Goal: Task Accomplishment & Management: Manage account settings

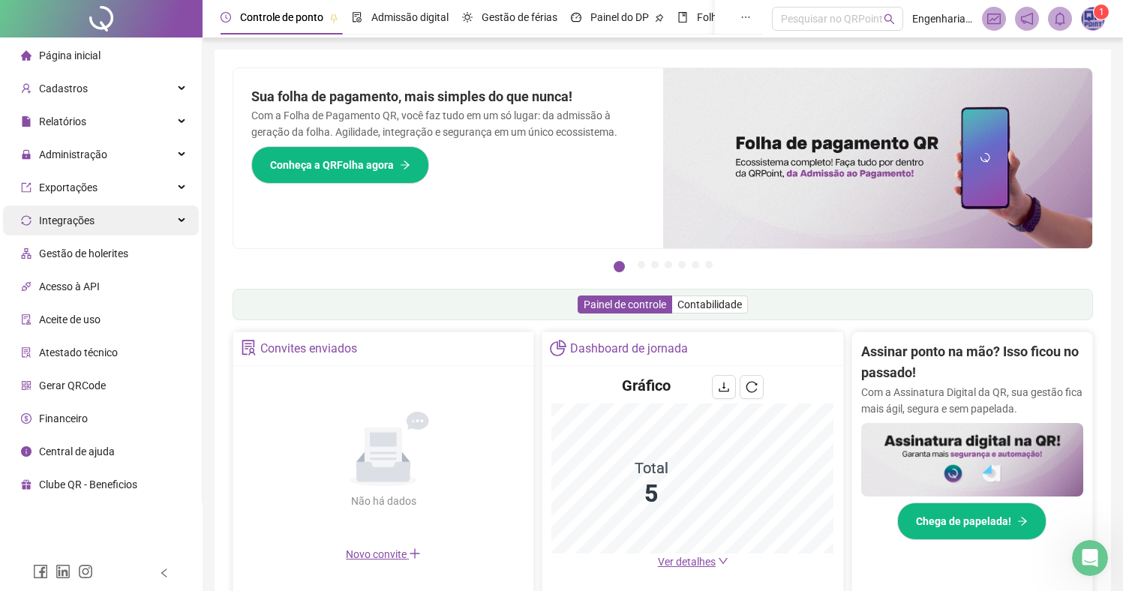
click at [87, 215] on span "Integrações" at bounding box center [67, 221] width 56 height 12
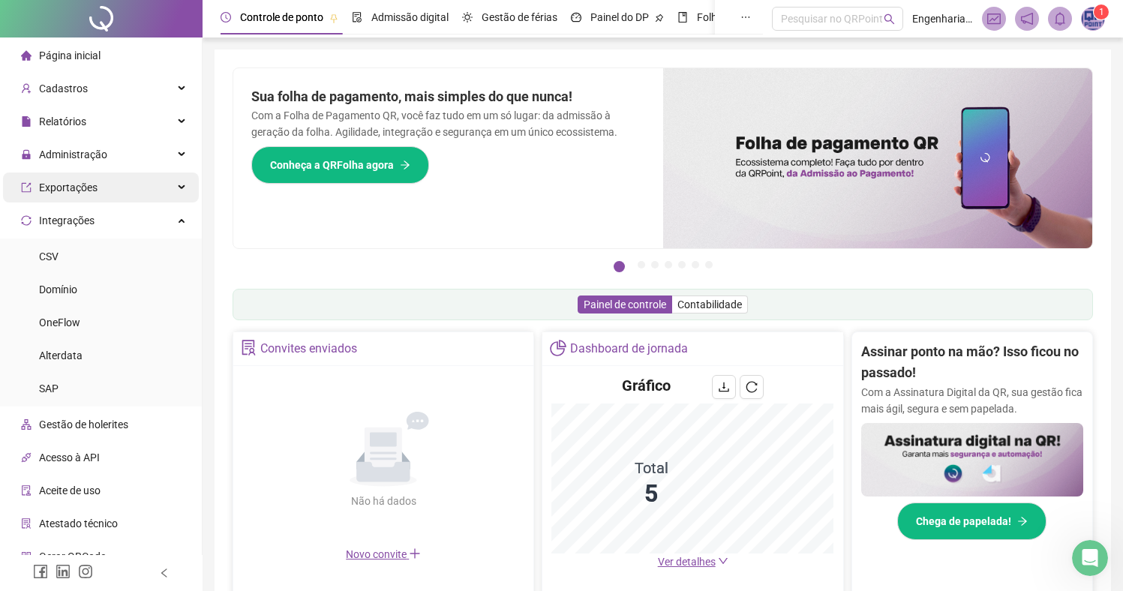
click at [96, 197] on span "Exportações" at bounding box center [59, 188] width 77 height 30
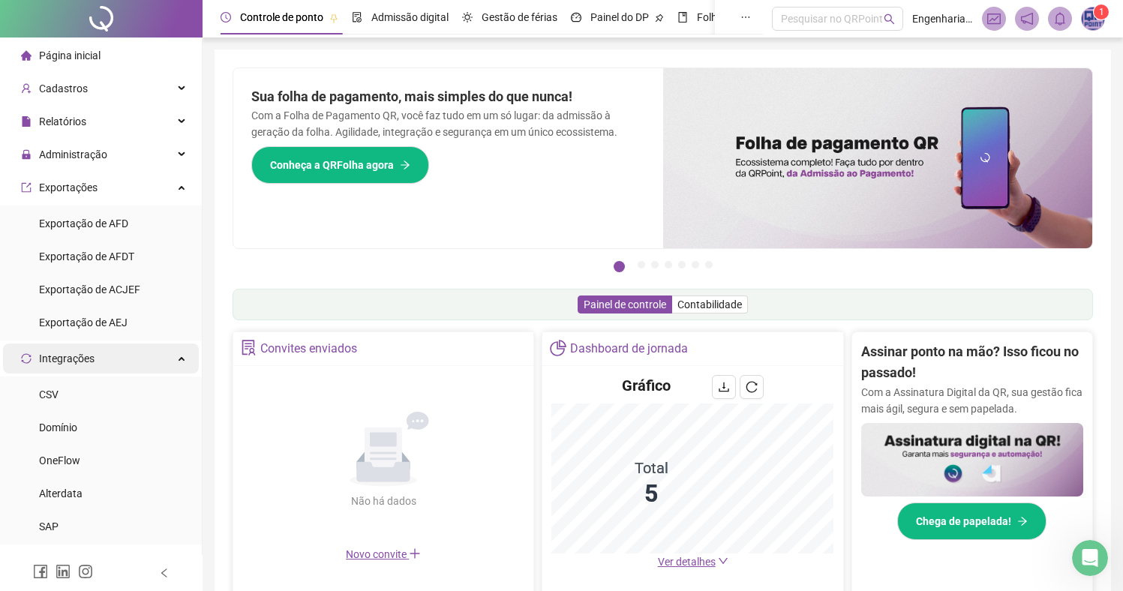
click at [121, 356] on div "Integrações" at bounding box center [101, 359] width 196 height 30
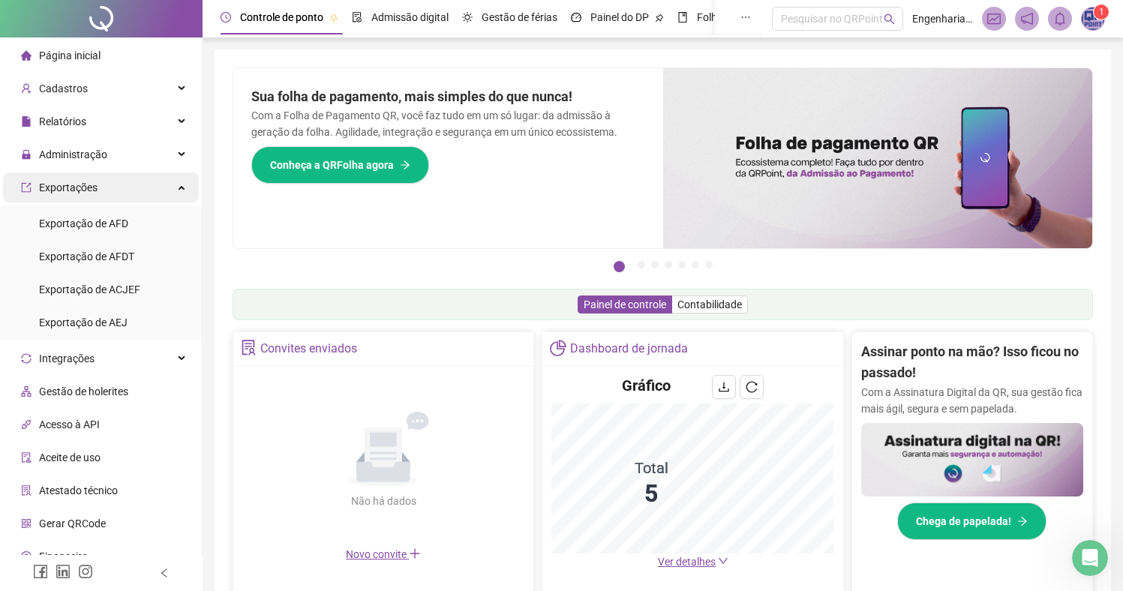
click at [125, 185] on div "Exportações" at bounding box center [101, 188] width 196 height 30
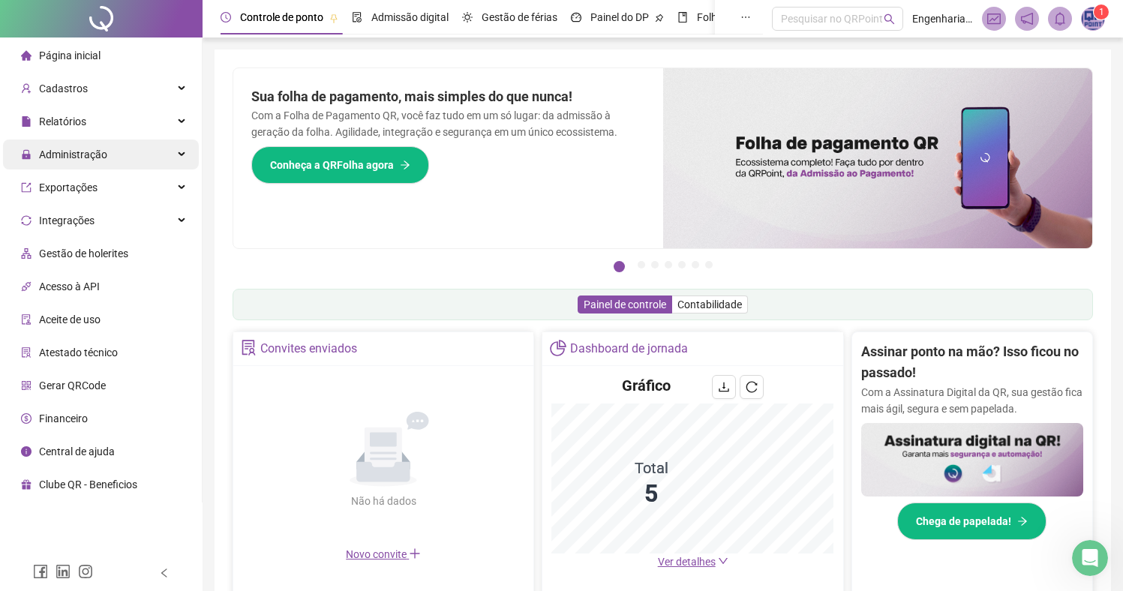
click at [127, 150] on div "Administração" at bounding box center [101, 155] width 196 height 30
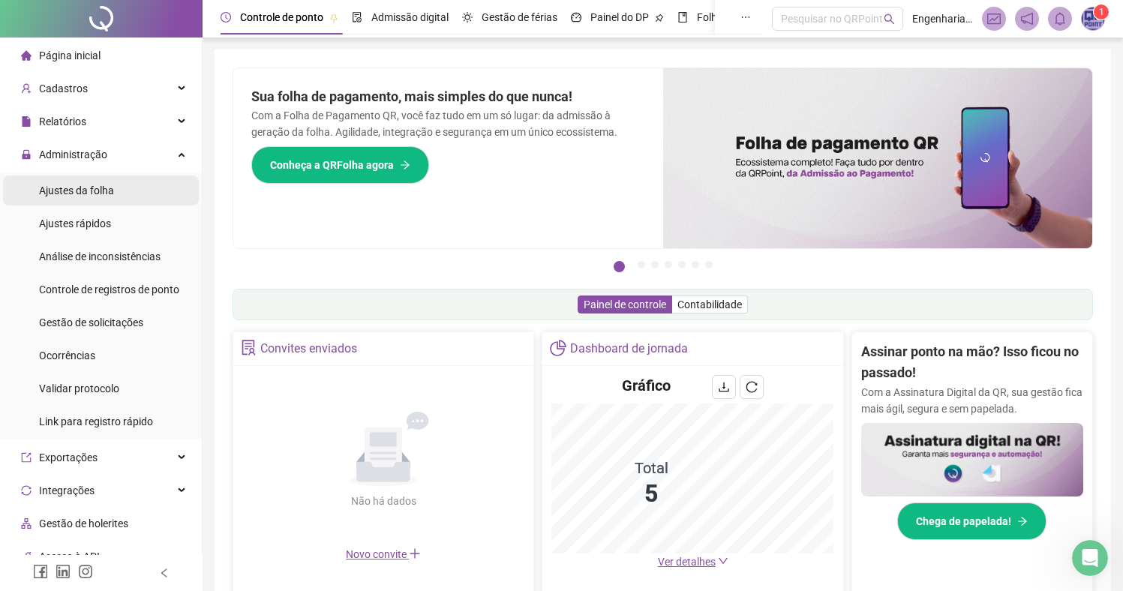
click at [107, 190] on span "Ajustes da folha" at bounding box center [76, 191] width 75 height 12
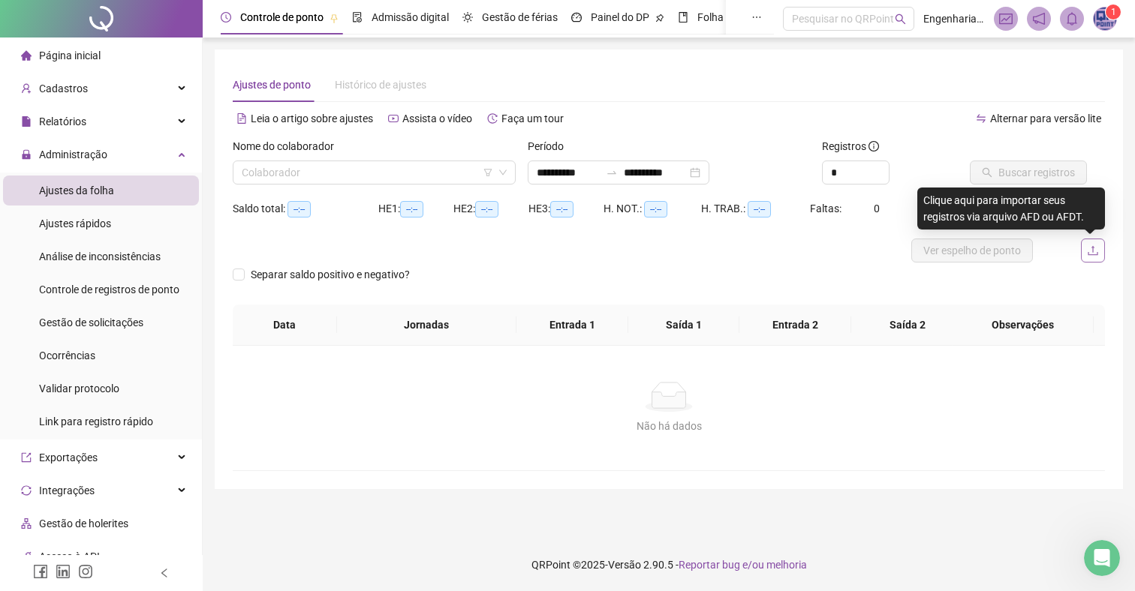
click at [1090, 249] on icon "upload" at bounding box center [1093, 251] width 12 height 12
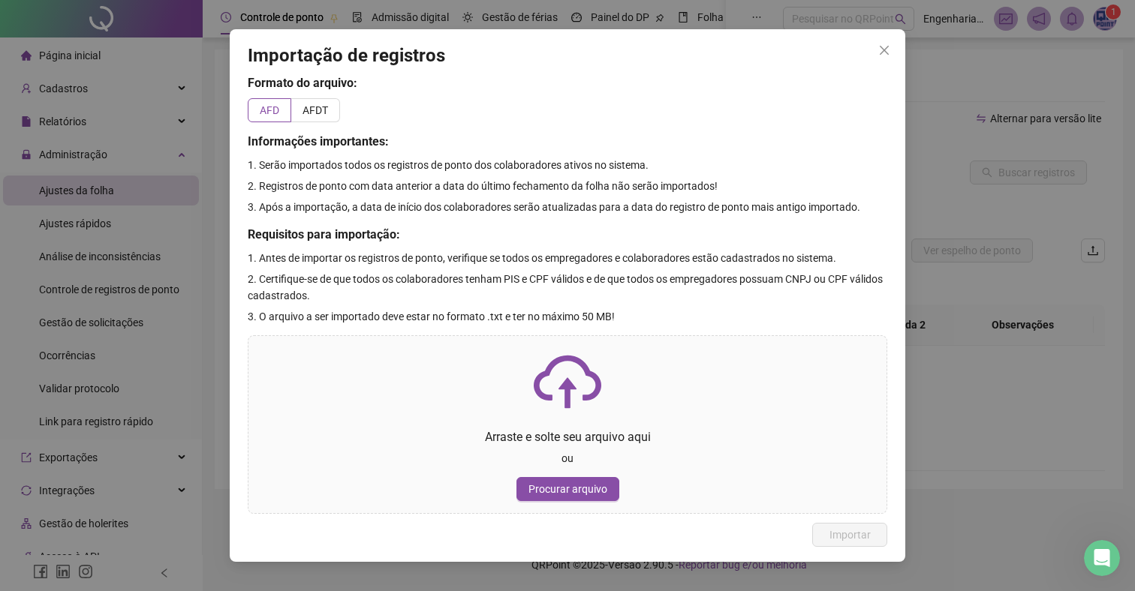
type input "**********"
drag, startPoint x: 525, startPoint y: 173, endPoint x: 568, endPoint y: 173, distance: 43.5
click at [536, 172] on p "1. Serão importados todos os registros de ponto dos colaboradores ativos no sis…" at bounding box center [567, 165] width 639 height 17
click at [573, 173] on div "Formato do arquivo: AFD AFDT Informações importantes: 1. Serão importados todos…" at bounding box center [567, 293] width 639 height 439
drag, startPoint x: 392, startPoint y: 179, endPoint x: 443, endPoint y: 188, distance: 52.0
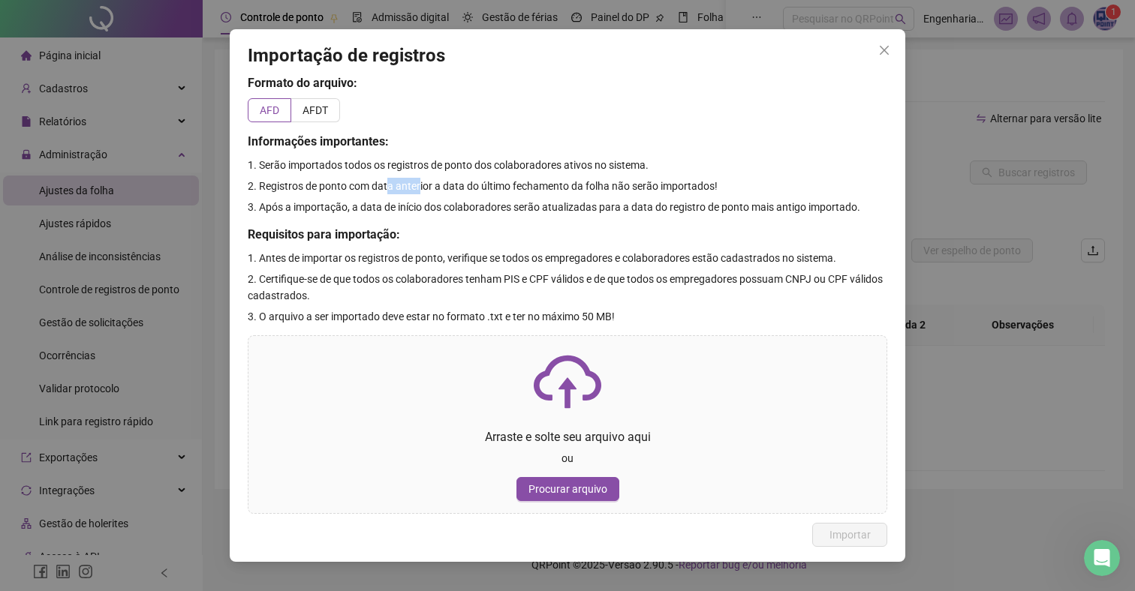
click at [432, 188] on p "2. Registros de ponto com data anterior a data do último fechamento da folha nã…" at bounding box center [567, 186] width 639 height 17
drag, startPoint x: 456, startPoint y: 193, endPoint x: 465, endPoint y: 193, distance: 9.8
click at [457, 193] on p "2. Registros de ponto com data anterior a data do último fechamento da folha nã…" at bounding box center [567, 186] width 639 height 17
click at [484, 194] on p "2. Registros de ponto com data anterior a data do último fechamento da folha nã…" at bounding box center [567, 186] width 639 height 17
drag, startPoint x: 364, startPoint y: 188, endPoint x: 474, endPoint y: 191, distance: 109.6
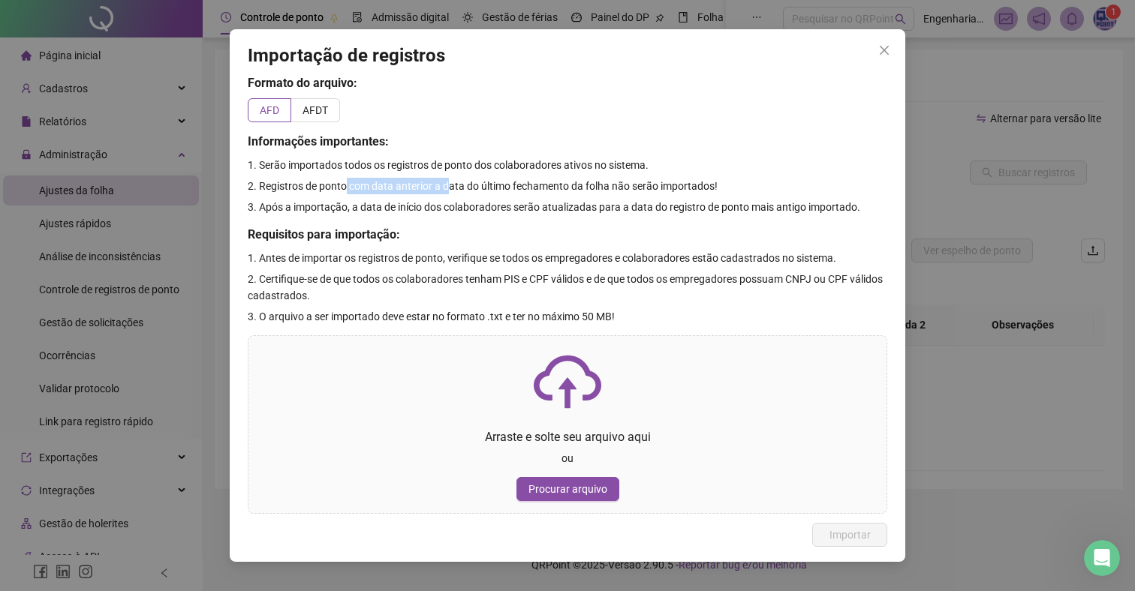
click at [464, 191] on span "2. Registros de ponto com data anterior a data do último fechamento da folha nã…" at bounding box center [483, 186] width 470 height 12
click at [501, 192] on p "2. Registros de ponto com data anterior a data do último fechamento da folha nã…" at bounding box center [567, 186] width 639 height 17
drag, startPoint x: 512, startPoint y: 194, endPoint x: 532, endPoint y: 194, distance: 20.3
click at [513, 194] on p "2. Registros de ponto com data anterior a data do último fechamento da folha nã…" at bounding box center [567, 186] width 639 height 17
click at [556, 194] on p "2. Registros de ponto com data anterior a data do último fechamento da folha nã…" at bounding box center [567, 186] width 639 height 17
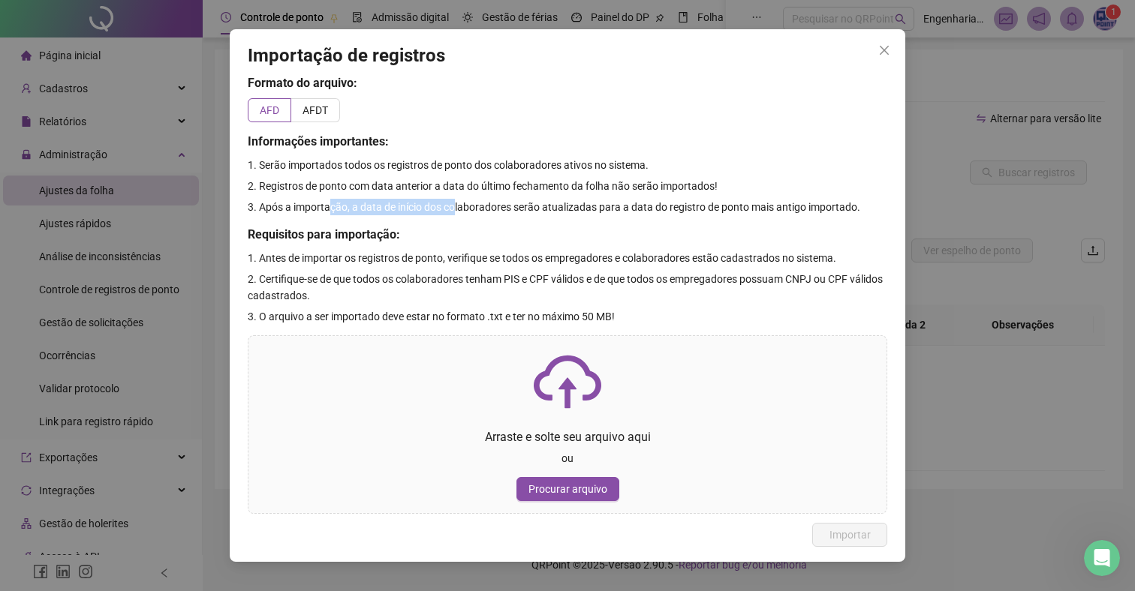
drag, startPoint x: 401, startPoint y: 202, endPoint x: 481, endPoint y: 202, distance: 80.3
click at [468, 202] on span "3. Após a importação, a data de início dos colaboradores serão atualizadas para…" at bounding box center [554, 207] width 612 height 12
drag, startPoint x: 495, startPoint y: 204, endPoint x: 537, endPoint y: 203, distance: 41.3
click at [496, 204] on span "3. Após a importação, a data de início dos colaboradores serão atualizadas para…" at bounding box center [554, 207] width 612 height 12
drag, startPoint x: 344, startPoint y: 208, endPoint x: 480, endPoint y: 208, distance: 135.8
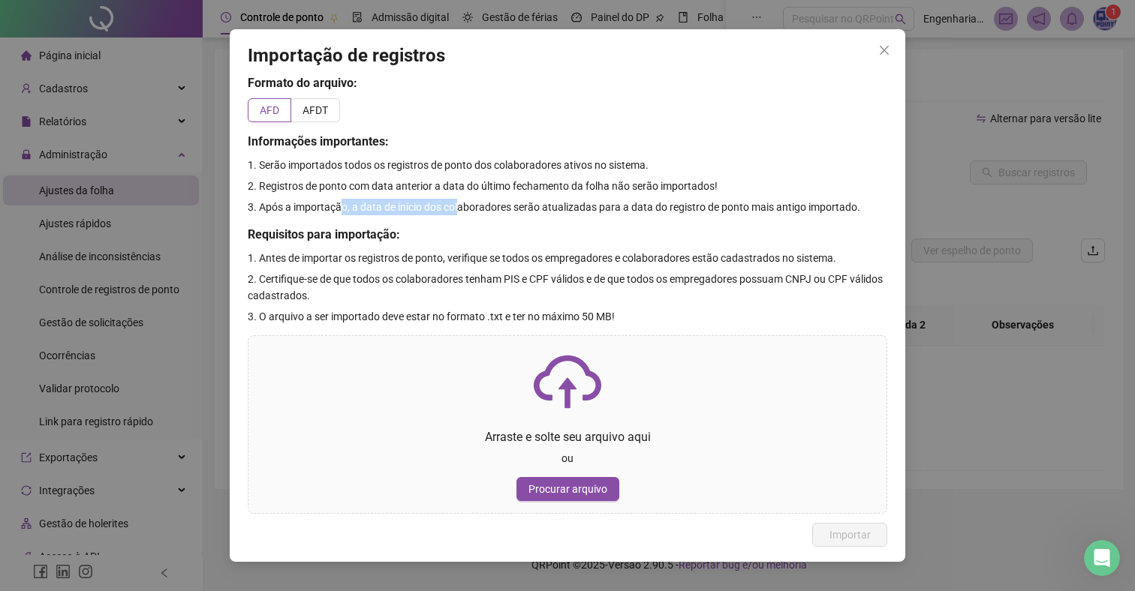
click at [470, 209] on span "3. Após a importação, a data de início dos colaboradores serão atualizadas para…" at bounding box center [554, 207] width 612 height 12
click at [493, 208] on span "3. Após a importação, a data de início dos colaboradores serão atualizadas para…" at bounding box center [554, 207] width 612 height 12
click at [502, 208] on span "3. Após a importação, a data de início dos colaboradores serão atualizadas para…" at bounding box center [554, 207] width 612 height 12
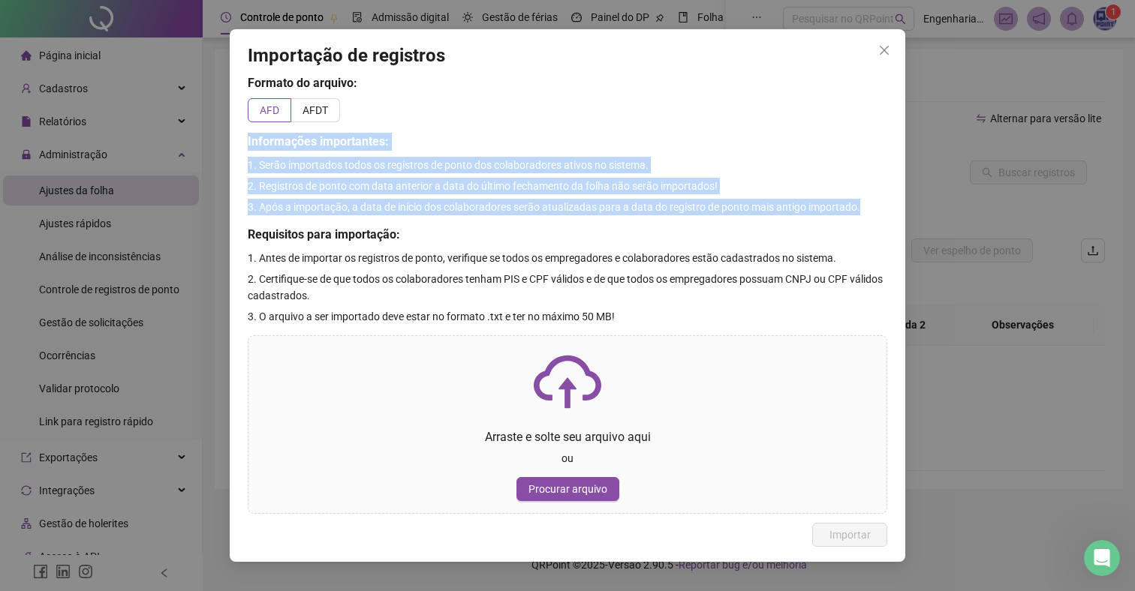
drag, startPoint x: 891, startPoint y: 206, endPoint x: 236, endPoint y: 149, distance: 657.6
click at [236, 149] on div "Importação de registros Formato do arquivo: AFD AFDT Informações importantes: 1…" at bounding box center [567, 295] width 675 height 532
copy div "Informações importantes: 1. Serão importados todos os registros de ponto dos co…"
click at [582, 178] on p "2. Registros de ponto com data anterior a data do último fechamento da folha nã…" at bounding box center [567, 186] width 639 height 17
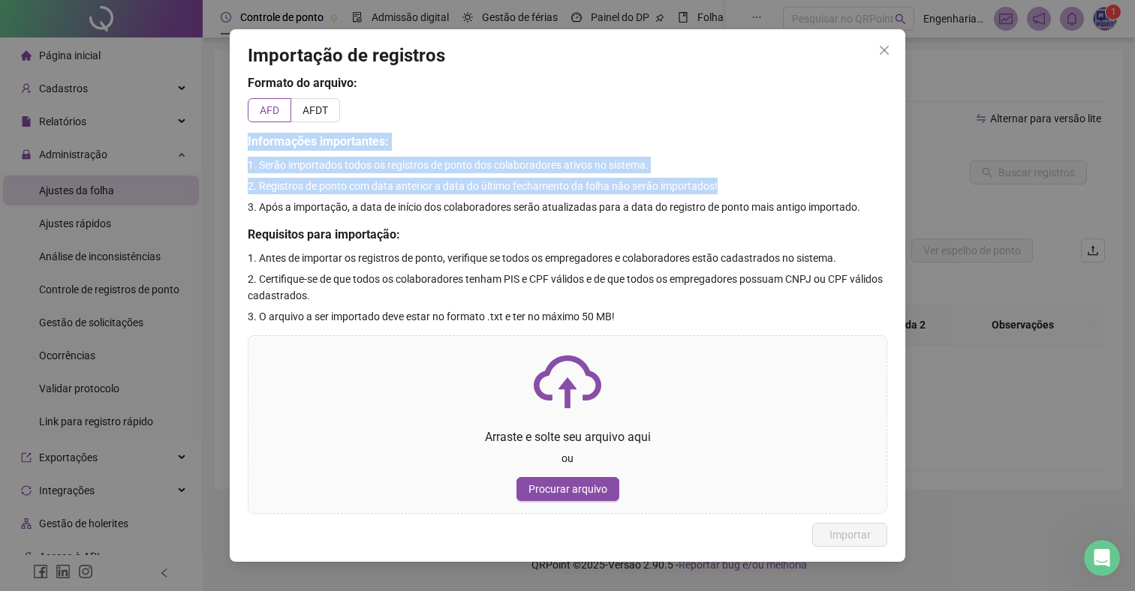
drag, startPoint x: 742, startPoint y: 185, endPoint x: 231, endPoint y: 143, distance: 512.8
click at [231, 143] on div "Importação de registros Formato do arquivo: AFD AFDT Informações importantes: 1…" at bounding box center [567, 295] width 675 height 532
copy div "Informações importantes: 1. Serão importados todos os registros de ponto dos co…"
click at [584, 176] on div "Formato do arquivo: AFD AFDT Informações importantes: 1. Serão importados todos…" at bounding box center [567, 293] width 639 height 439
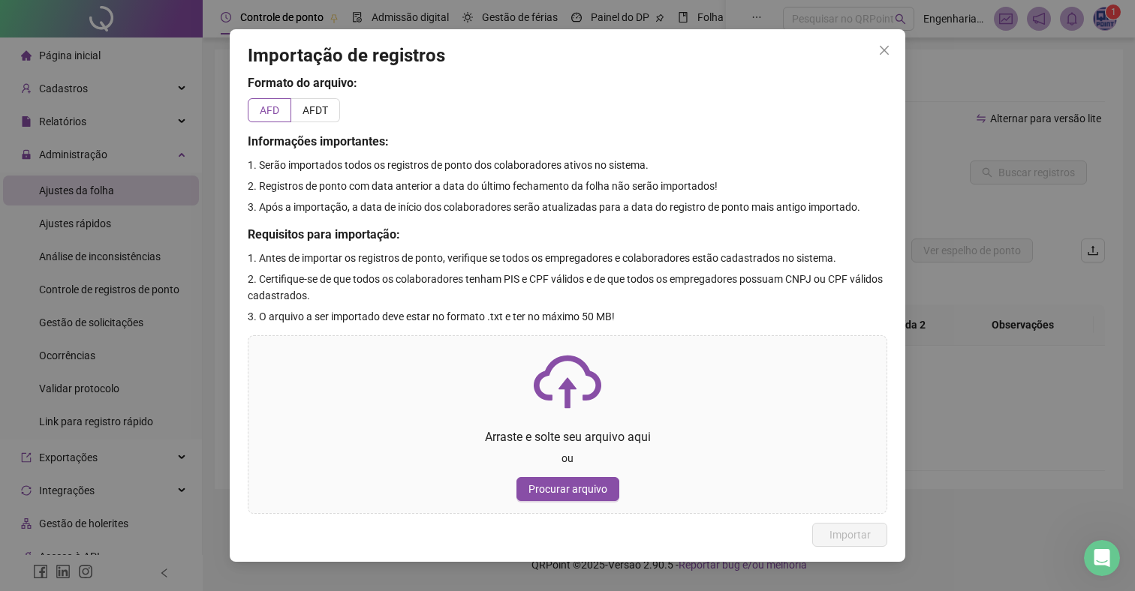
drag, startPoint x: 425, startPoint y: 214, endPoint x: 487, endPoint y: 243, distance: 68.8
click at [437, 224] on div "Formato do arquivo: AFD AFDT Informações importantes: 1. Serão importados todos…" at bounding box center [567, 293] width 639 height 439
click at [487, 243] on h5 "Requisitos para importação:" at bounding box center [567, 235] width 639 height 18
drag, startPoint x: 322, startPoint y: 235, endPoint x: 421, endPoint y: 272, distance: 105.7
click at [400, 271] on div "Formato do arquivo: AFD AFDT Informações importantes: 1. Serão importados todos…" at bounding box center [567, 293] width 639 height 439
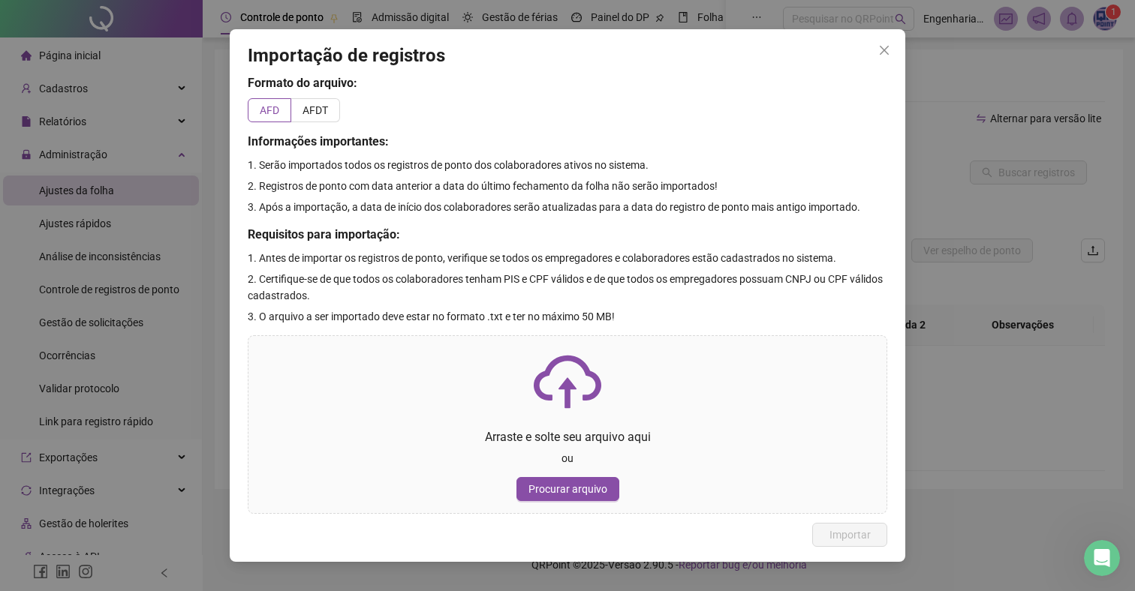
click at [456, 272] on p "2. Certifique-se de que todos os colaboradores tenham PIS e CPF válidos e de qu…" at bounding box center [567, 287] width 639 height 33
click at [462, 272] on p "2. Certifique-se de que todos os colaboradores tenham PIS e CPF válidos e de qu…" at bounding box center [567, 287] width 639 height 33
click at [889, 47] on span "Close" at bounding box center [884, 50] width 24 height 12
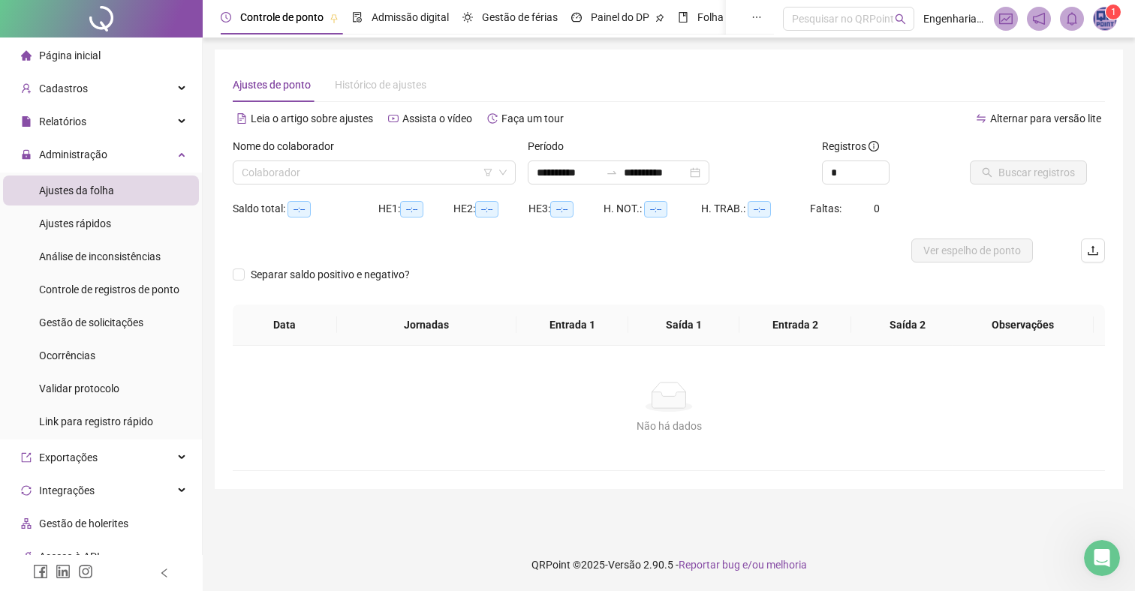
click at [1099, 26] on img at bounding box center [1104, 19] width 23 height 23
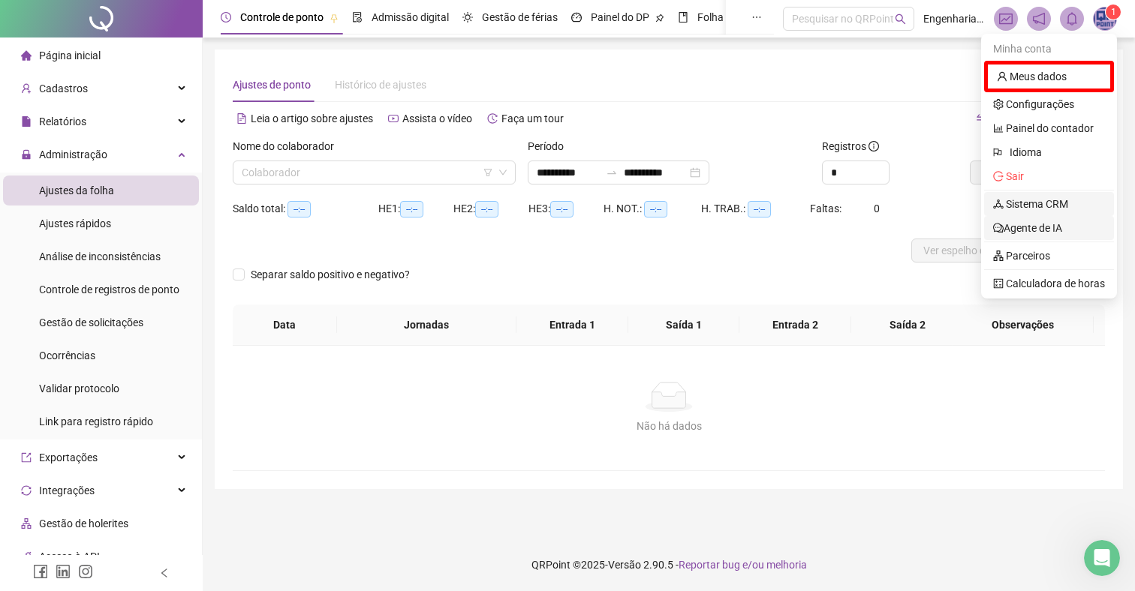
click at [1057, 210] on link "Sistema CRM" at bounding box center [1030, 204] width 75 height 12
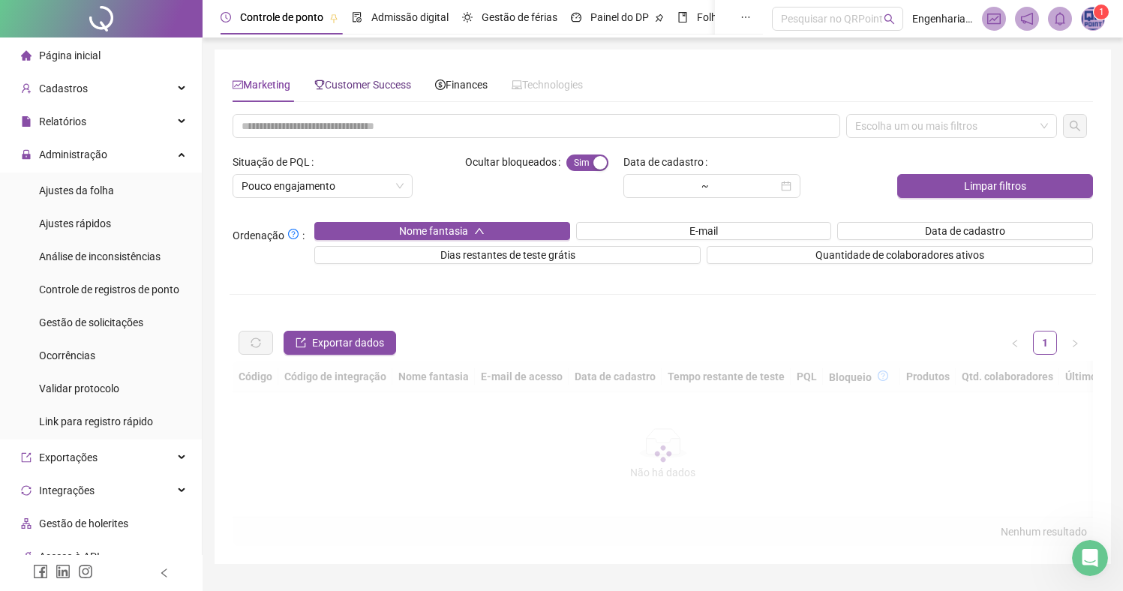
click at [371, 83] on span "Customer Success" at bounding box center [362, 85] width 97 height 12
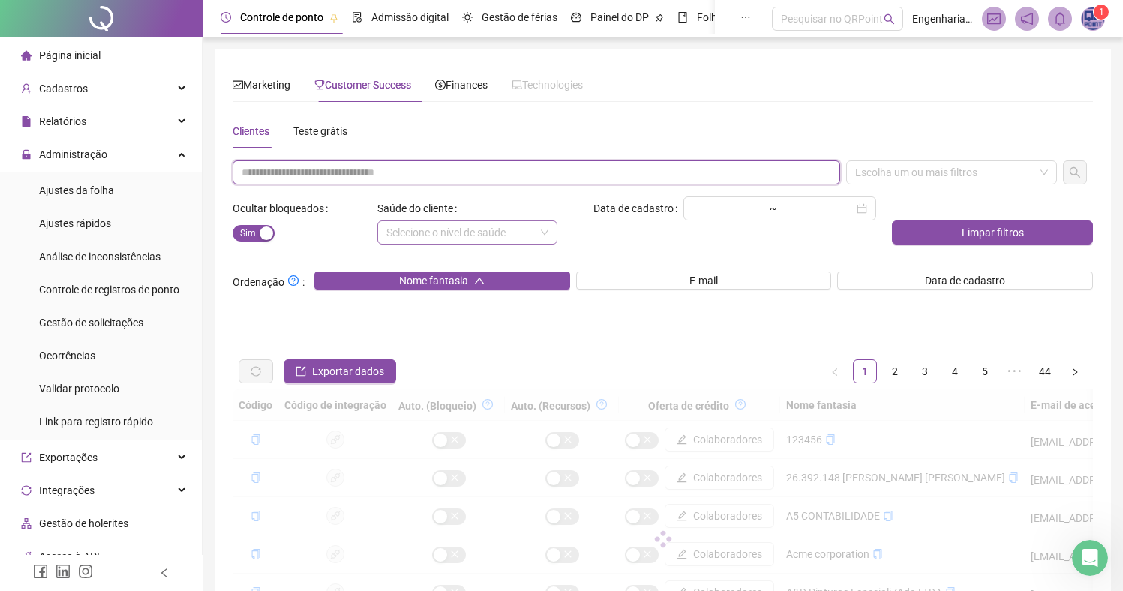
click at [523, 169] on input "text" at bounding box center [537, 173] width 608 height 24
paste input "**********"
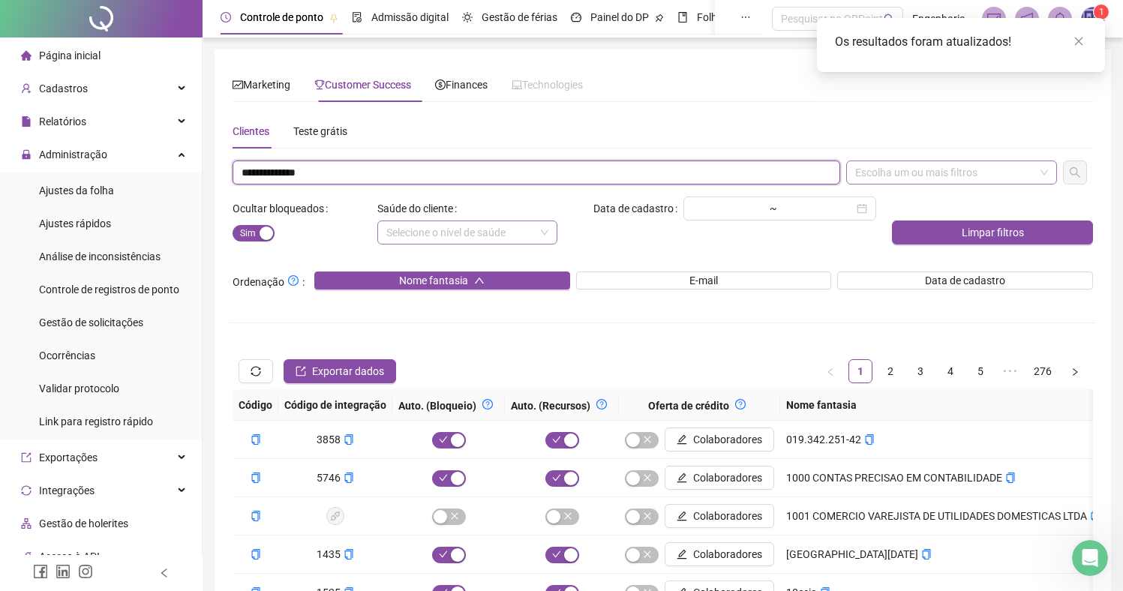
click at [978, 168] on div "Escolha um ou mais filtros" at bounding box center [952, 173] width 211 height 24
type input "**********"
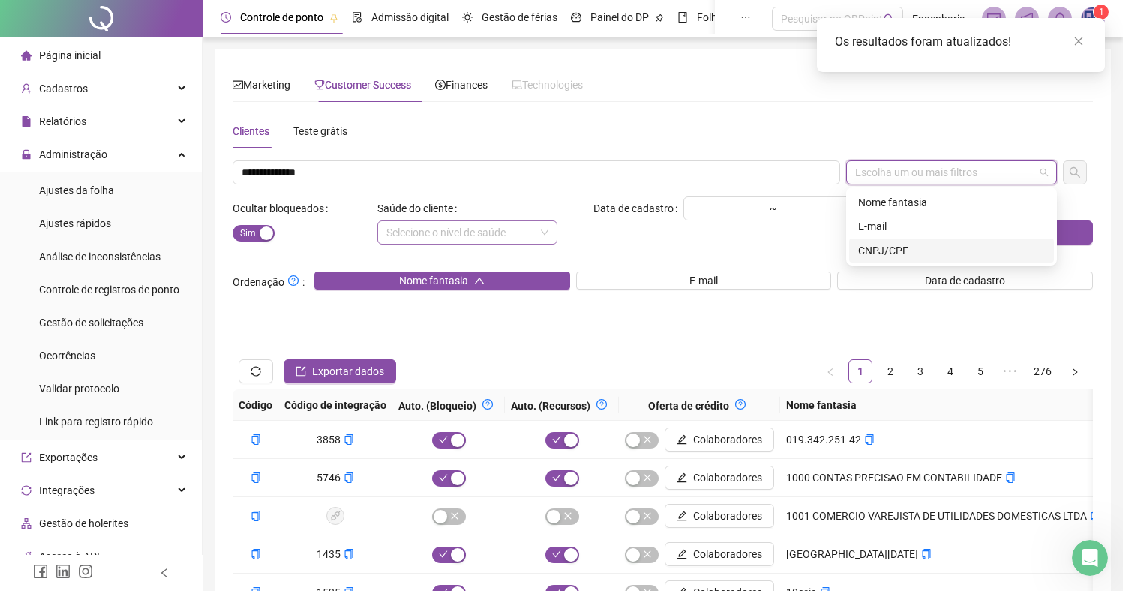
click at [912, 248] on div "CNPJ/CPF" at bounding box center [952, 250] width 187 height 17
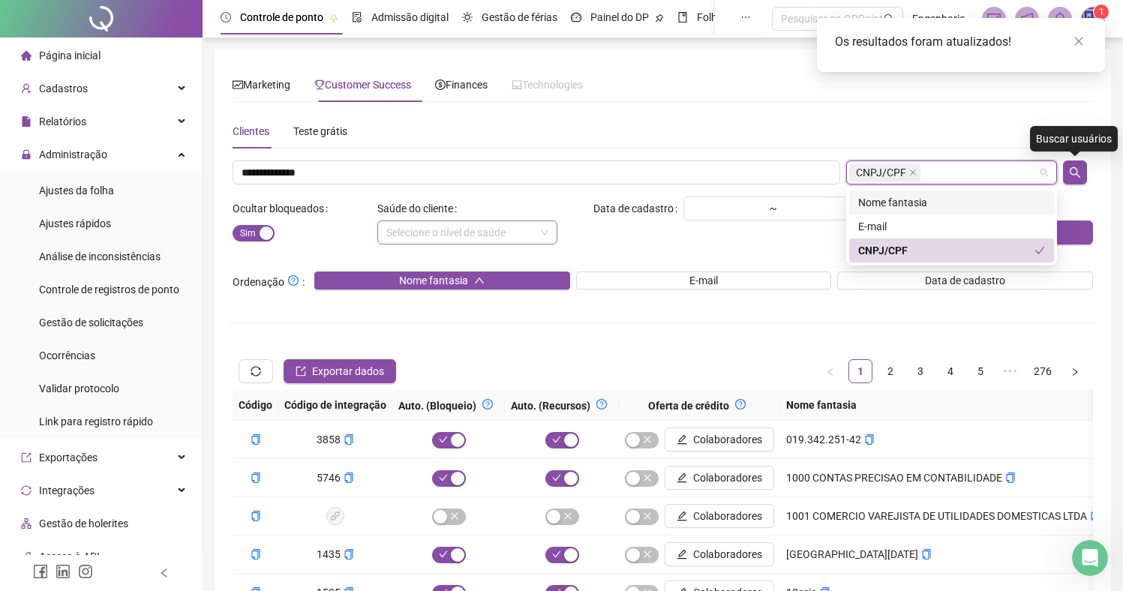
click at [1078, 172] on icon "search" at bounding box center [1075, 172] width 11 height 11
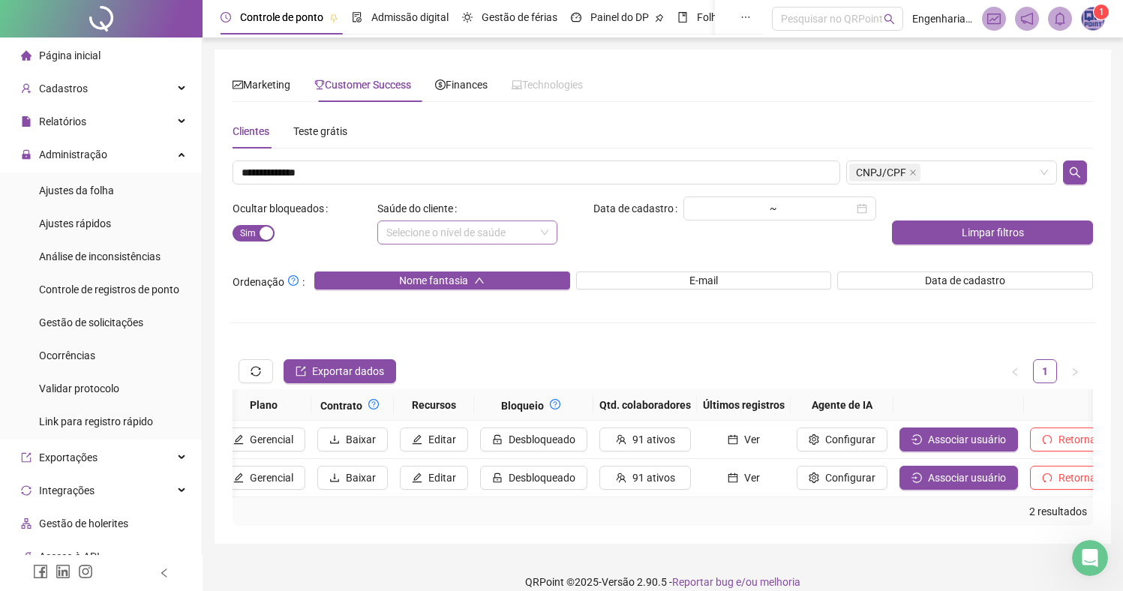
scroll to position [0, 1636]
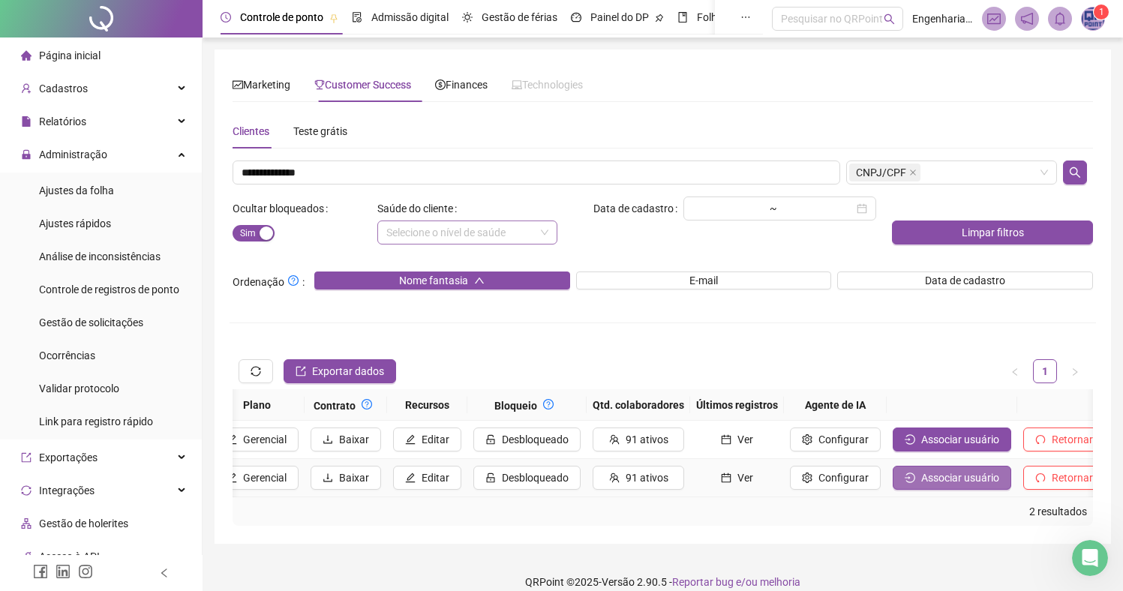
click at [922, 474] on span "Associar usuário" at bounding box center [961, 478] width 78 height 17
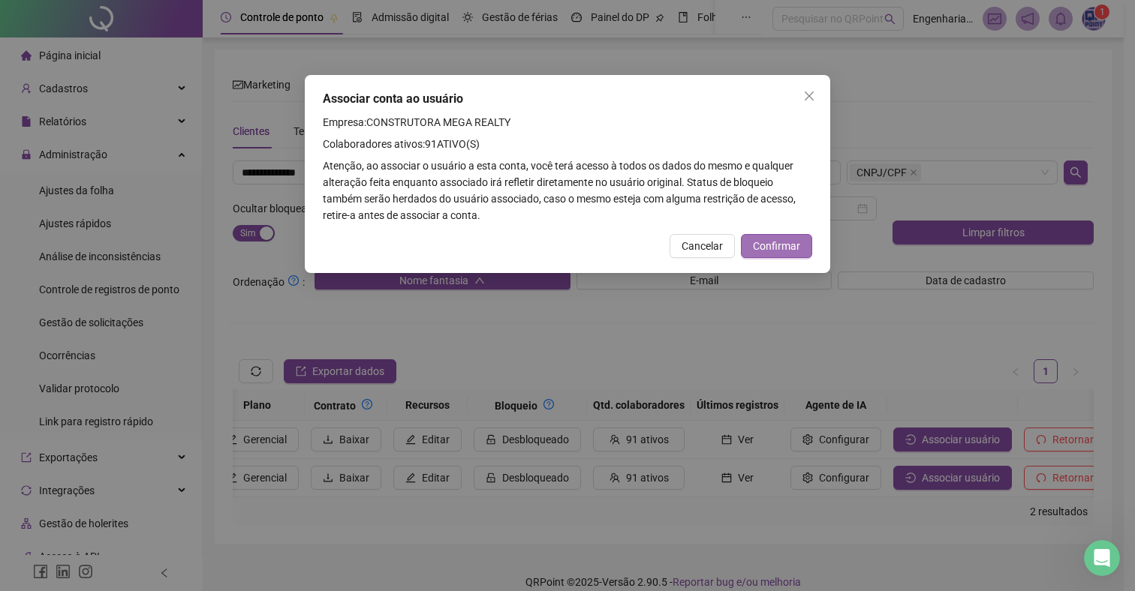
click at [789, 240] on span "Confirmar" at bounding box center [776, 246] width 47 height 17
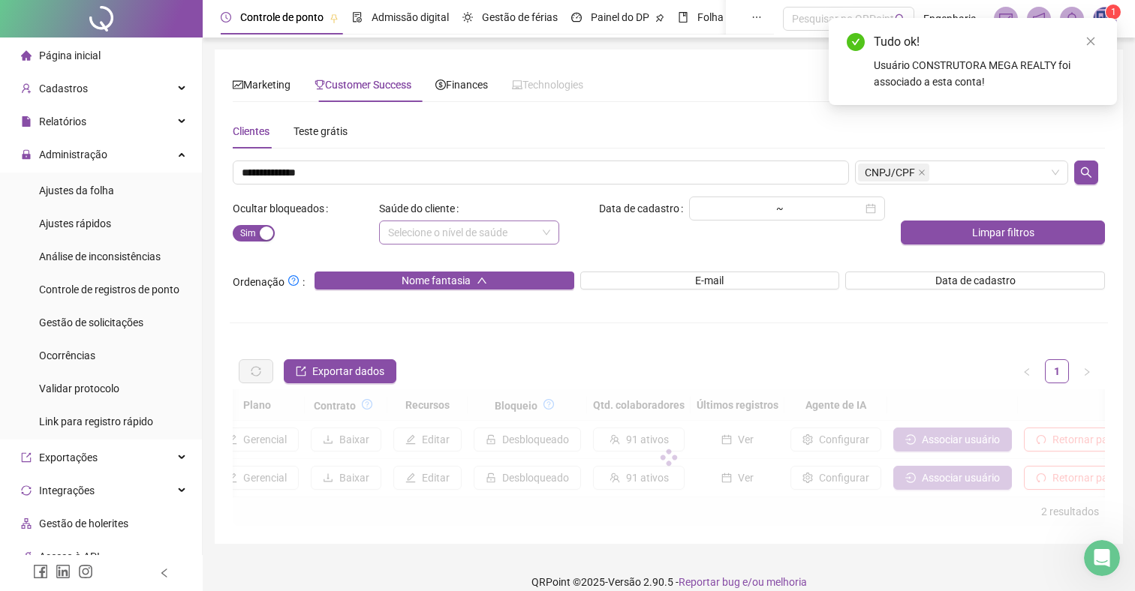
scroll to position [0, 1625]
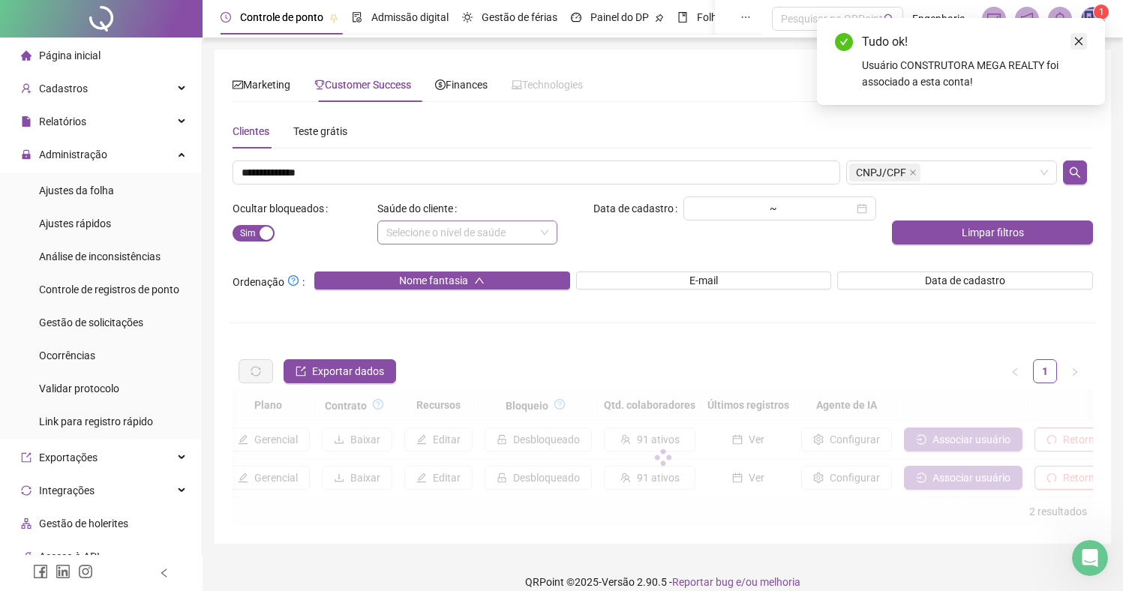
click at [1082, 38] on icon "close" at bounding box center [1079, 42] width 8 height 8
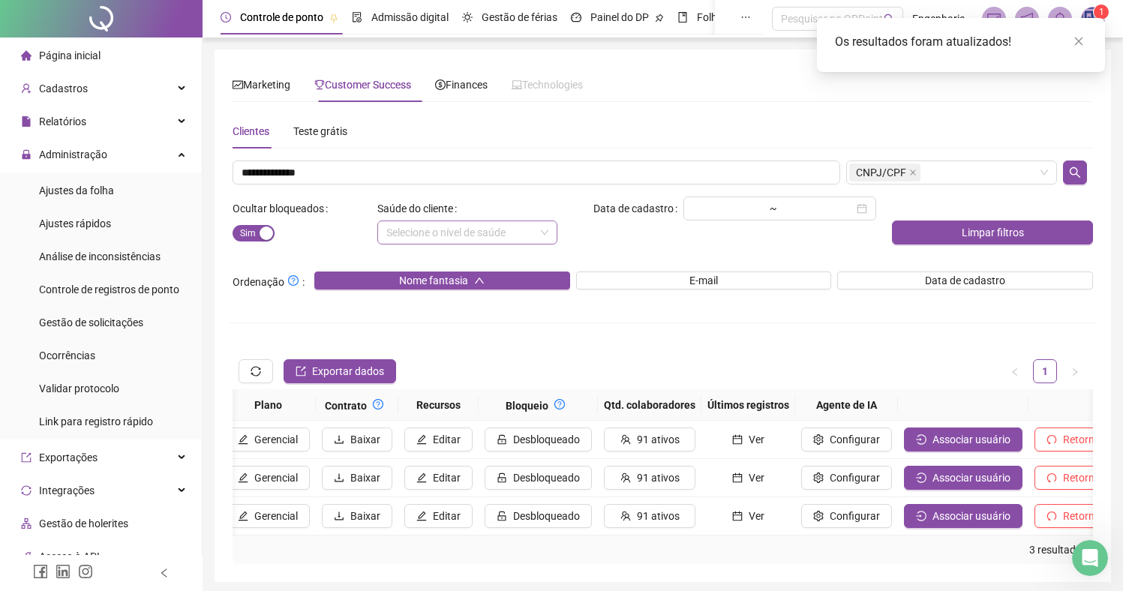
click at [1082, 39] on icon "close" at bounding box center [1079, 41] width 11 height 11
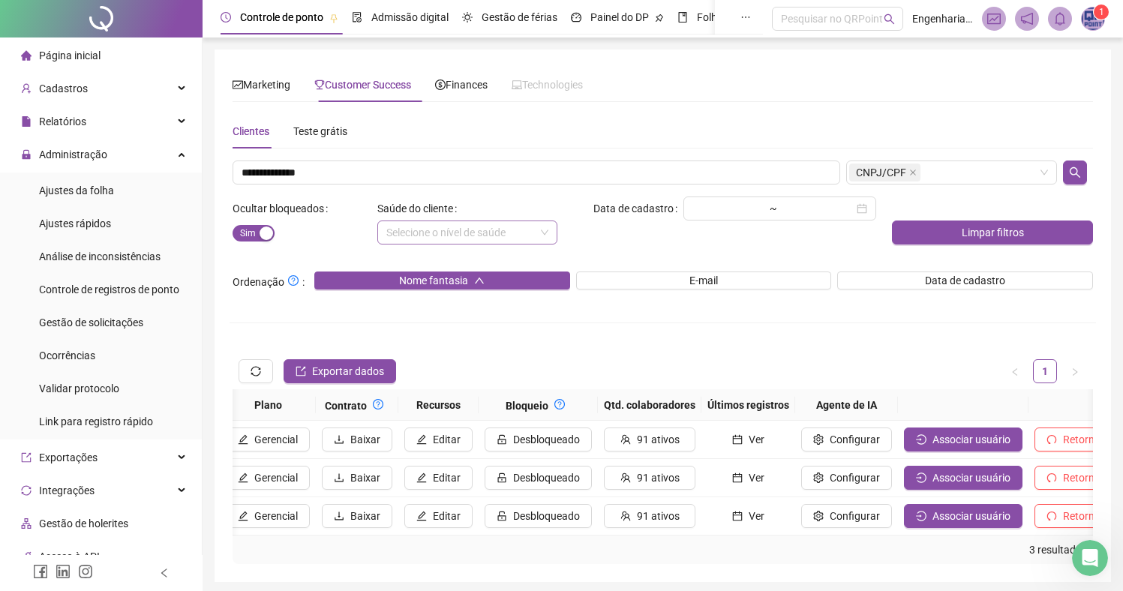
click at [1091, 16] on img at bounding box center [1093, 19] width 23 height 23
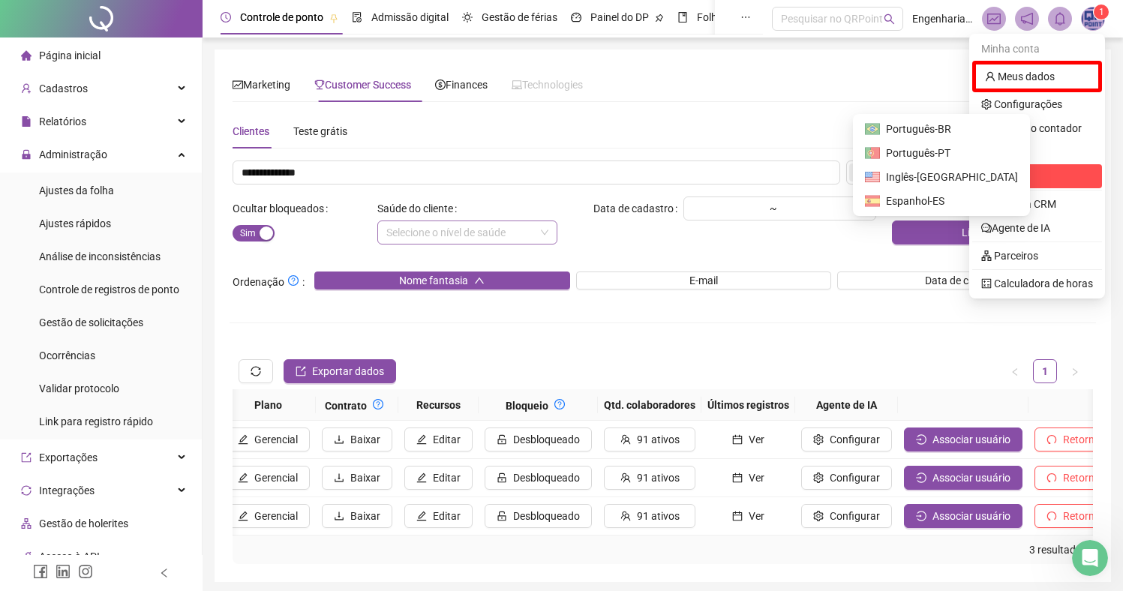
click at [1009, 173] on span "Sair" at bounding box center [1038, 176] width 112 height 17
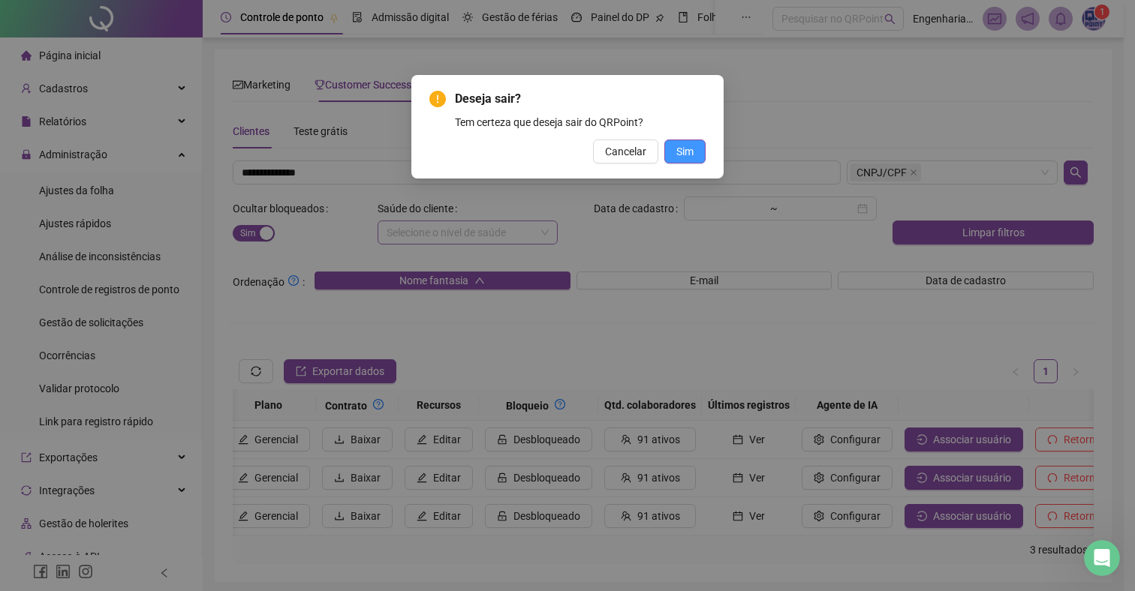
click at [691, 146] on span "Sim" at bounding box center [684, 151] width 17 height 17
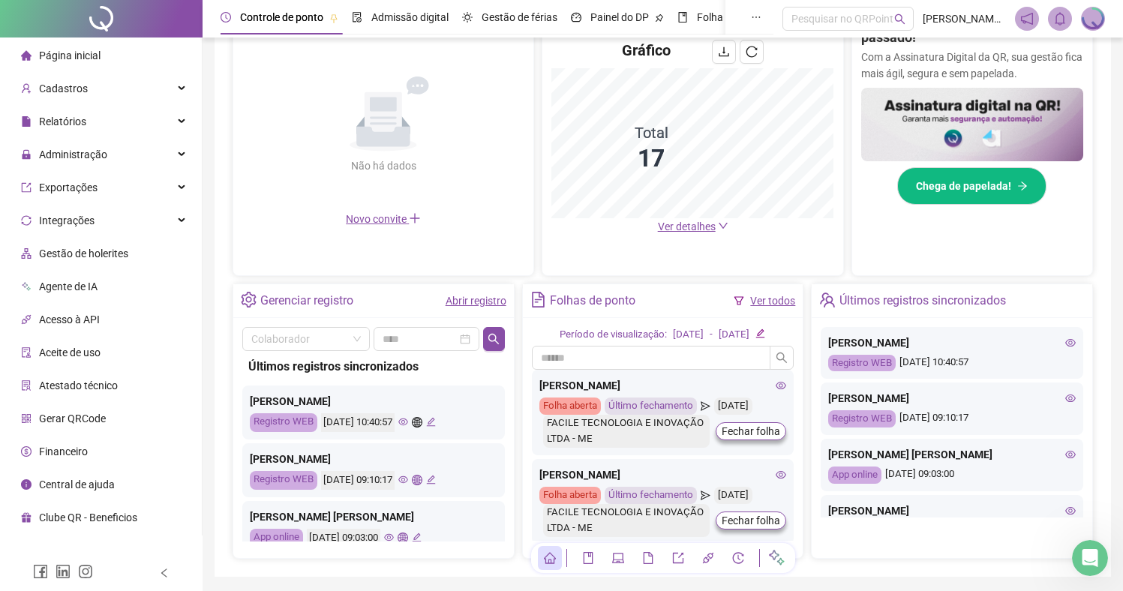
scroll to position [320, 0]
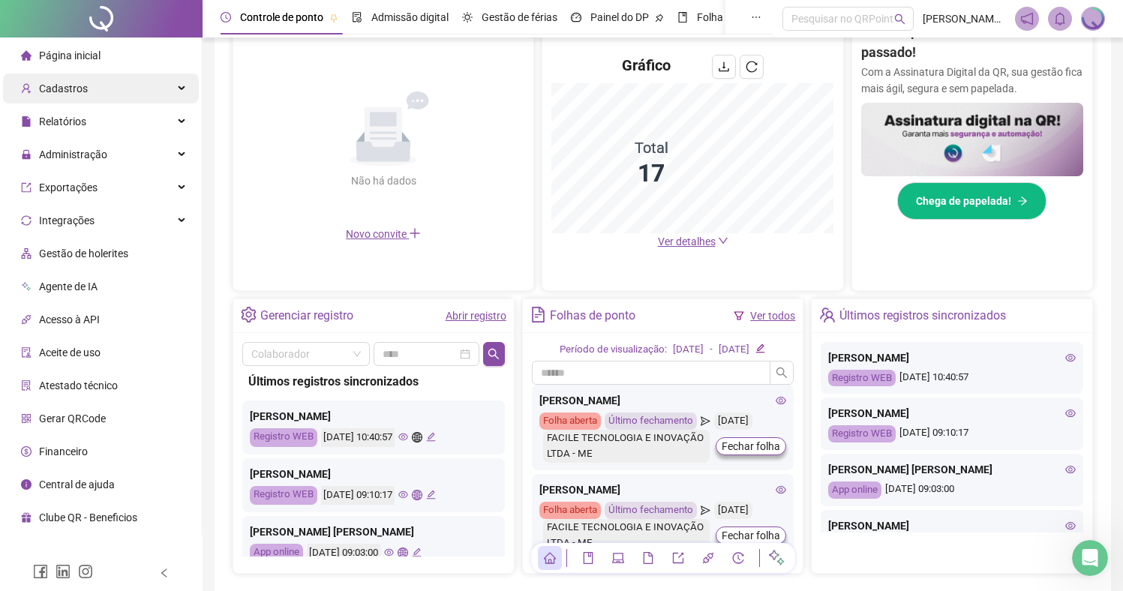
click at [146, 89] on div "Cadastros" at bounding box center [101, 89] width 196 height 30
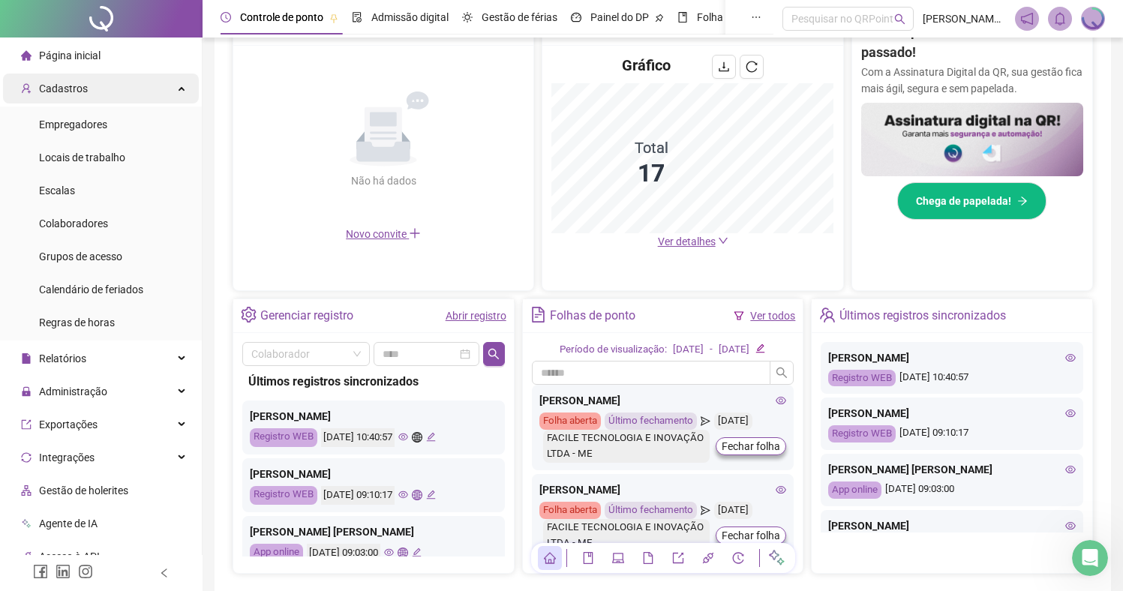
click at [132, 83] on div "Cadastros" at bounding box center [101, 89] width 196 height 30
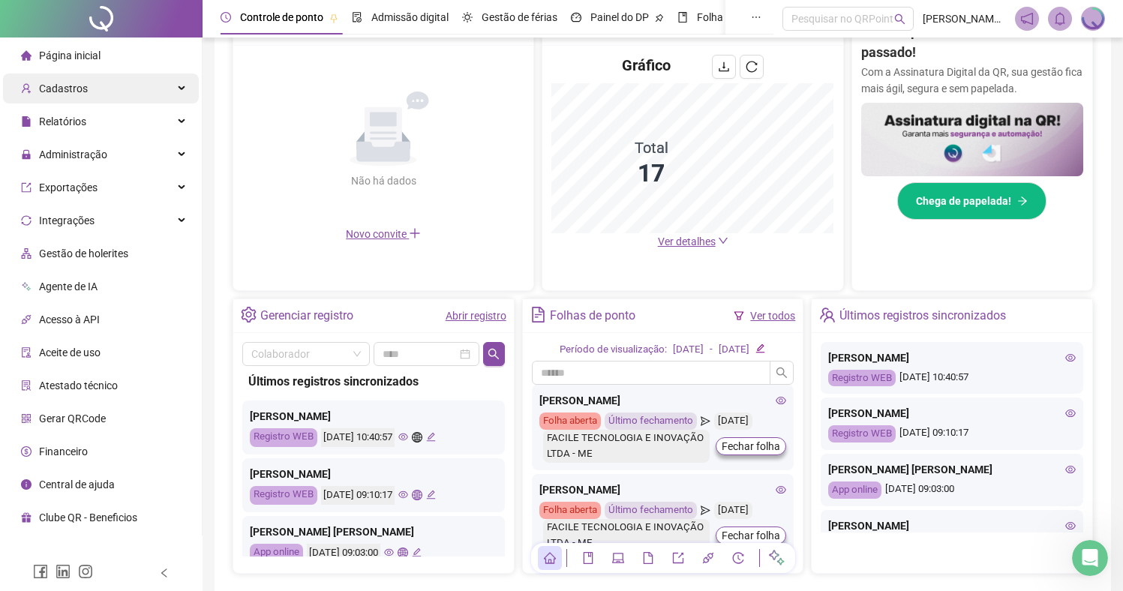
click at [115, 96] on div "Cadastros" at bounding box center [101, 89] width 196 height 30
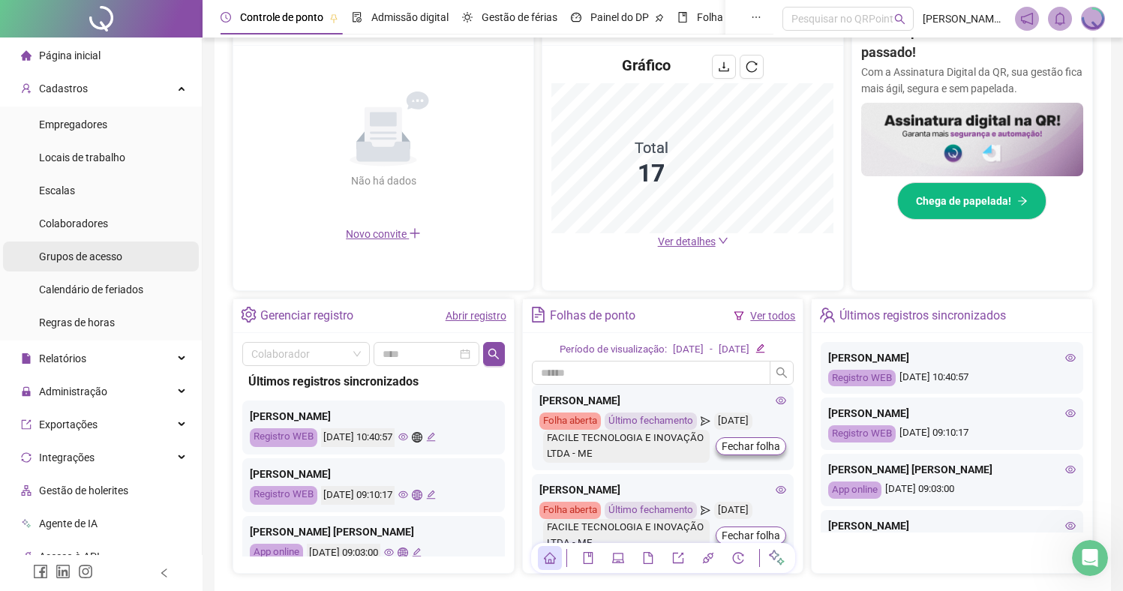
drag, startPoint x: 84, startPoint y: 218, endPoint x: 144, endPoint y: 244, distance: 65.5
click at [84, 218] on span "Colaboradores" at bounding box center [73, 224] width 69 height 12
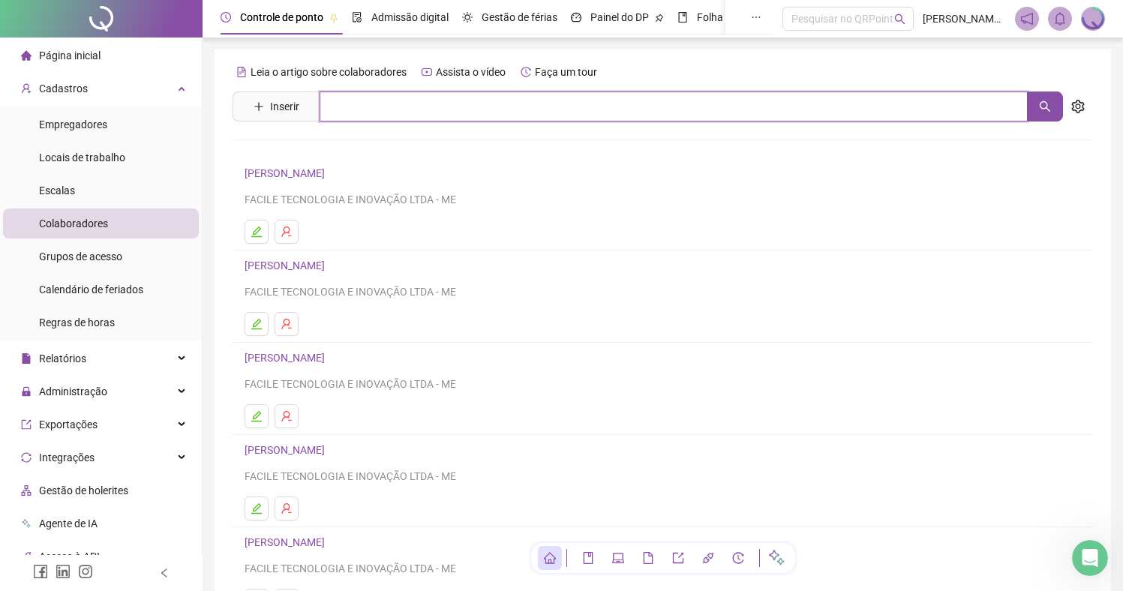
click at [424, 119] on input "text" at bounding box center [674, 107] width 708 height 30
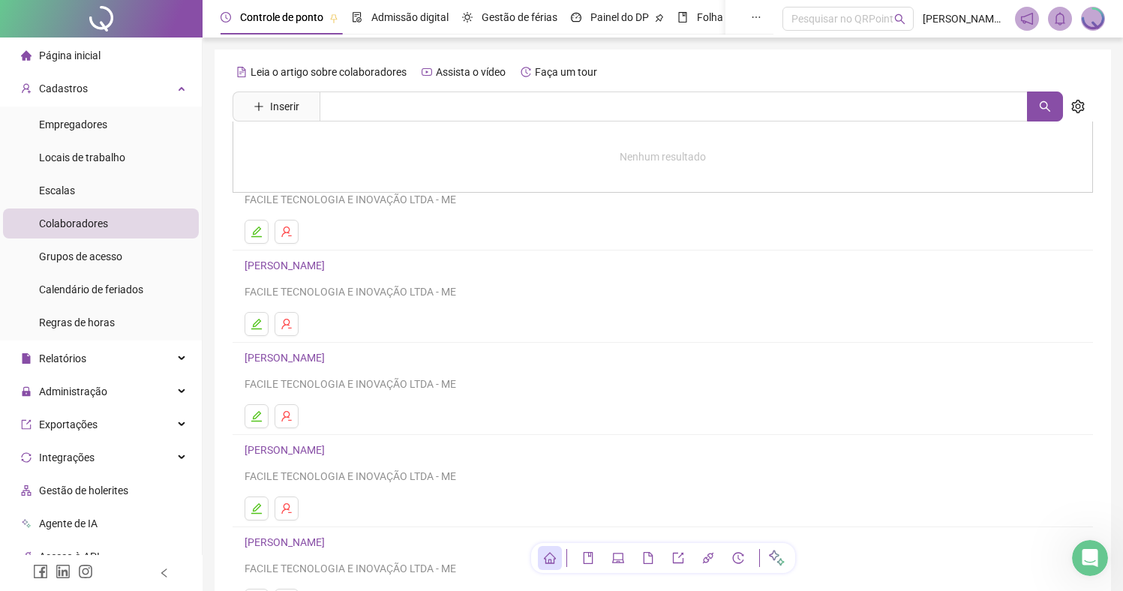
click at [1039, 65] on div "Leia o artigo sobre colaboradores Assista o vídeo Faça um tour" at bounding box center [663, 72] width 861 height 24
click at [1094, 20] on img at bounding box center [1093, 19] width 23 height 23
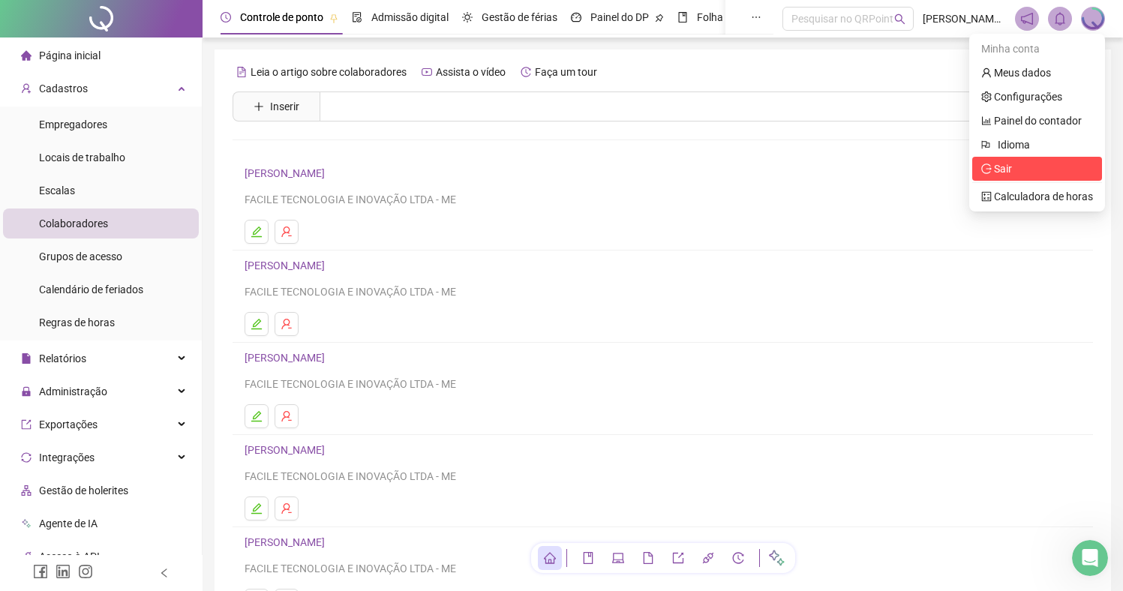
click at [1021, 170] on span "Sair" at bounding box center [1038, 169] width 112 height 17
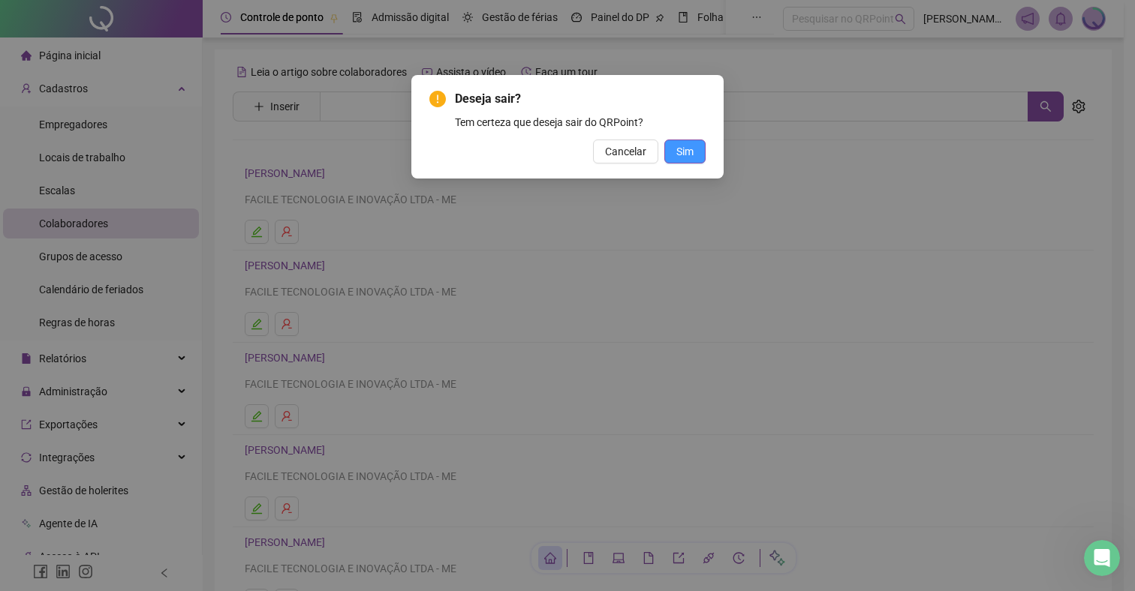
click at [684, 151] on span "Sim" at bounding box center [684, 151] width 17 height 17
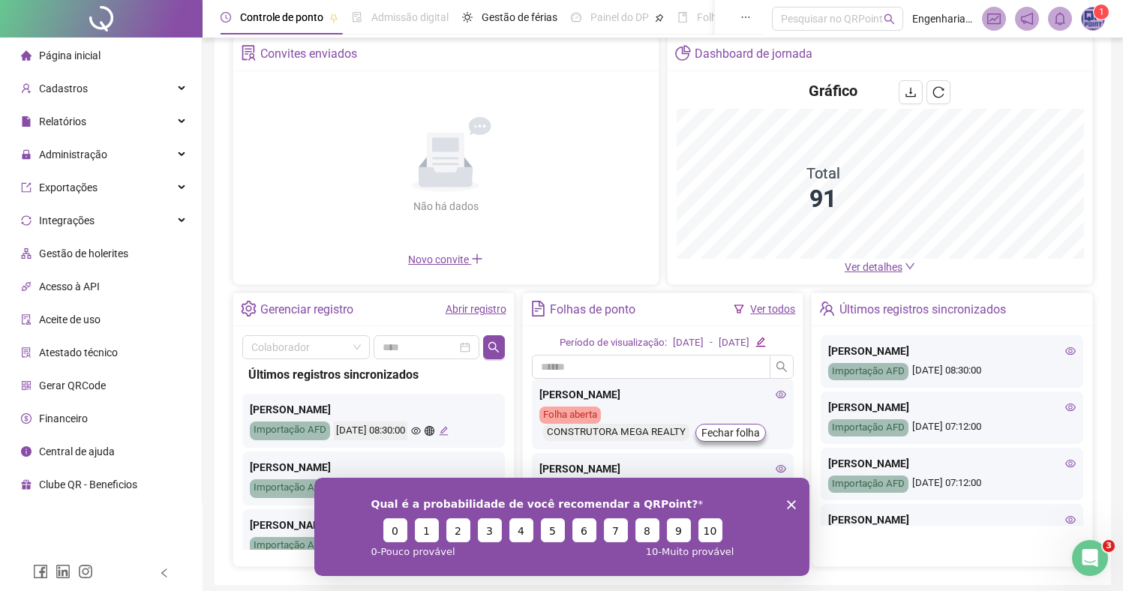
click at [791, 507] on icon "Close survey" at bounding box center [790, 504] width 9 height 9
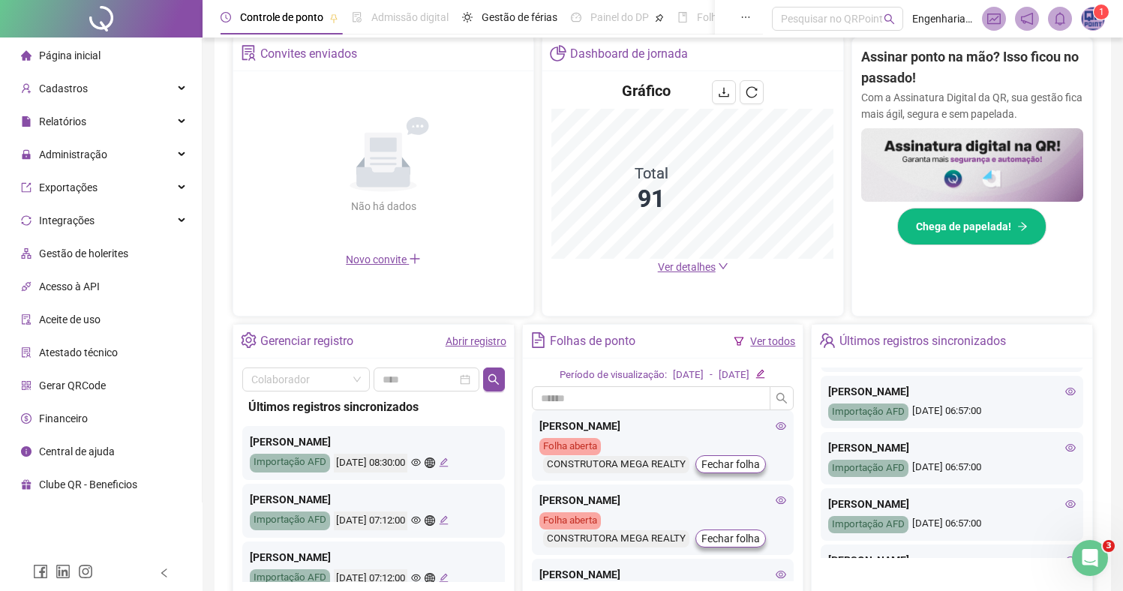
scroll to position [649, 0]
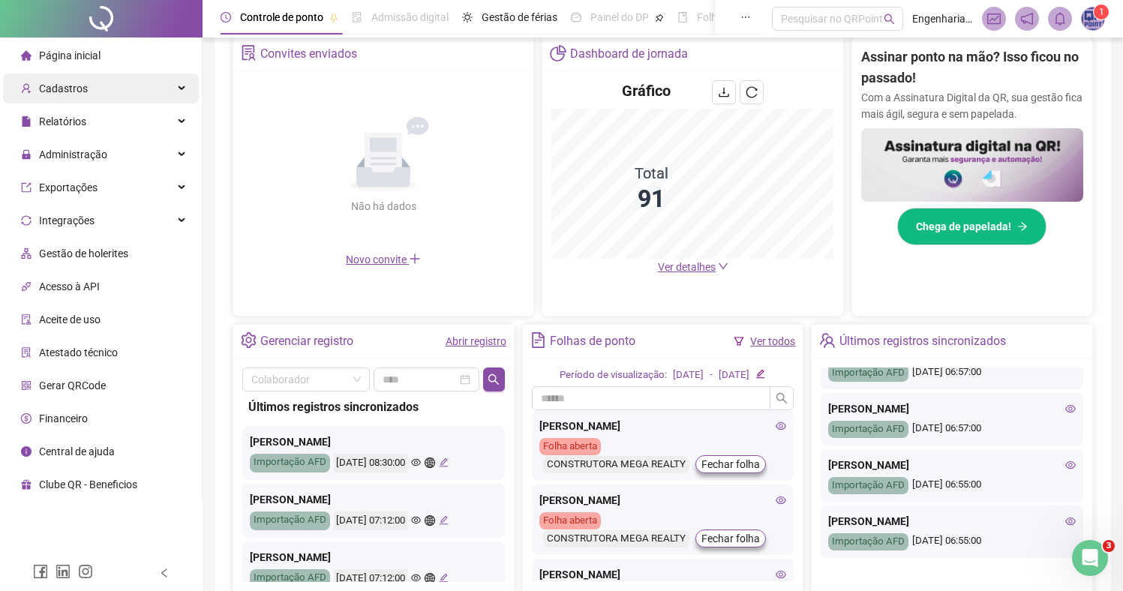
click at [107, 98] on div "Cadastros" at bounding box center [101, 89] width 196 height 30
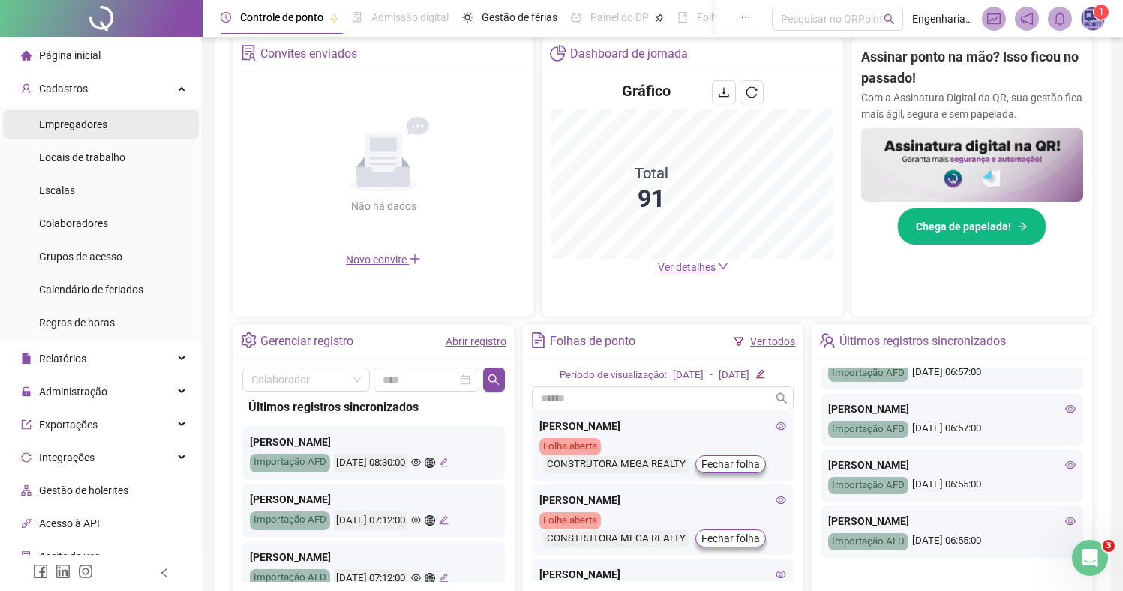
click at [107, 125] on span "Empregadores" at bounding box center [73, 125] width 68 height 12
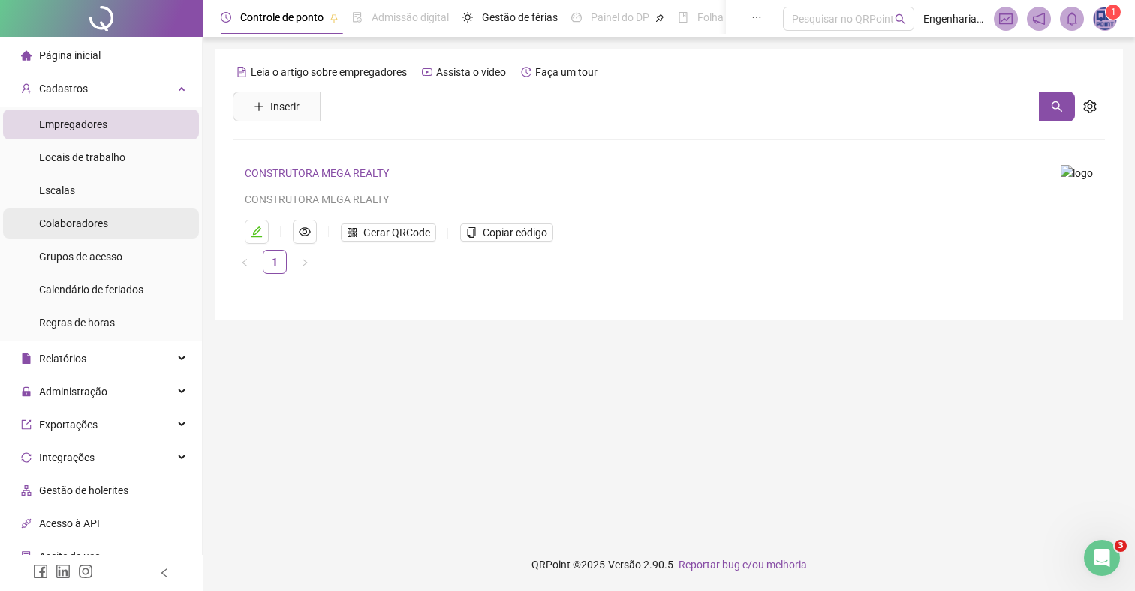
click at [100, 221] on span "Colaboradores" at bounding box center [73, 224] width 69 height 12
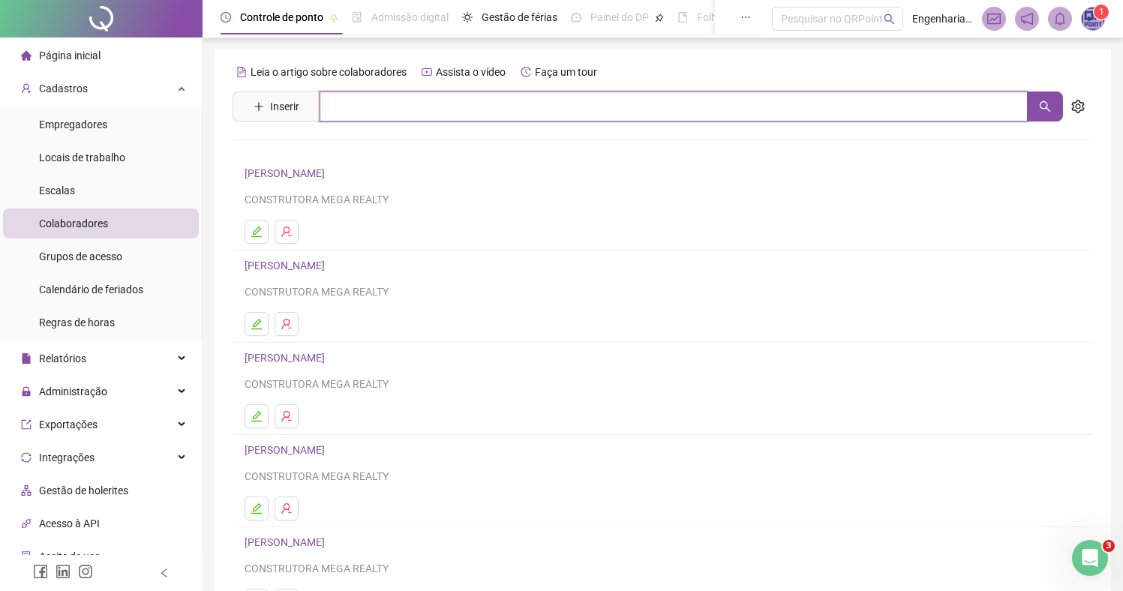
click at [394, 104] on input "text" at bounding box center [674, 107] width 708 height 30
type input "********"
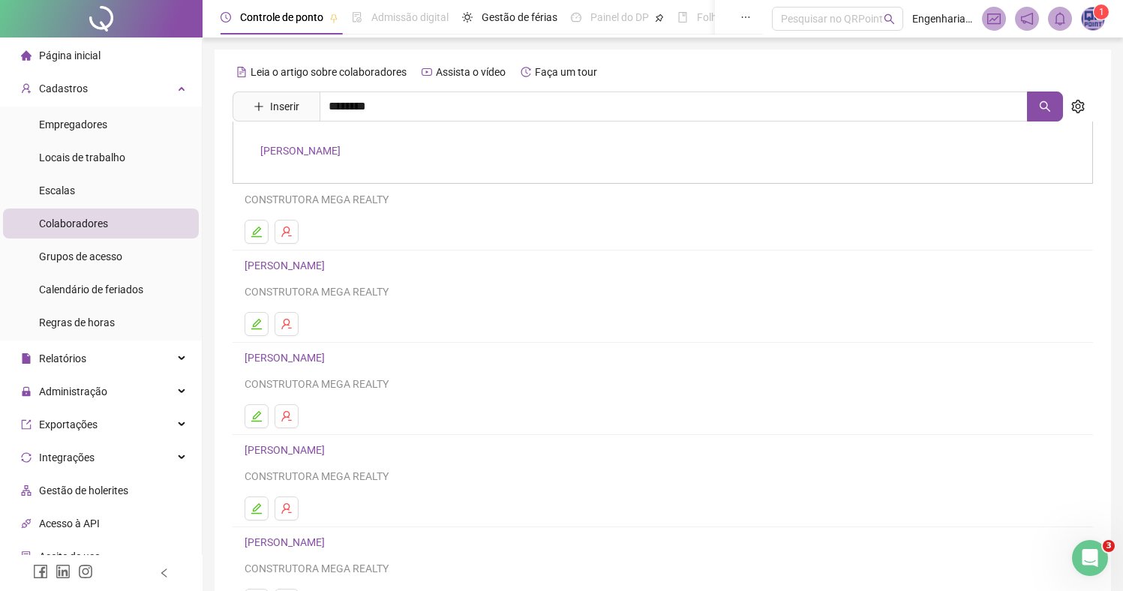
click at [341, 151] on link "ANGELINO SILVA DOS SANTOS" at bounding box center [300, 151] width 80 height 12
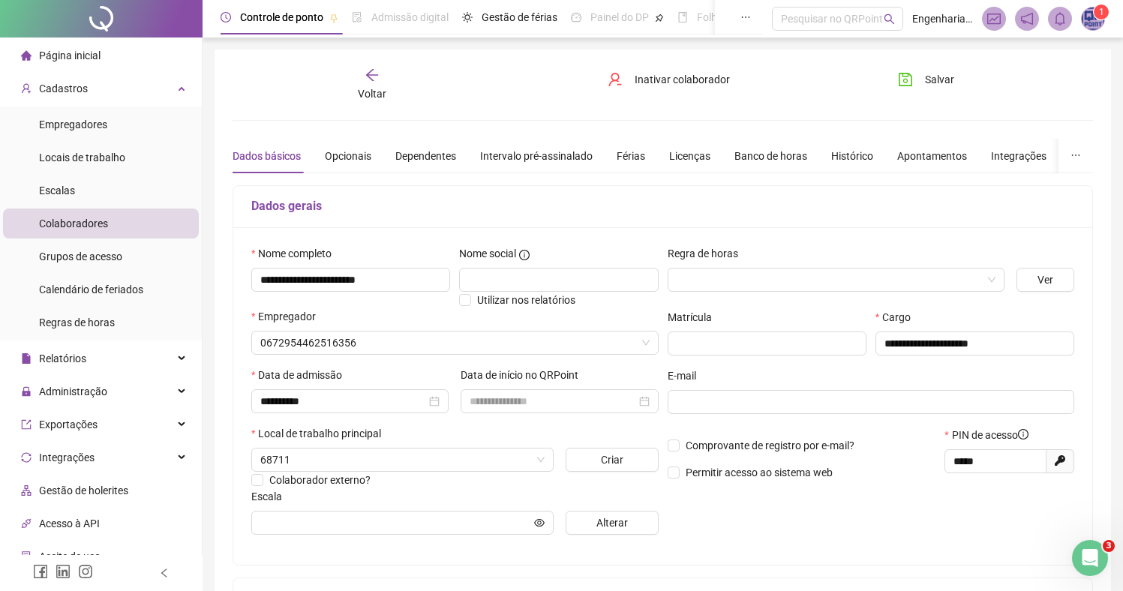
type input "****"
click at [93, 359] on div "Relatórios" at bounding box center [101, 359] width 196 height 30
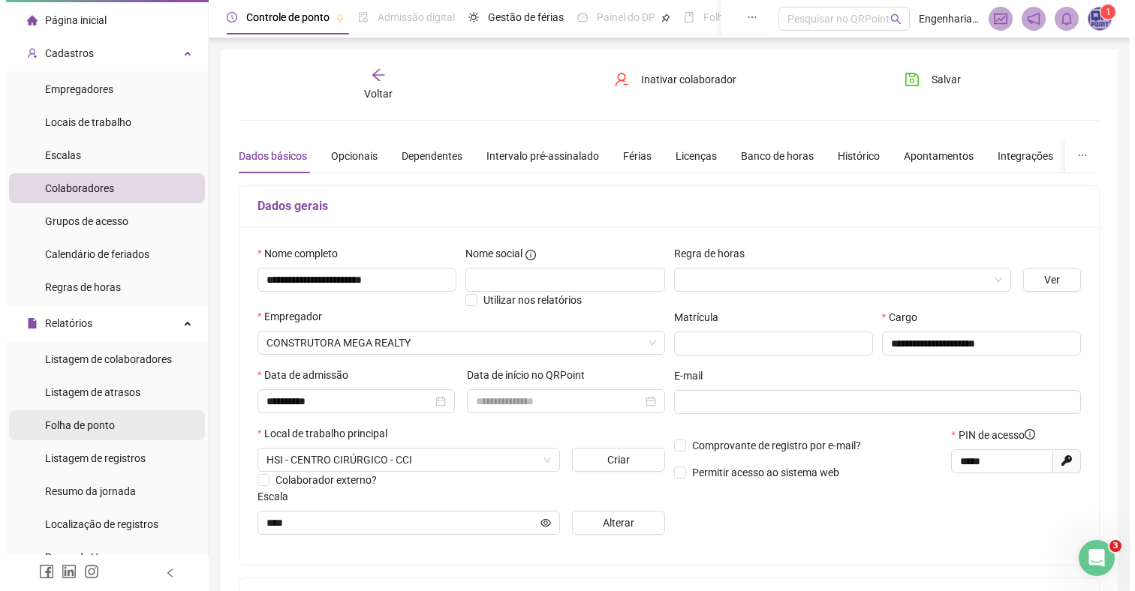
scroll to position [37, 0]
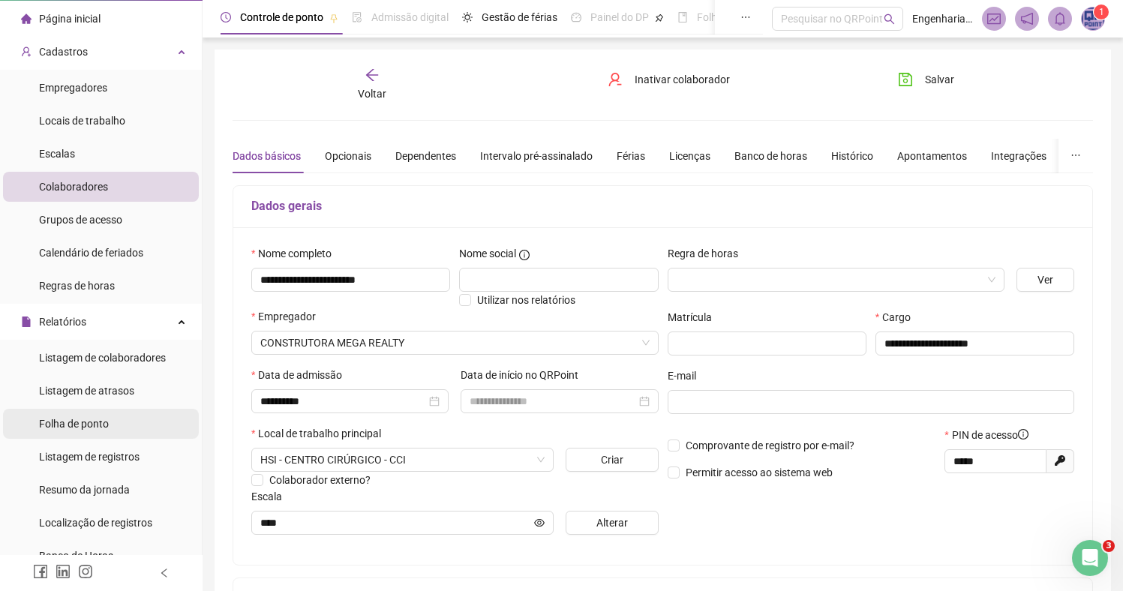
click at [91, 419] on span "Folha de ponto" at bounding box center [74, 424] width 70 height 12
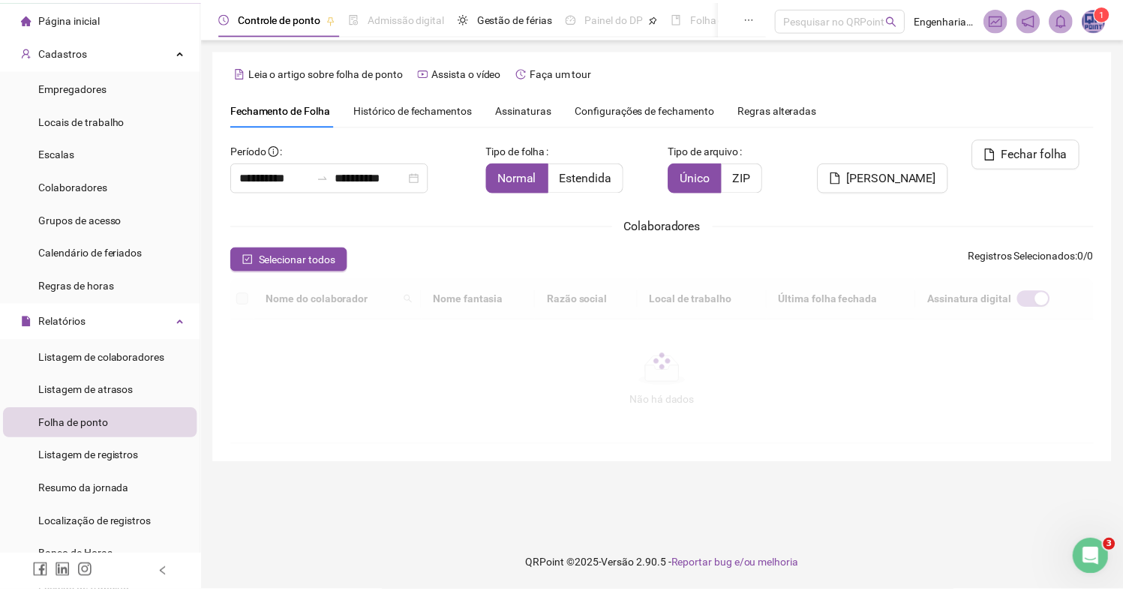
scroll to position [11, 0]
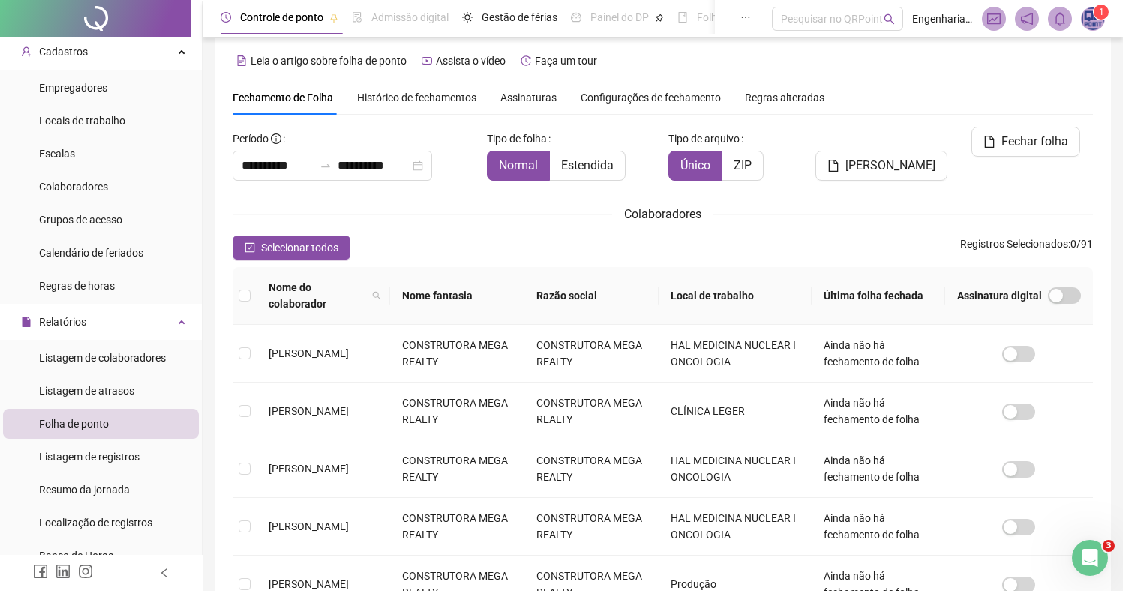
click at [381, 296] on icon "search" at bounding box center [376, 295] width 9 height 9
type input "********"
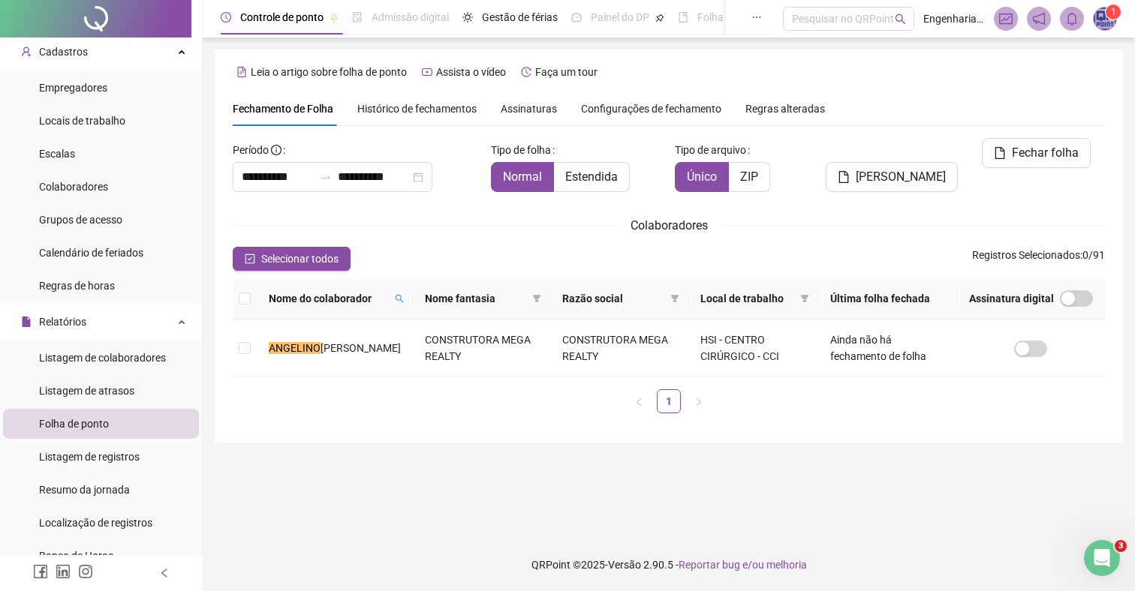
click at [892, 444] on div "**********" at bounding box center [669, 247] width 908 height 394
click at [110, 182] on li "Colaboradores" at bounding box center [101, 187] width 196 height 30
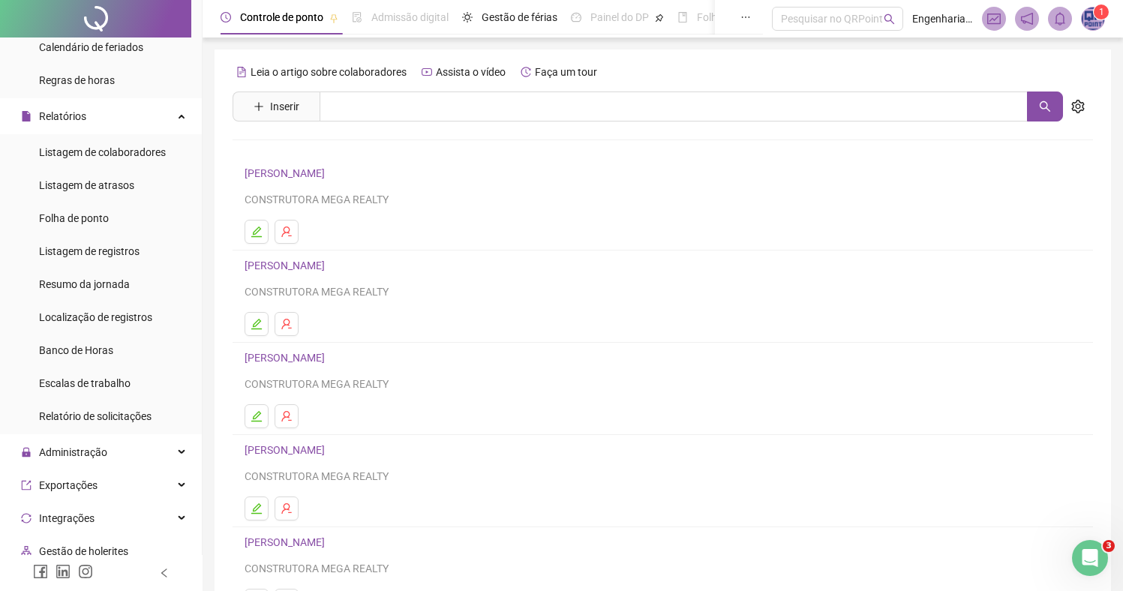
scroll to position [245, 0]
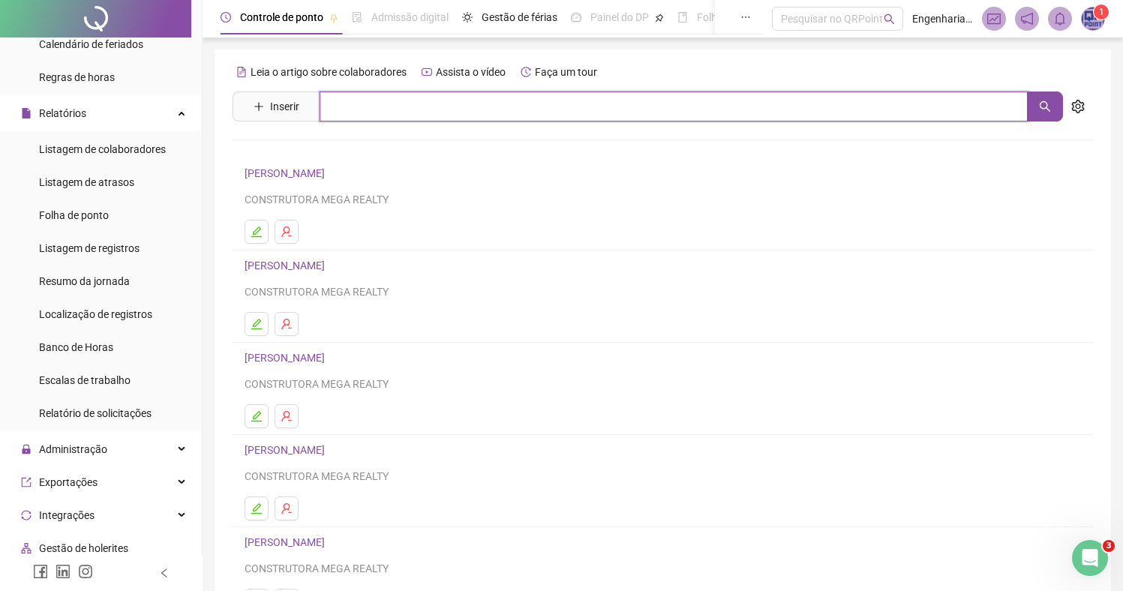
drag, startPoint x: 429, startPoint y: 101, endPoint x: 435, endPoint y: 113, distance: 12.8
click at [429, 101] on input "text" at bounding box center [674, 107] width 708 height 30
type input "********"
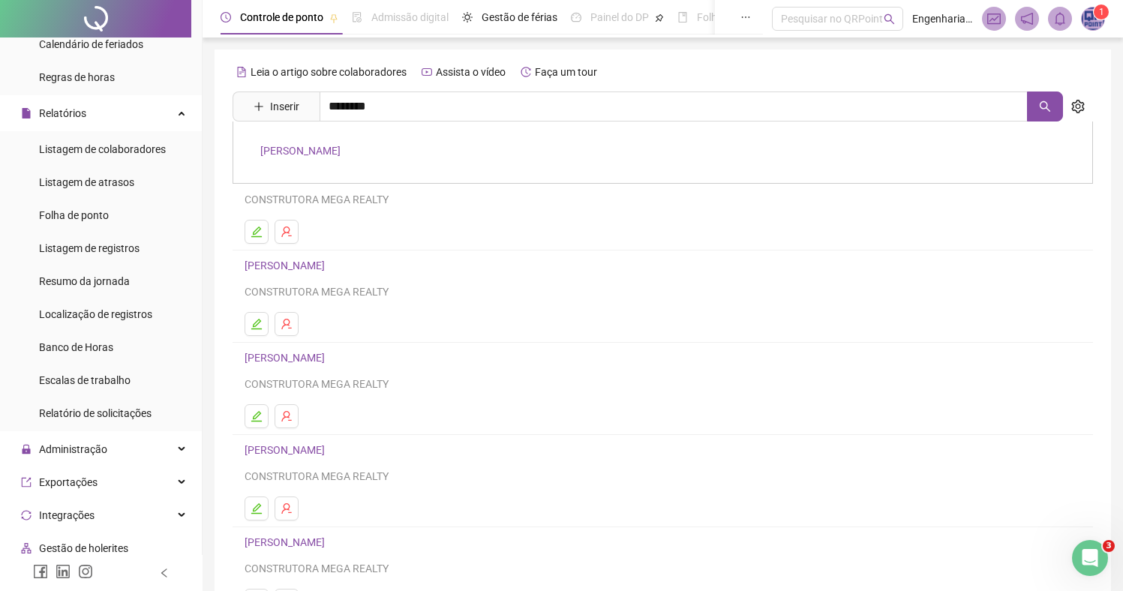
click at [341, 149] on link "ANGELINO SILVA DOS SANTOS" at bounding box center [300, 151] width 80 height 12
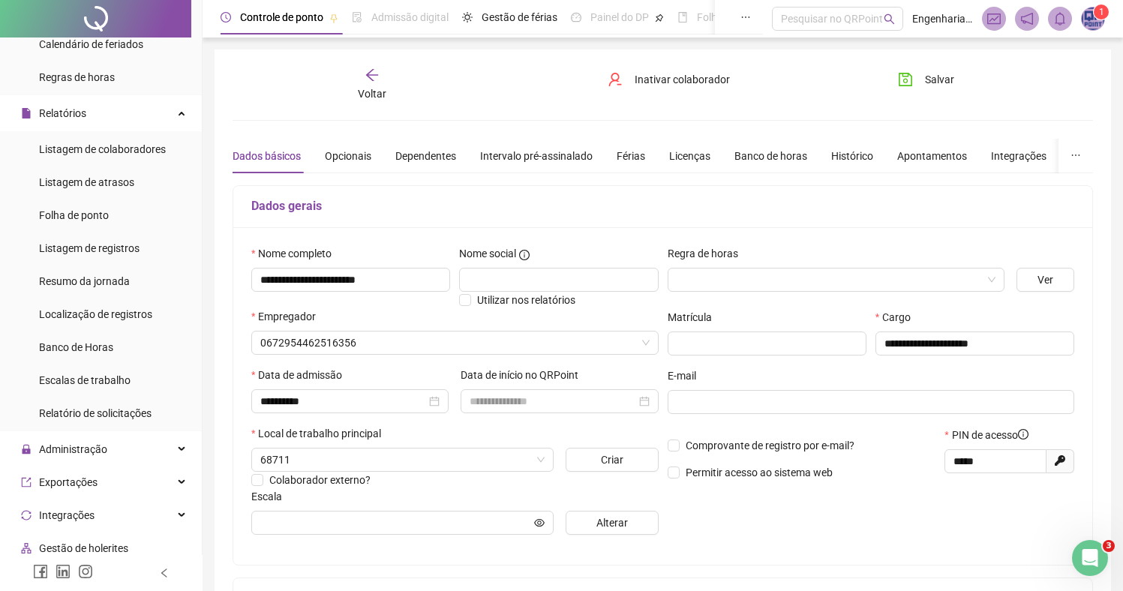
type input "****"
click at [360, 158] on div "Opcionais" at bounding box center [348, 156] width 47 height 17
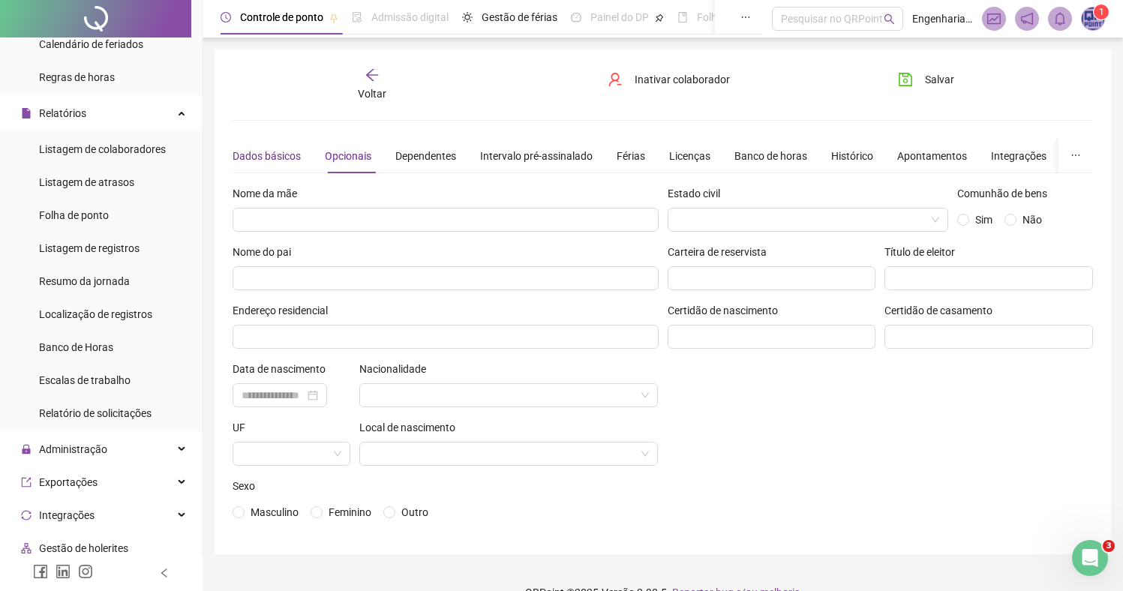
click at [287, 162] on div "Dados básicos" at bounding box center [267, 156] width 68 height 17
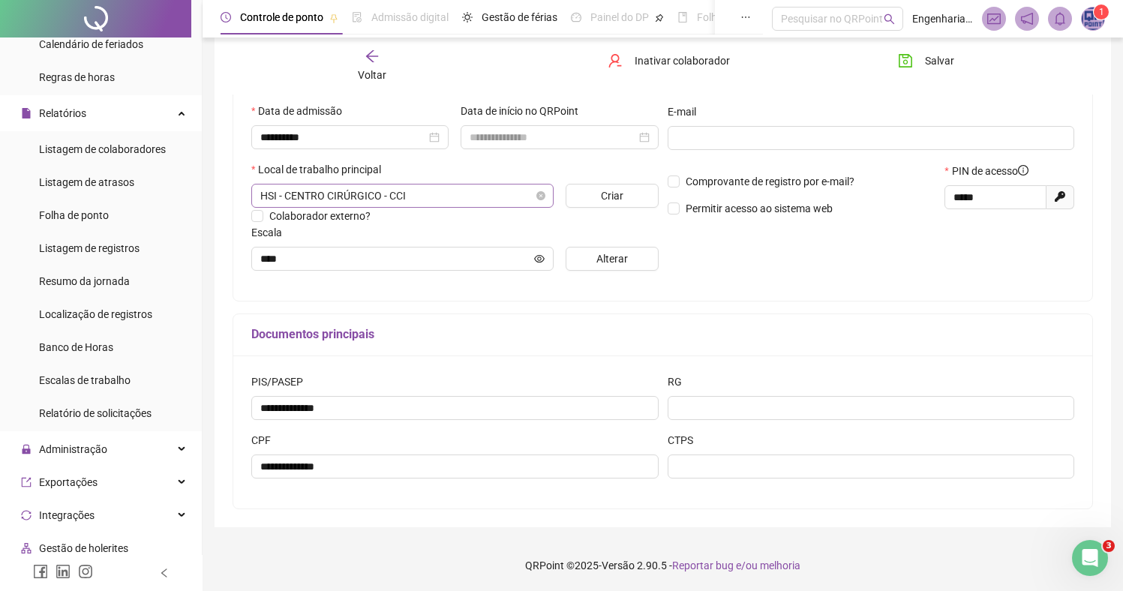
scroll to position [264, 0]
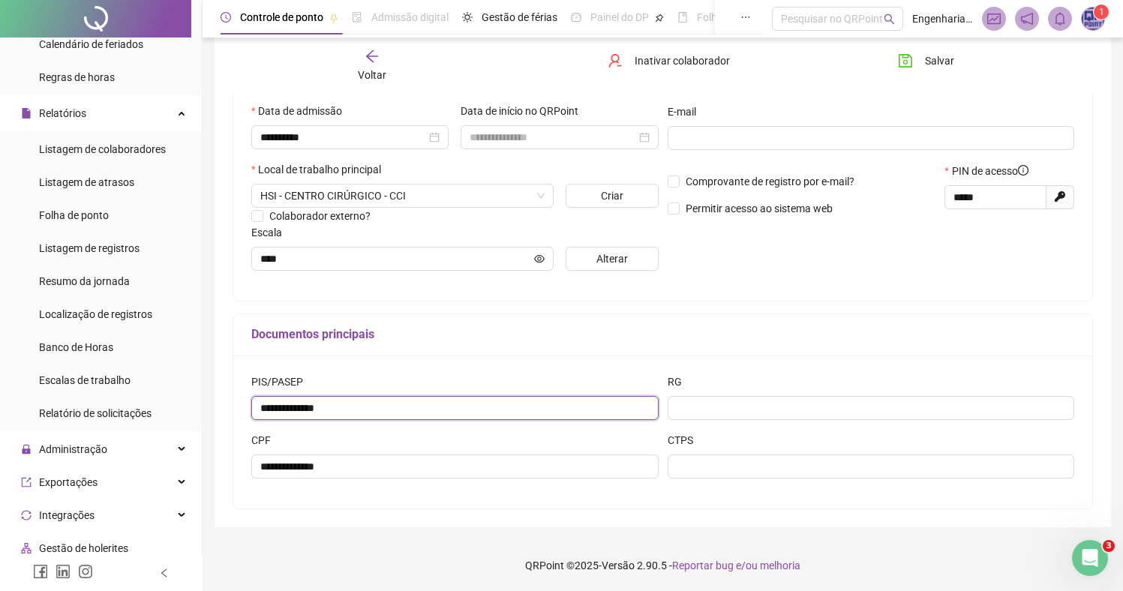
click at [462, 411] on input "**********" at bounding box center [454, 408] width 407 height 24
click at [450, 347] on div "Documentos principais" at bounding box center [662, 335] width 859 height 42
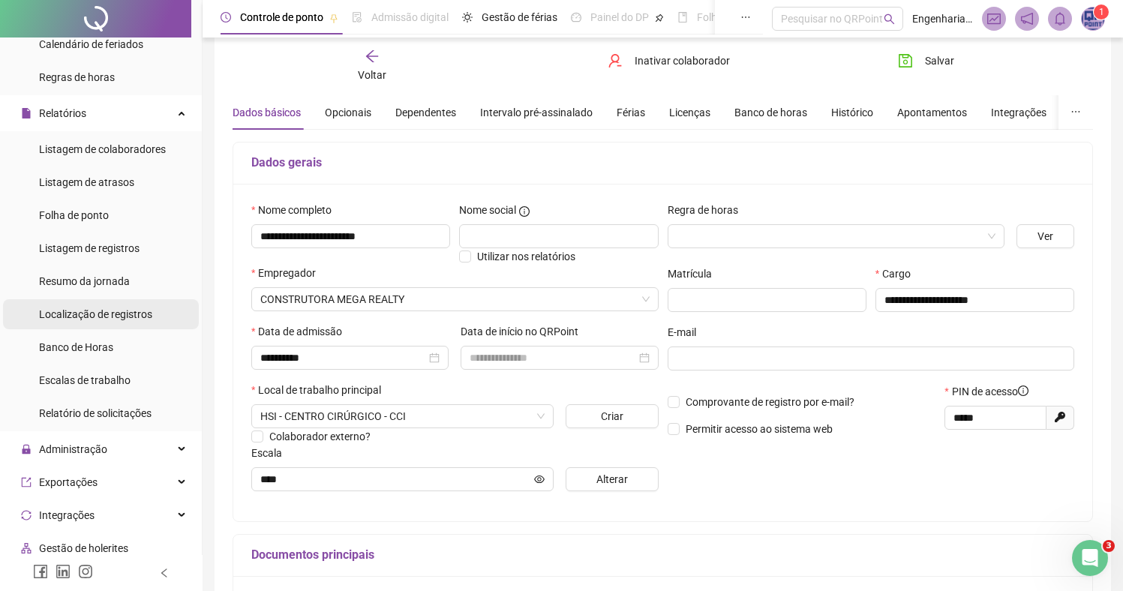
scroll to position [452, 0]
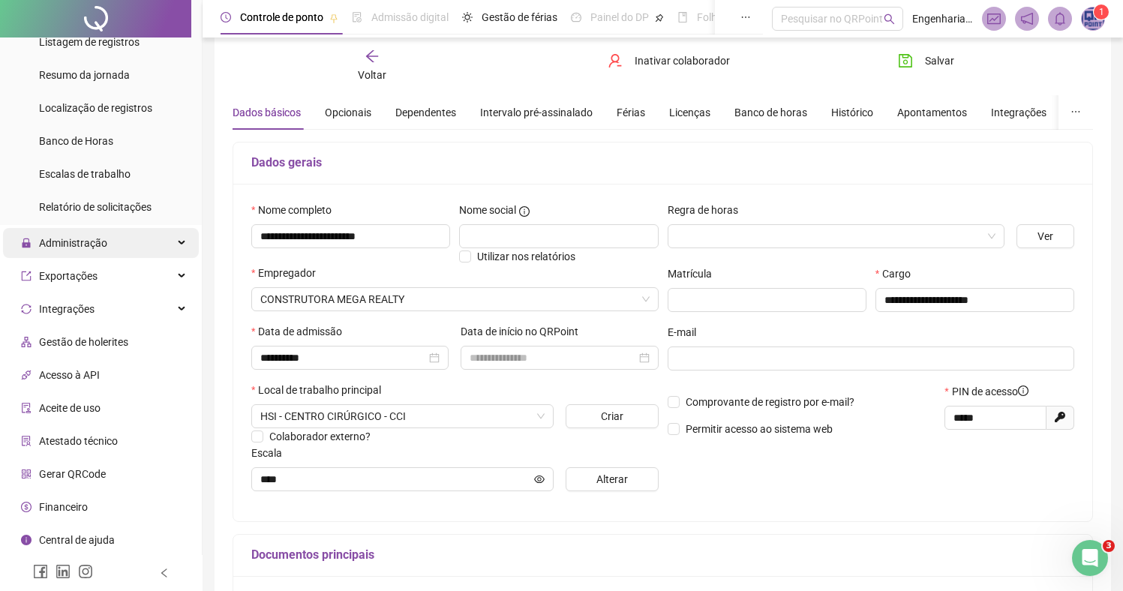
click at [106, 239] on span "Administração" at bounding box center [73, 243] width 68 height 12
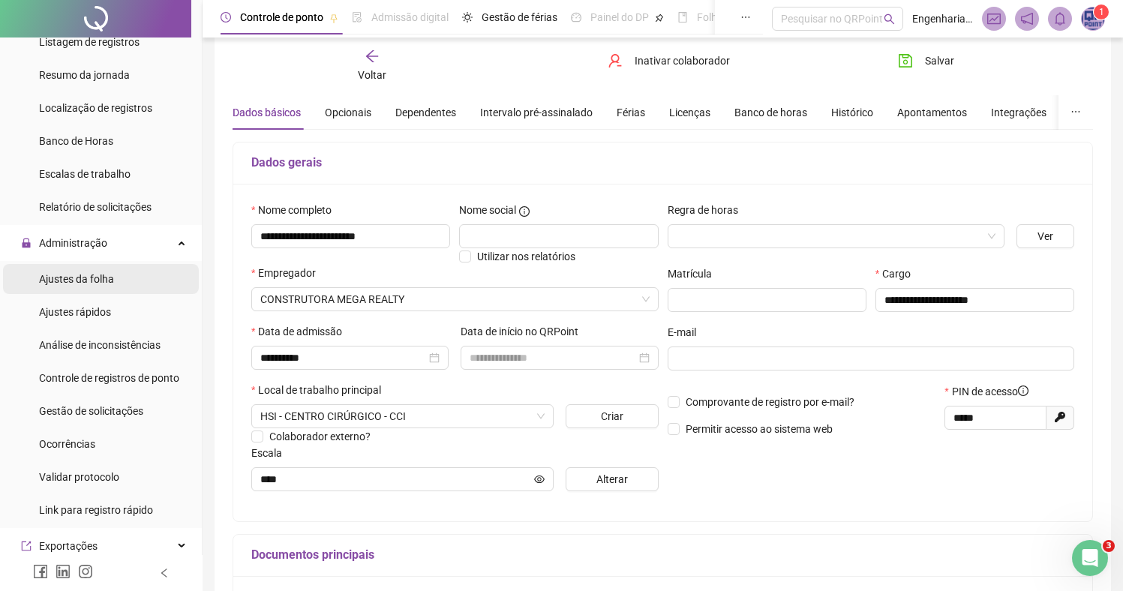
click at [129, 280] on li "Ajustes da folha" at bounding box center [101, 279] width 196 height 30
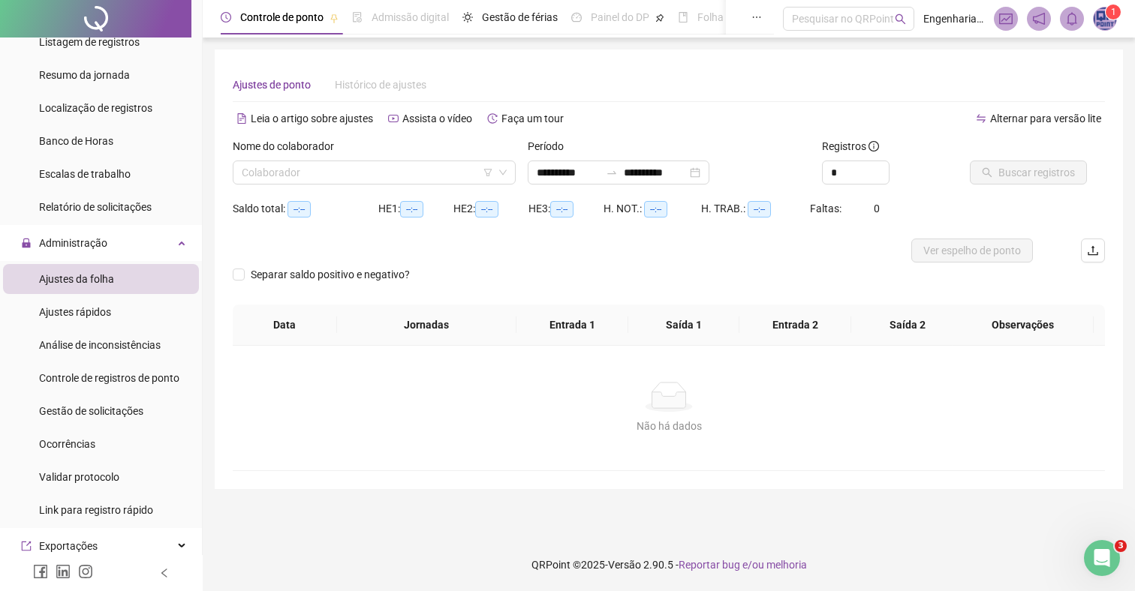
type input "**********"
click at [1105, 250] on div "**********" at bounding box center [669, 270] width 908 height 440
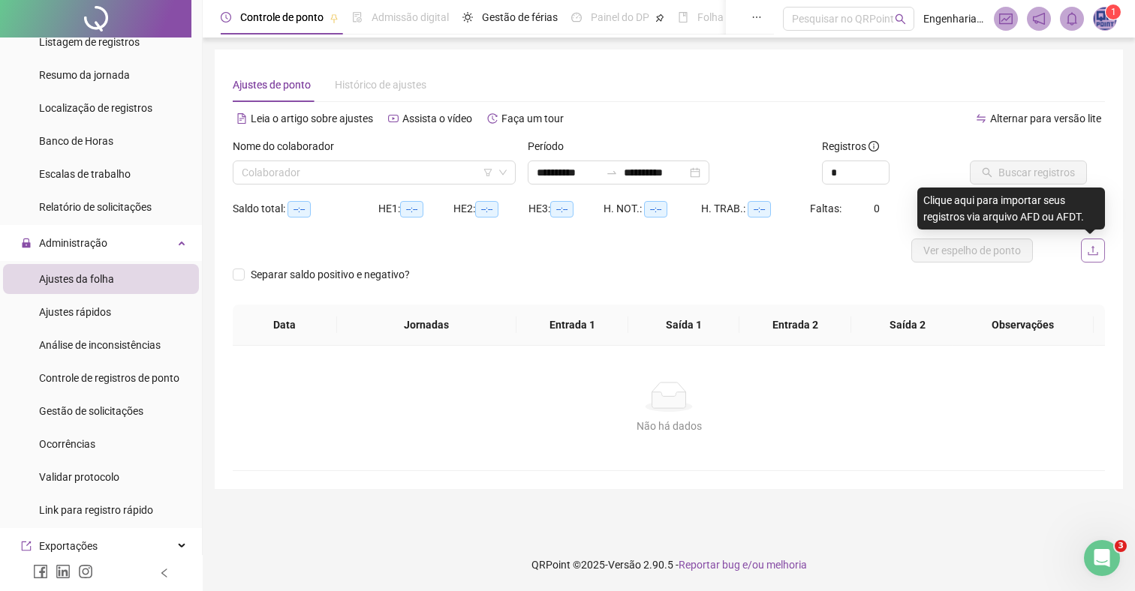
click at [1101, 250] on button "button" at bounding box center [1093, 251] width 24 height 24
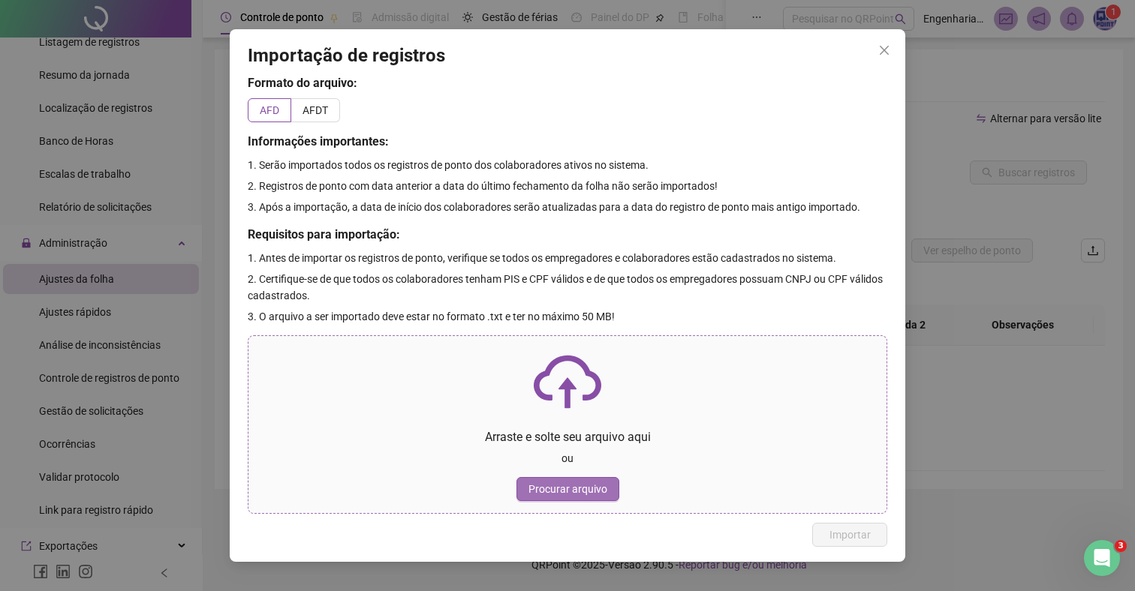
click at [585, 485] on span "Procurar arquivo" at bounding box center [567, 489] width 79 height 17
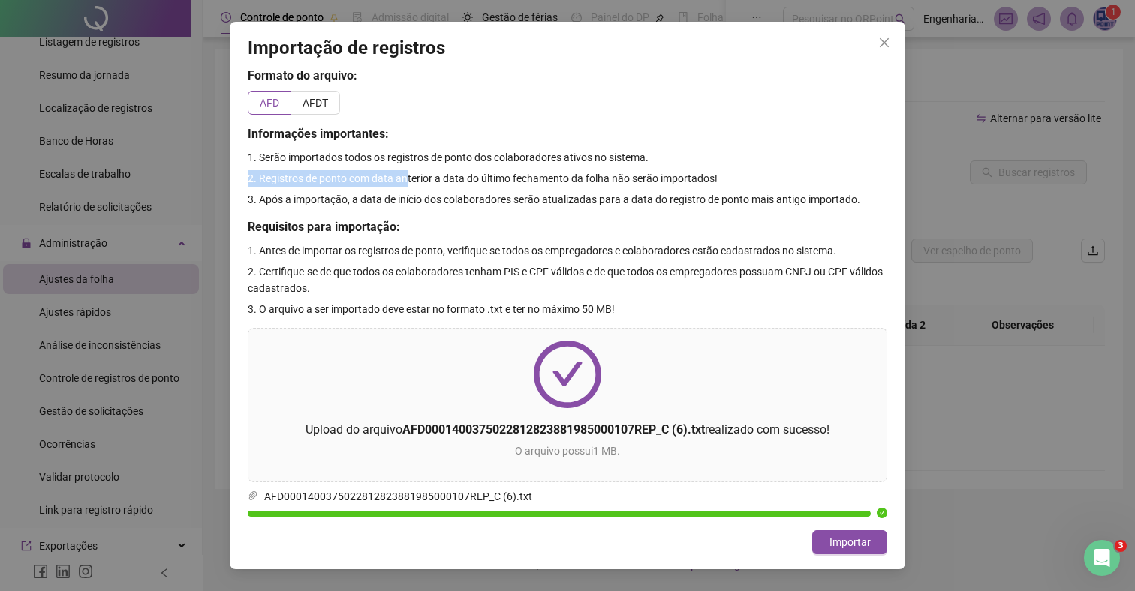
drag, startPoint x: 391, startPoint y: 170, endPoint x: 508, endPoint y: 177, distance: 117.3
click at [423, 171] on div "Formato do arquivo: AFD AFDT Informações importantes: 1. Serão importados todos…" at bounding box center [567, 294] width 639 height 454
drag, startPoint x: 508, startPoint y: 177, endPoint x: 519, endPoint y: 176, distance: 11.4
click at [514, 179] on span "2. Registros de ponto com data anterior a data do último fechamento da folha nã…" at bounding box center [483, 179] width 470 height 12
drag, startPoint x: 456, startPoint y: 170, endPoint x: 590, endPoint y: 194, distance: 136.5
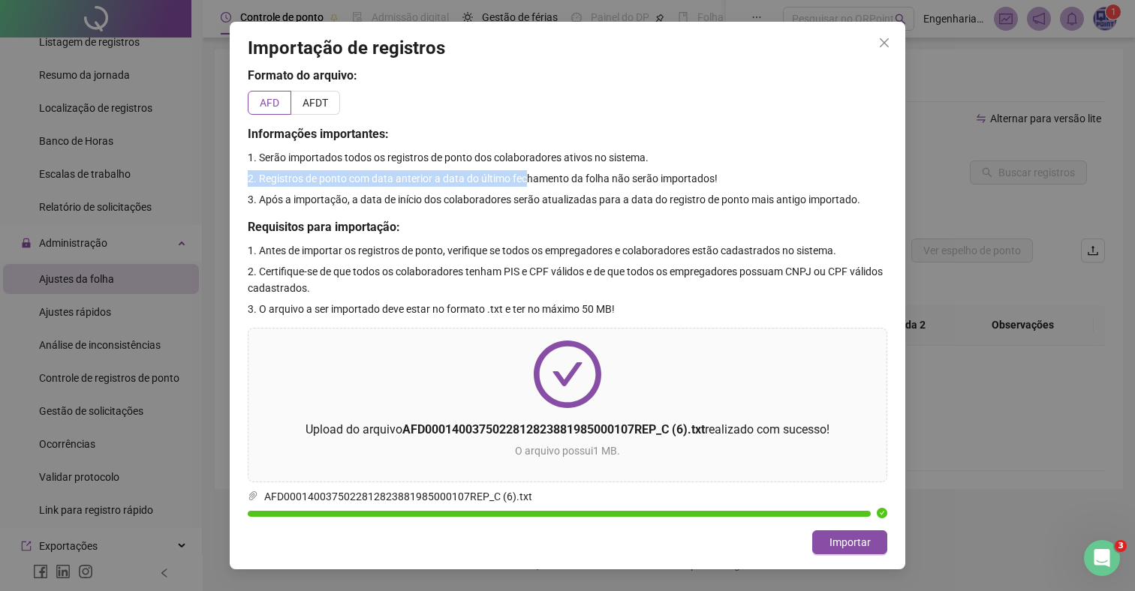
click at [560, 189] on div "Formato do arquivo: AFD AFDT Informações importantes: 1. Serão importados todos…" at bounding box center [567, 294] width 639 height 454
click at [591, 194] on span "3. Após a importação, a data de início dos colaboradores serão atualizadas para…" at bounding box center [554, 200] width 612 height 12
click at [593, 194] on span "3. Após a importação, a data de início dos colaboradores serão atualizadas para…" at bounding box center [554, 200] width 612 height 12
drag, startPoint x: 447, startPoint y: 179, endPoint x: 558, endPoint y: 186, distance: 111.3
click at [552, 186] on p "2. Registros de ponto com data anterior a data do último fechamento da folha nã…" at bounding box center [567, 178] width 639 height 17
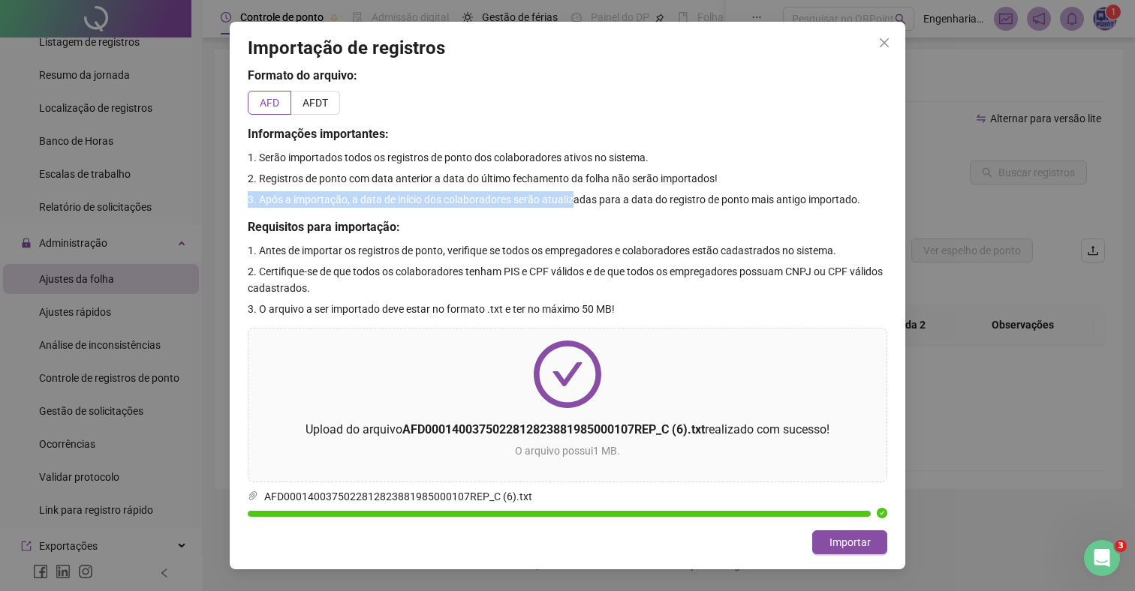
drag, startPoint x: 583, startPoint y: 191, endPoint x: 592, endPoint y: 191, distance: 9.0
click at [588, 191] on div "Formato do arquivo: AFD AFDT Informações importantes: 1. Serão importados todos…" at bounding box center [567, 294] width 639 height 454
click at [599, 191] on div "Formato do arquivo: AFD AFDT Informações importantes: 1. Serão importados todos…" at bounding box center [567, 294] width 639 height 454
click at [884, 46] on icon "close" at bounding box center [884, 43] width 12 height 12
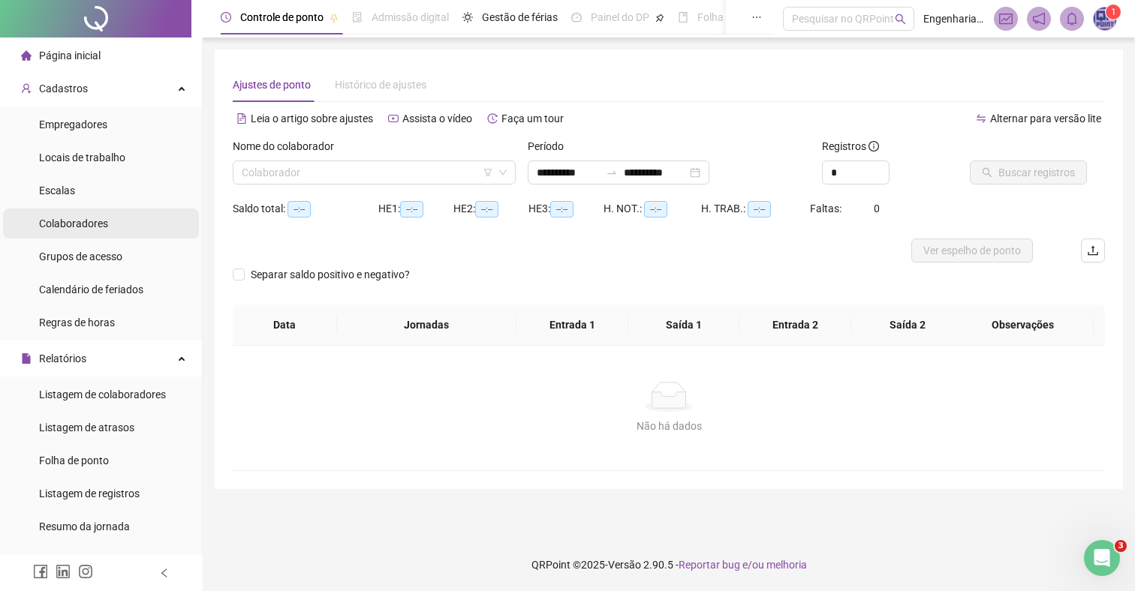
click at [92, 218] on span "Colaboradores" at bounding box center [73, 224] width 69 height 12
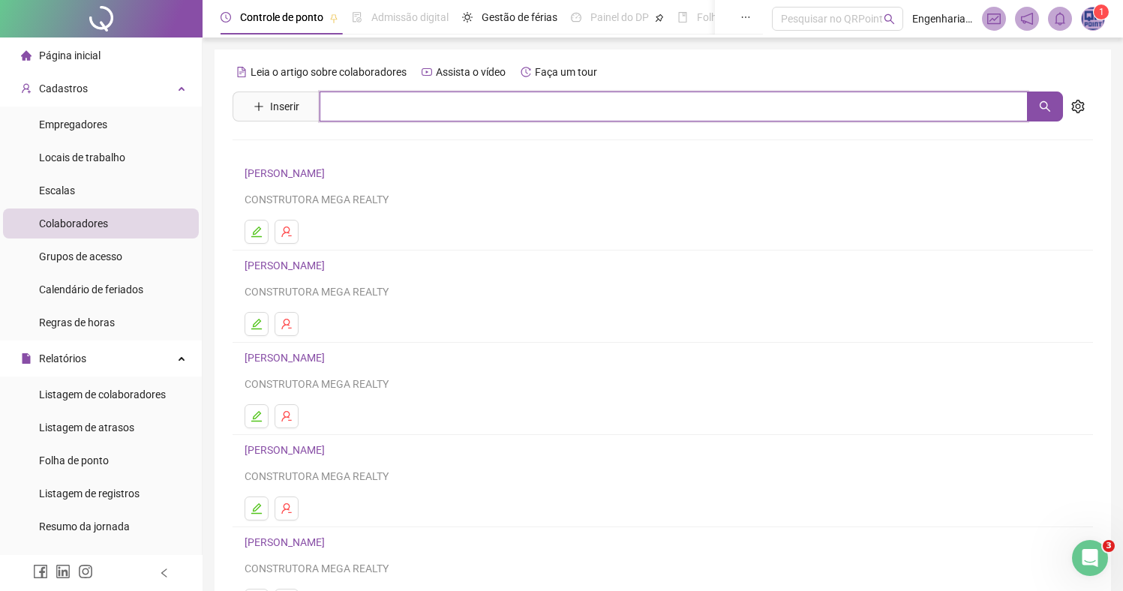
click at [387, 98] on input "text" at bounding box center [674, 107] width 708 height 30
type input "********"
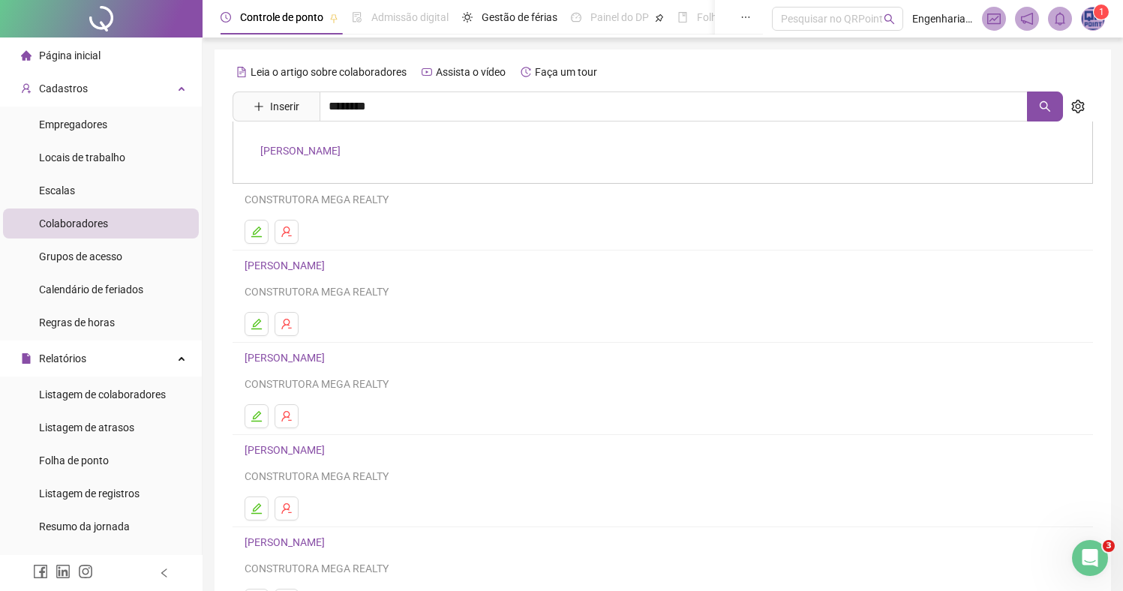
click at [297, 153] on link "ANGELINO SILVA DOS SANTOS" at bounding box center [300, 151] width 80 height 12
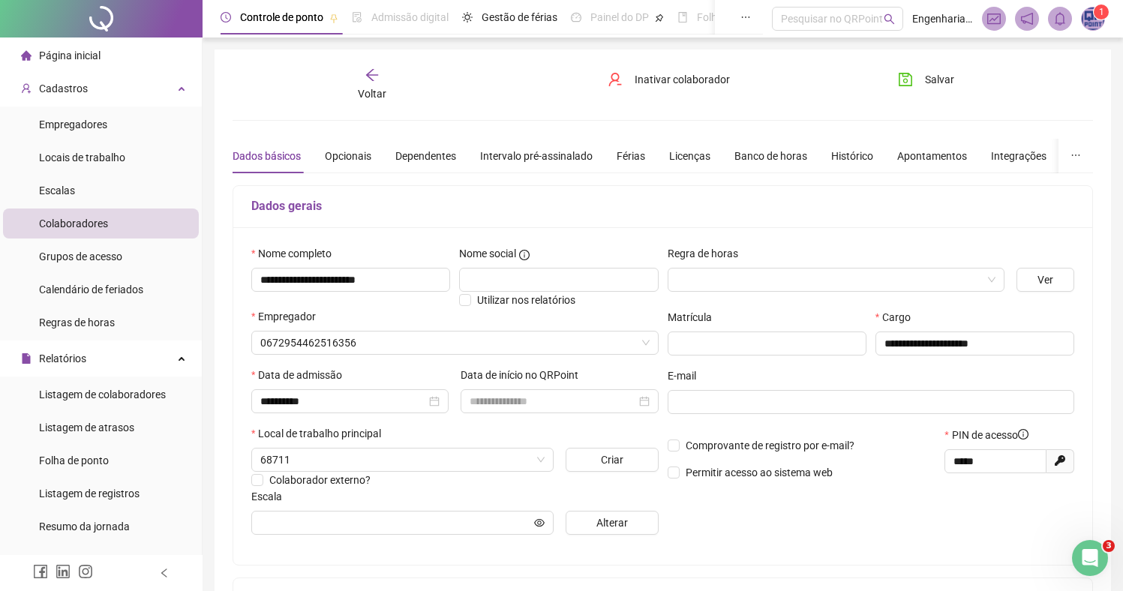
type input "****"
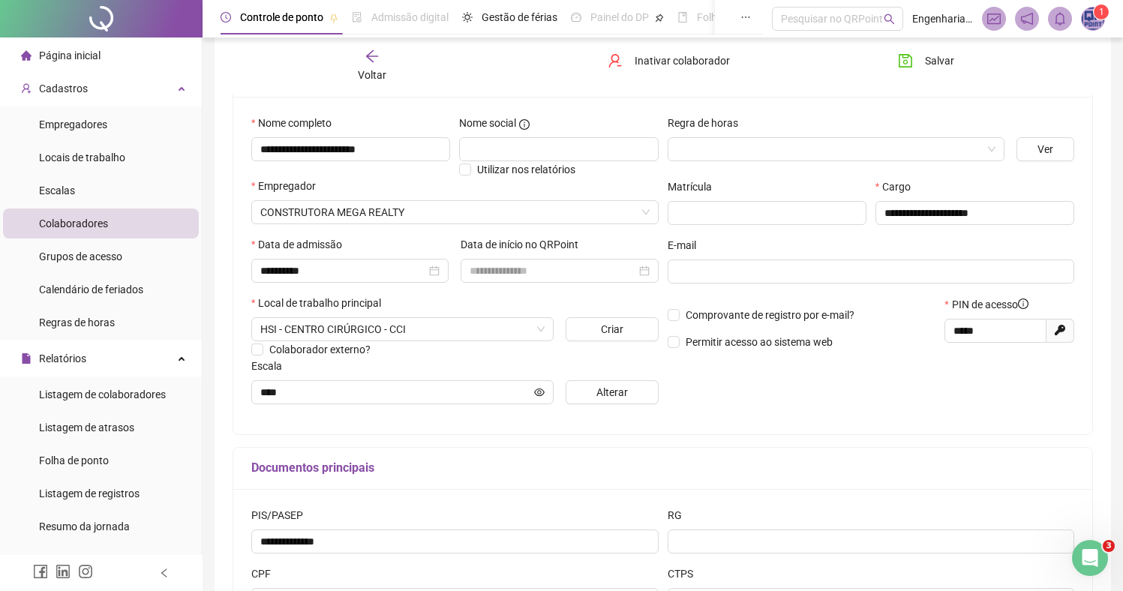
scroll to position [264, 0]
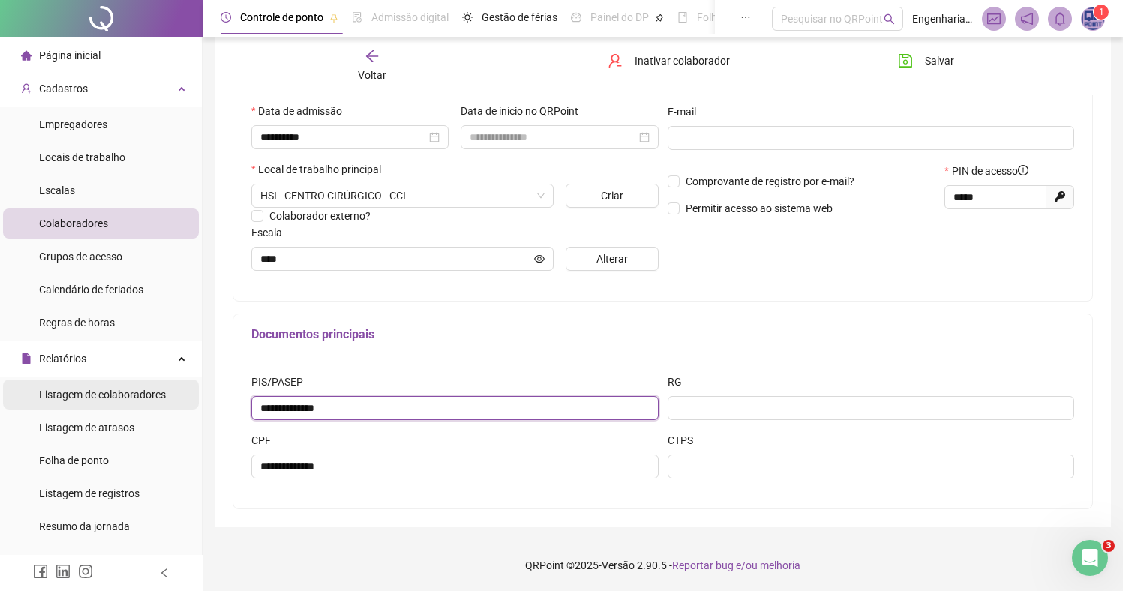
drag, startPoint x: 363, startPoint y: 407, endPoint x: 120, endPoint y: 387, distance: 243.9
click at [122, 387] on div "Página inicial Cadastros Empregadores Locais de trabalho Escalas Colaboradores …" at bounding box center [561, 164] width 1123 height 856
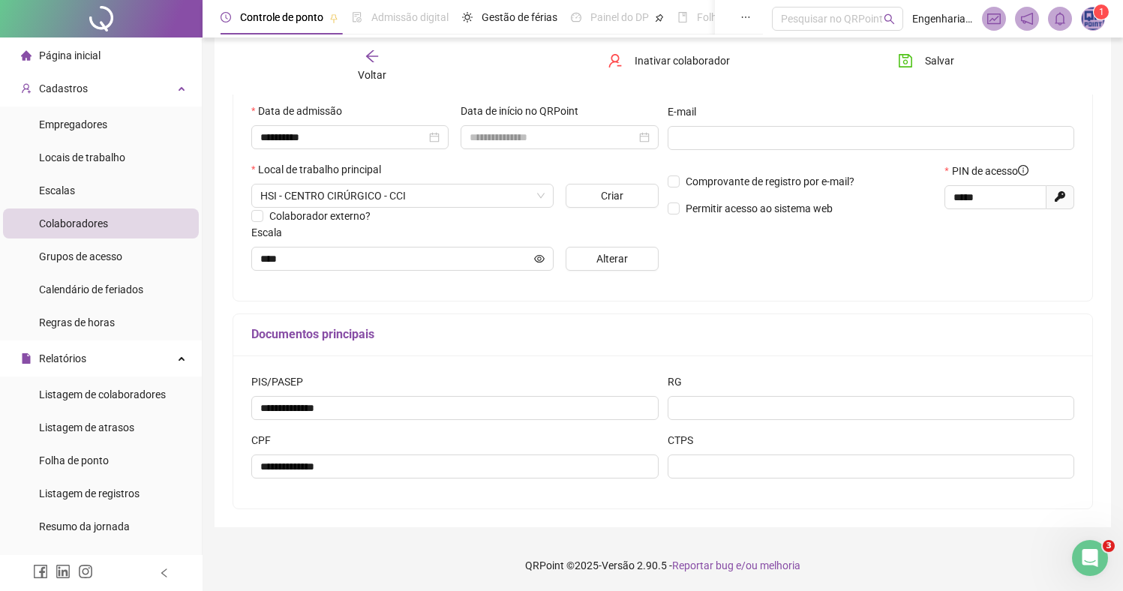
click at [489, 307] on div "**********" at bounding box center [663, 215] width 861 height 588
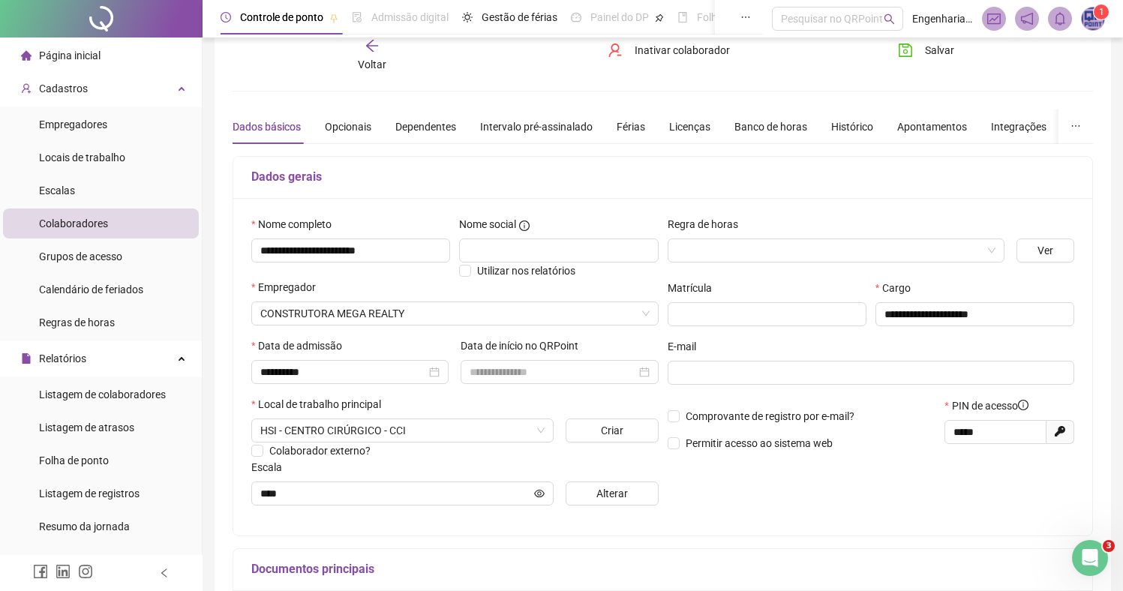
scroll to position [0, 0]
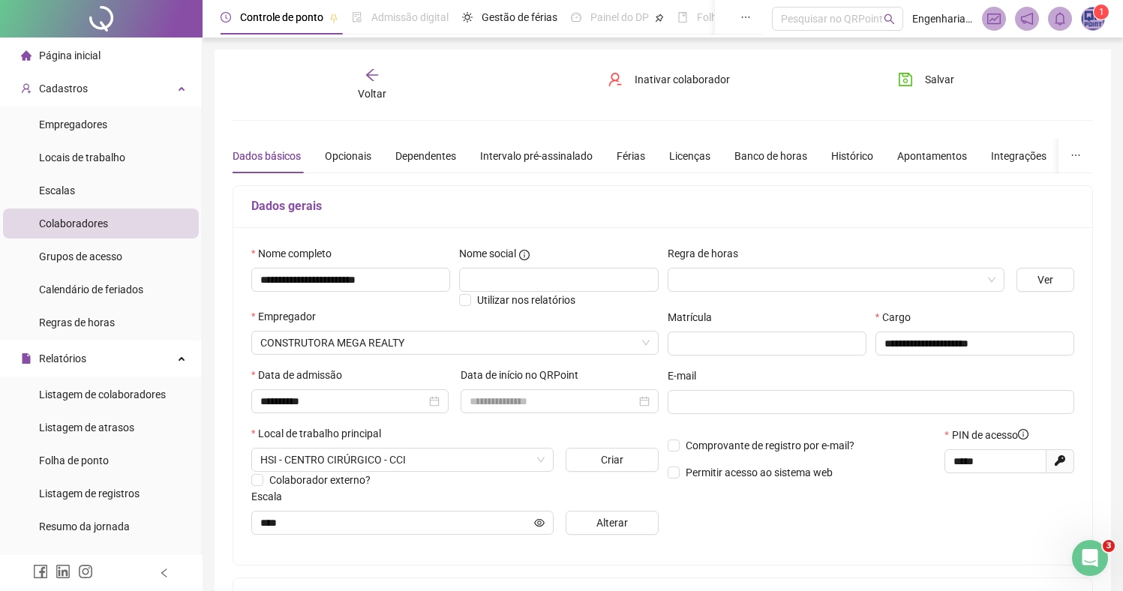
click at [359, 81] on div "Voltar" at bounding box center [372, 85] width 134 height 35
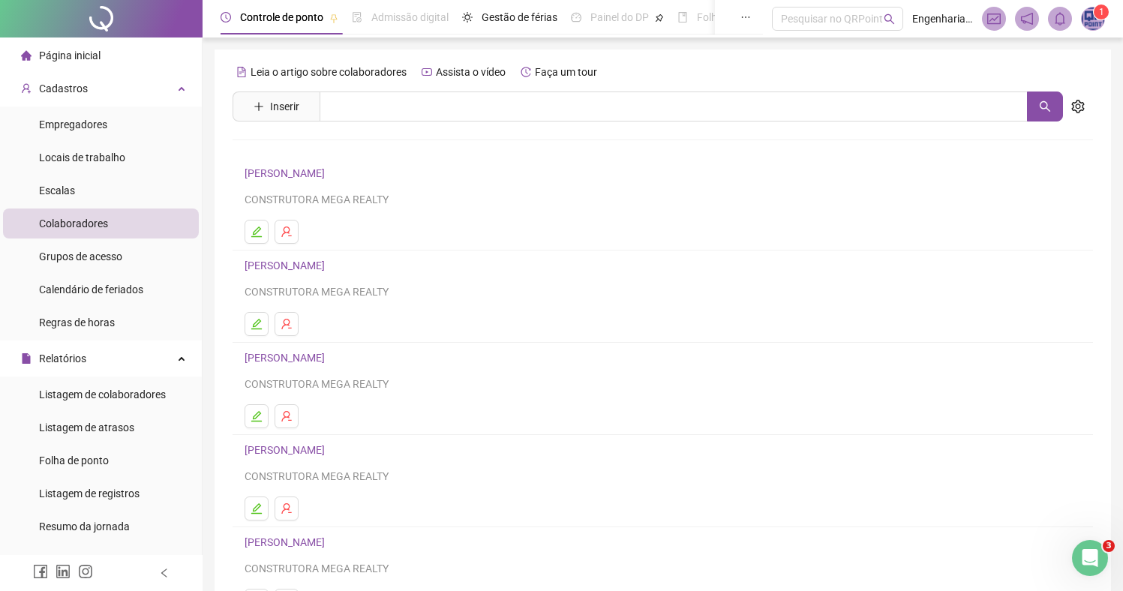
scroll to position [134, 0]
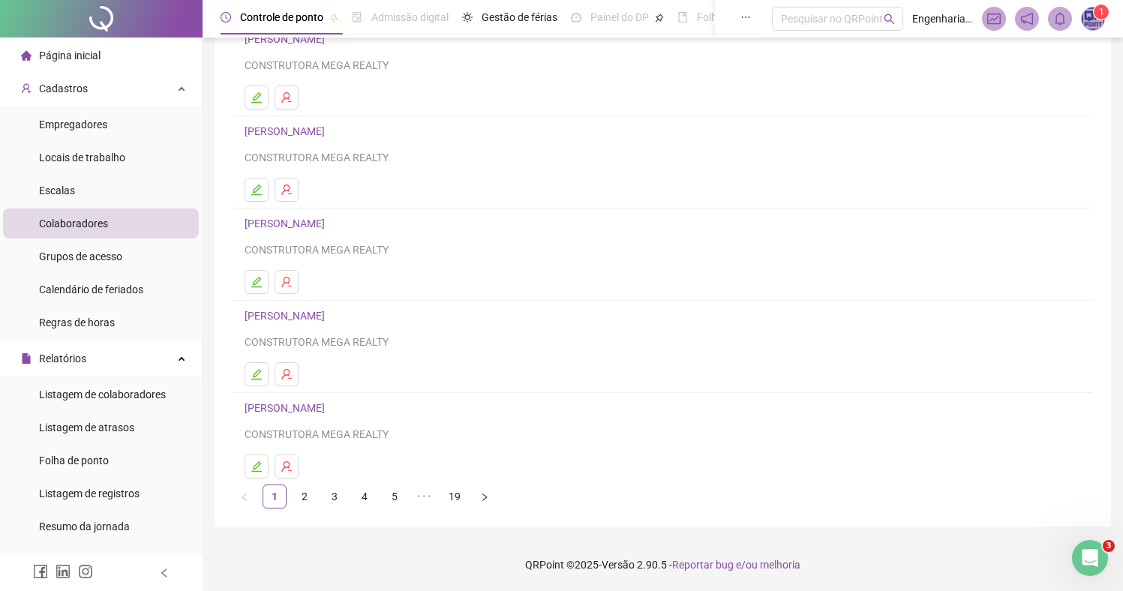
click at [329, 315] on link "ALBERTO FERREIRA NASCIMENTO" at bounding box center [287, 316] width 85 height 12
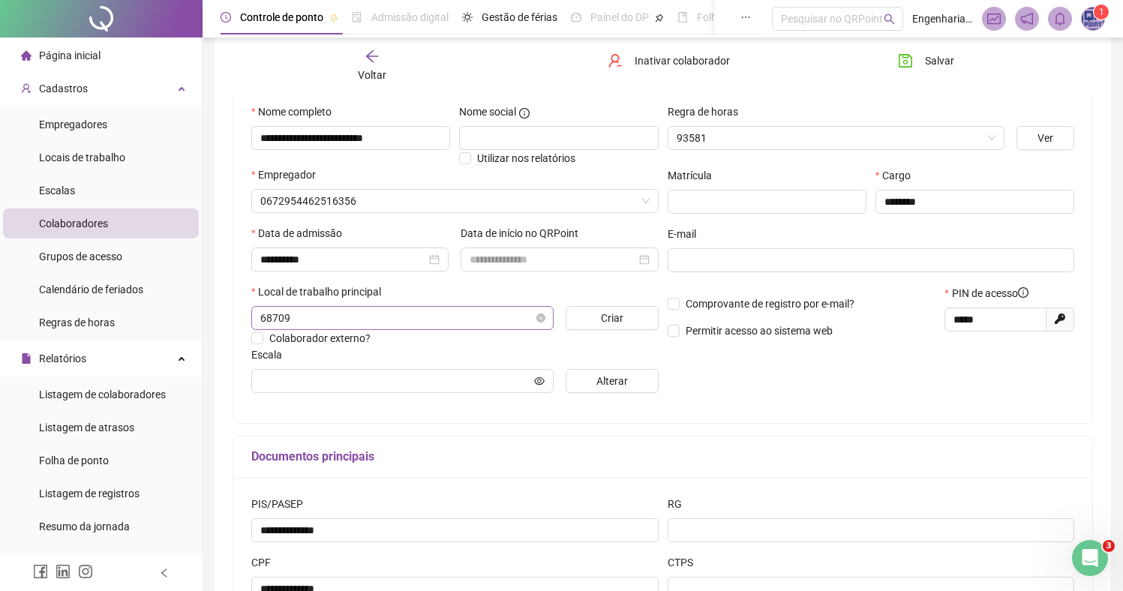
type input "****"
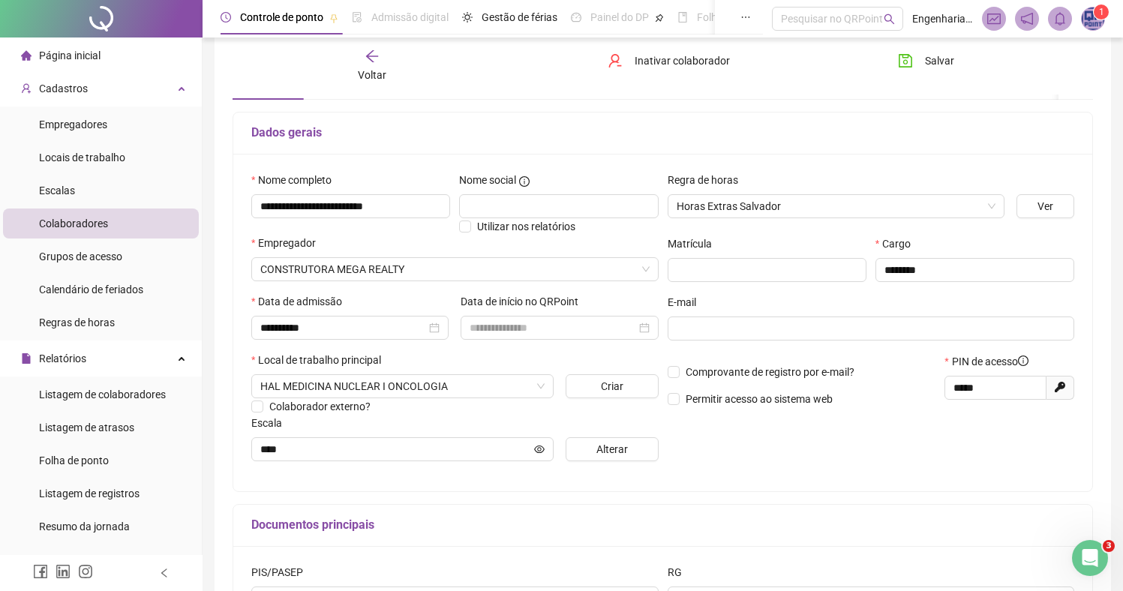
scroll to position [35, 0]
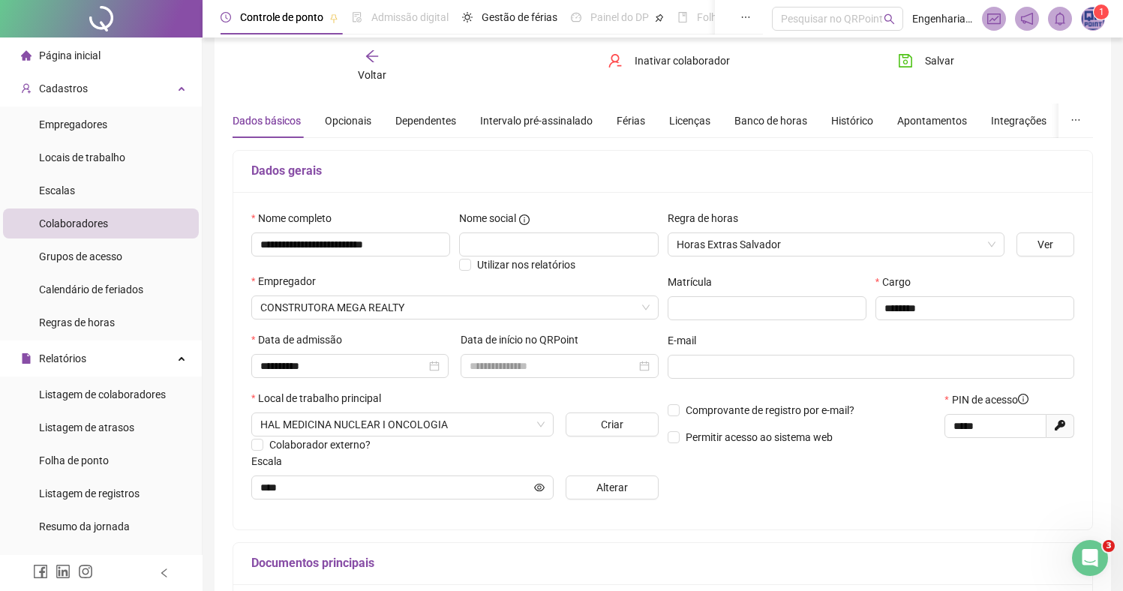
click at [374, 76] on span "Voltar" at bounding box center [372, 75] width 29 height 12
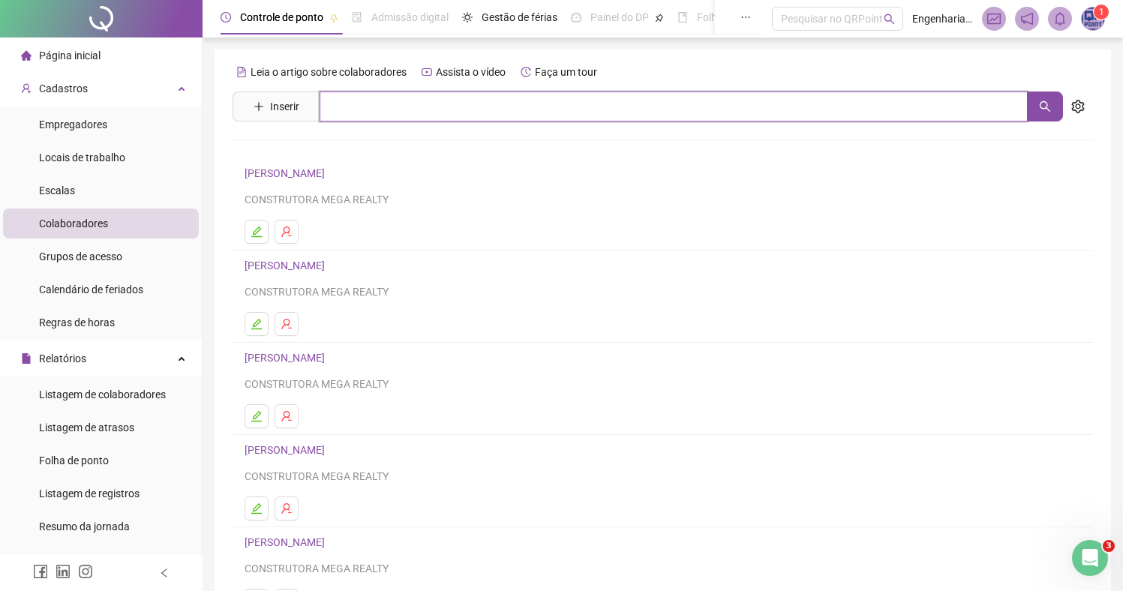
click at [386, 102] on input "text" at bounding box center [674, 107] width 708 height 30
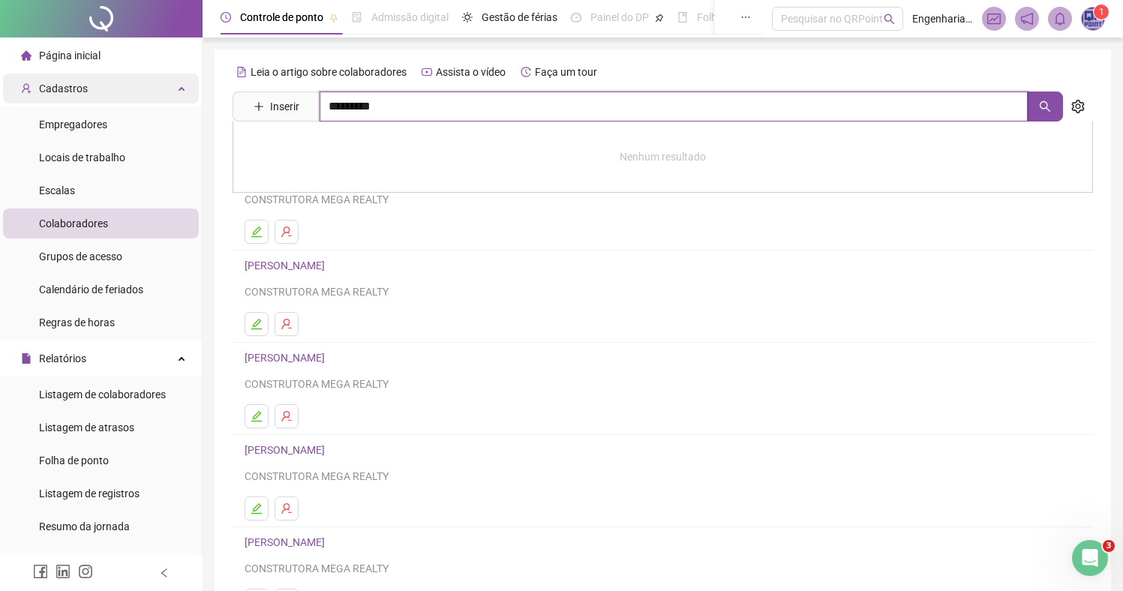
drag, startPoint x: 414, startPoint y: 104, endPoint x: 109, endPoint y: 80, distance: 306.3
click at [142, 81] on div "Página inicial Cadastros Empregadores Locais de trabalho Escalas Colaboradores …" at bounding box center [561, 363] width 1123 height 726
type input "*******"
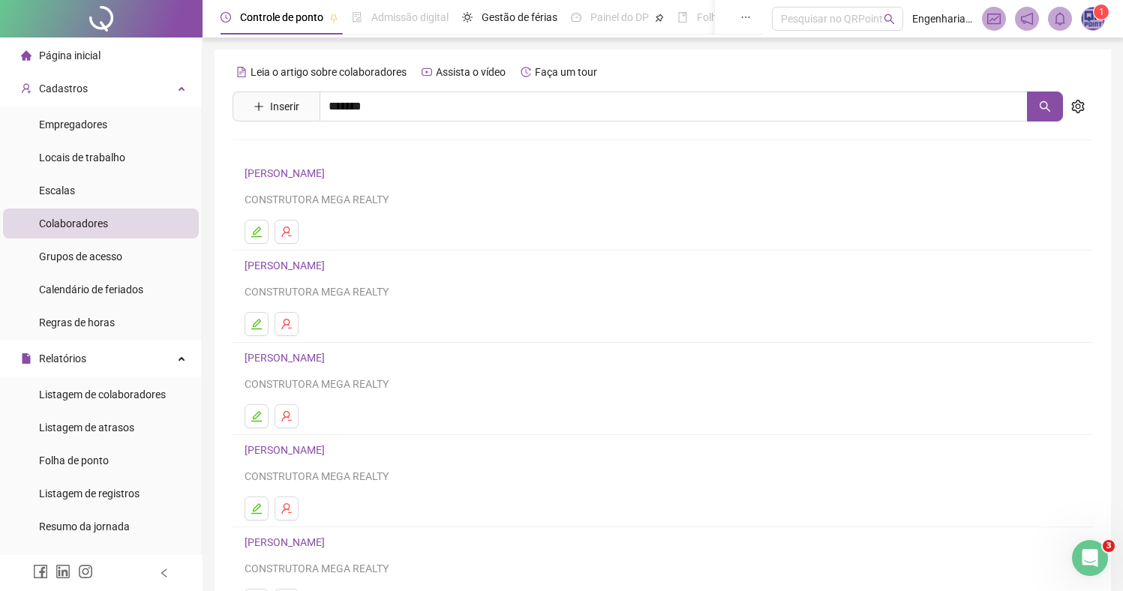
click at [340, 180] on link "ALBERTO FERREIRA NASCIMENTO" at bounding box center [300, 183] width 80 height 12
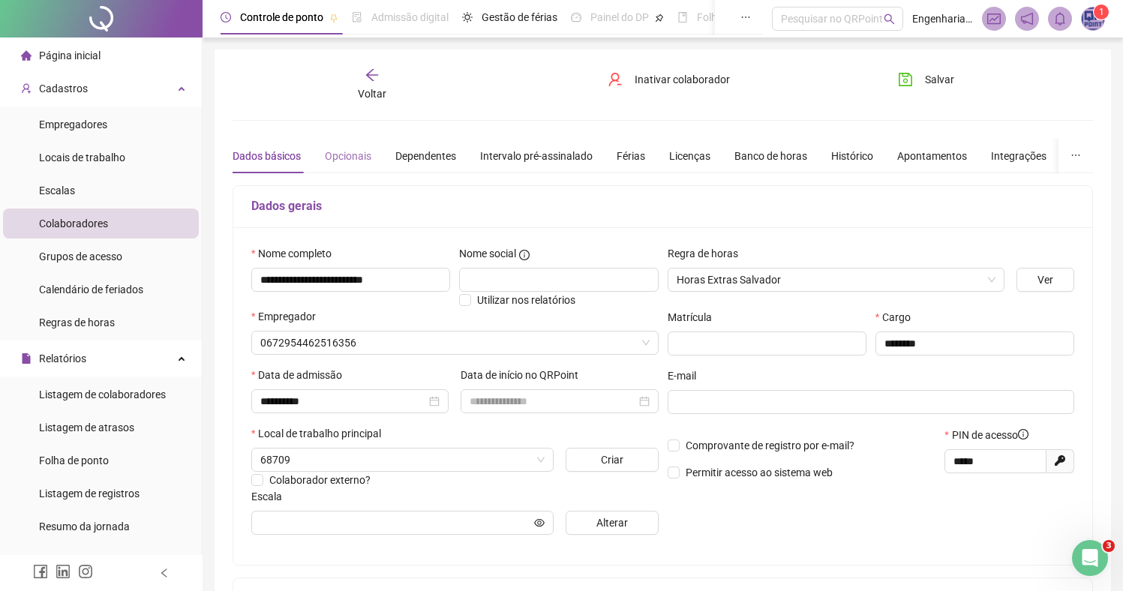
type input "****"
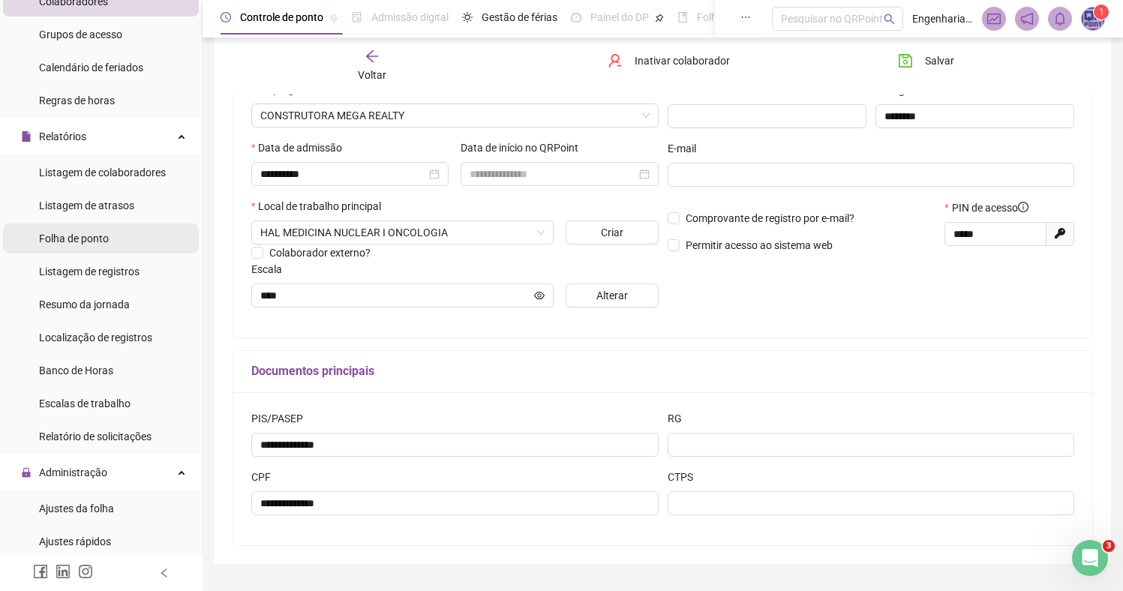
scroll to position [223, 0]
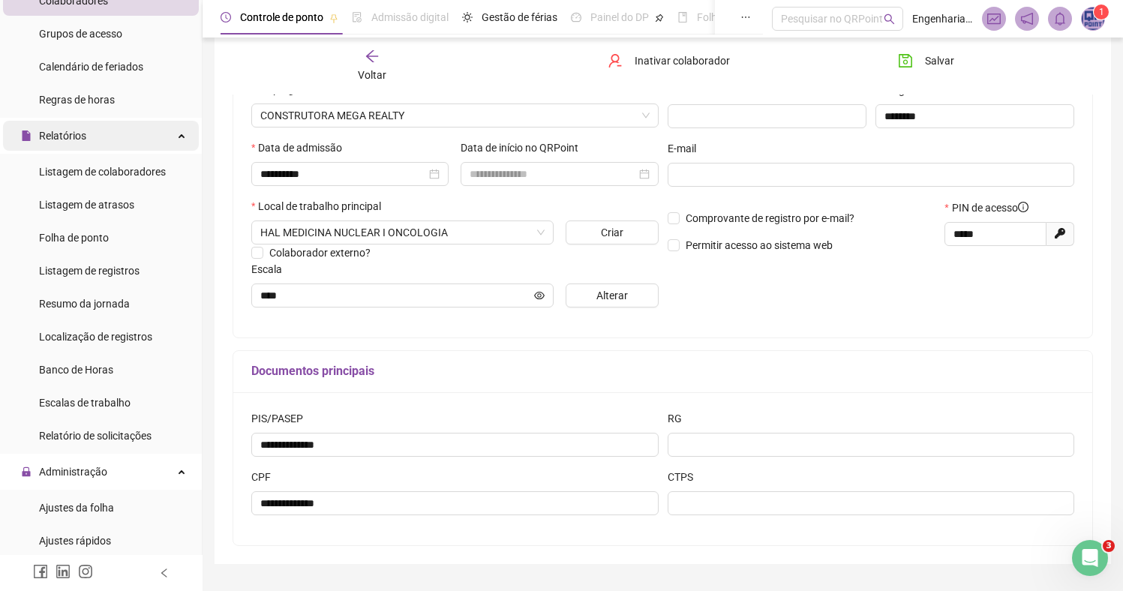
click at [116, 131] on div "Relatórios" at bounding box center [101, 136] width 196 height 30
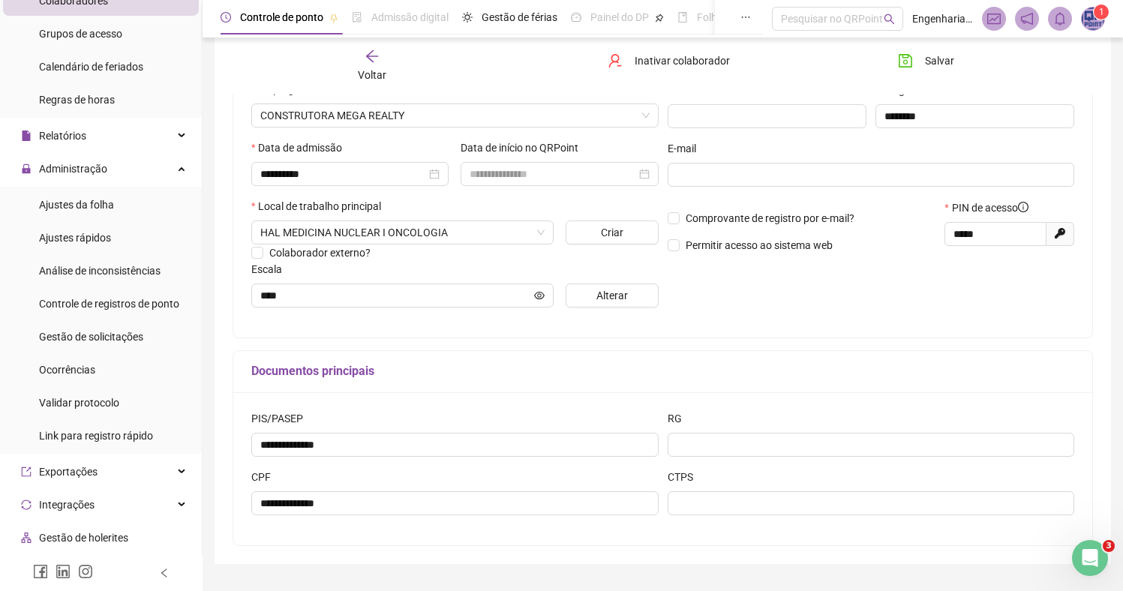
click at [101, 206] on span "Ajustes da folha" at bounding box center [76, 205] width 75 height 12
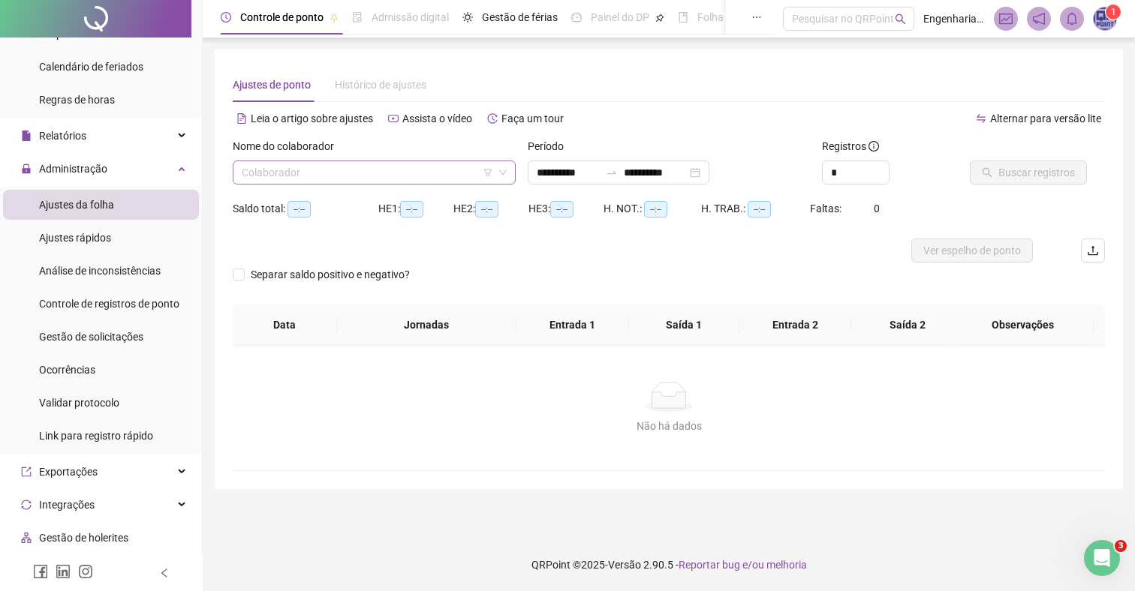
type input "**********"
click at [412, 169] on input "search" at bounding box center [367, 172] width 251 height 23
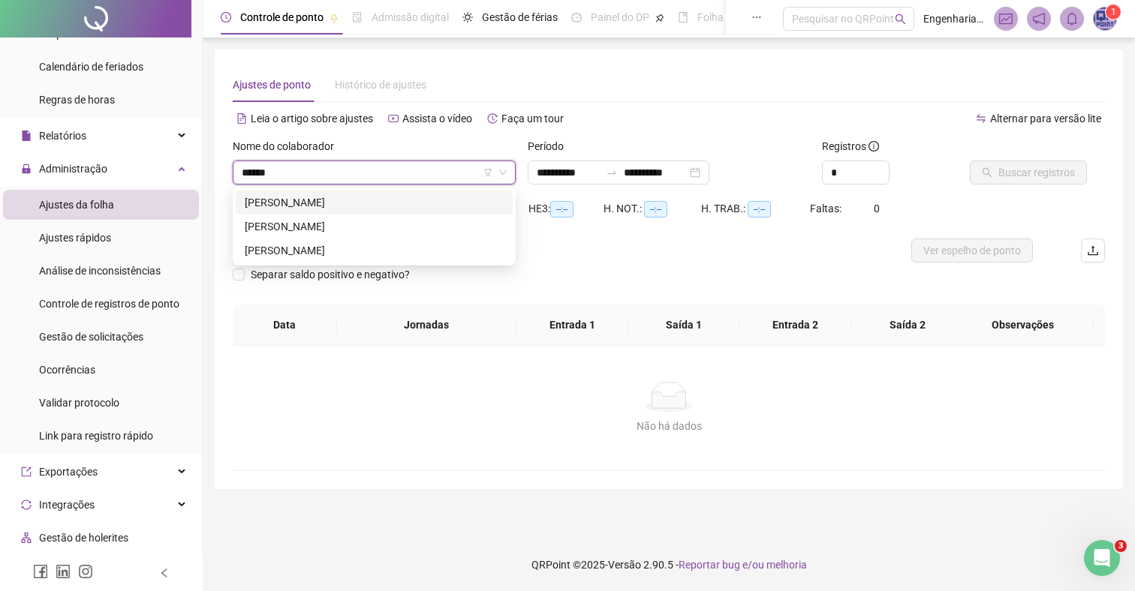
type input "*******"
click at [374, 225] on div "ALBERTO FERREIRA NASCIMENTO" at bounding box center [374, 226] width 259 height 17
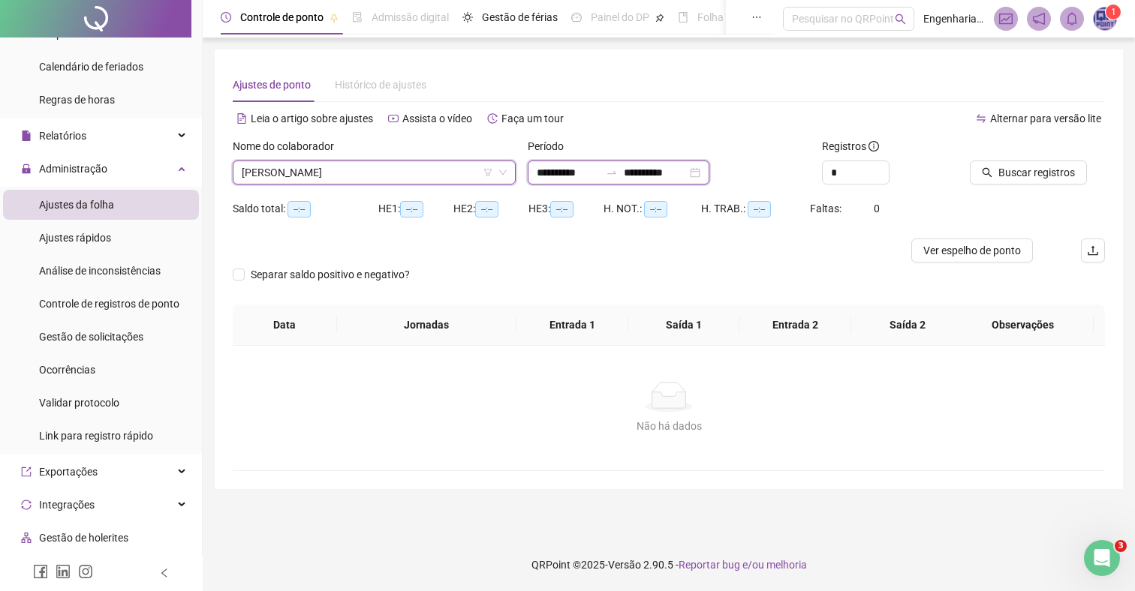
click at [540, 176] on input "**********" at bounding box center [568, 172] width 63 height 17
type input "**********"
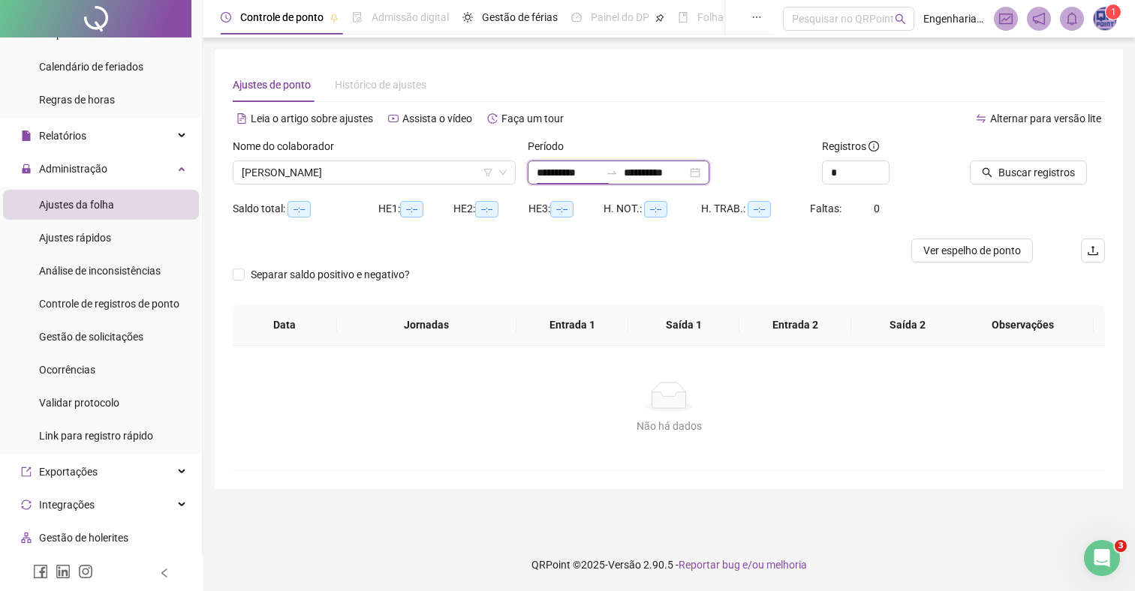
type input "**********"
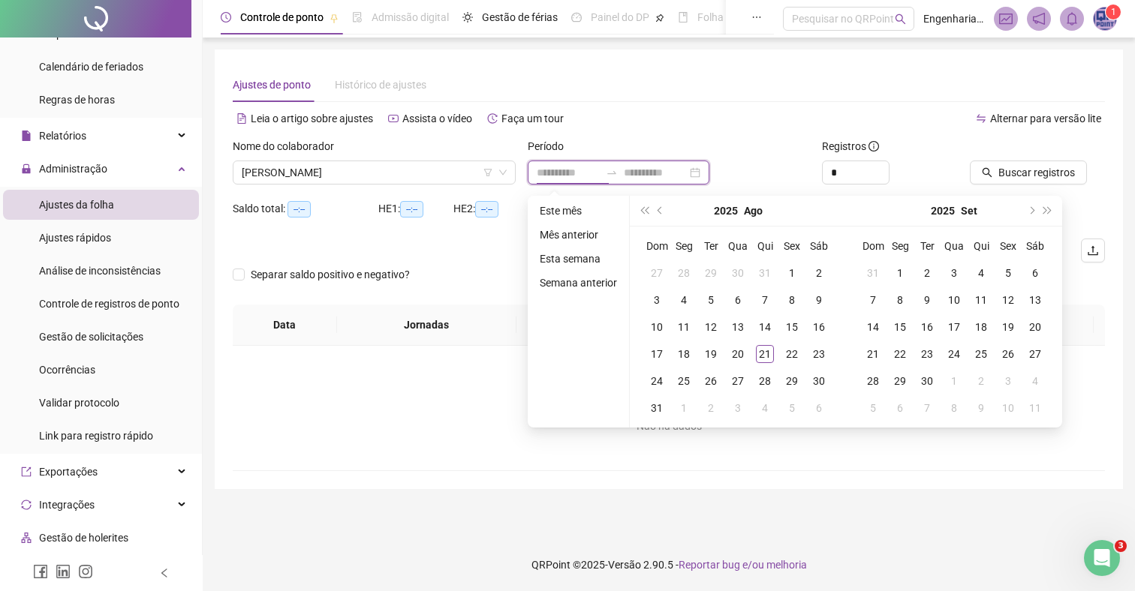
type input "**********"
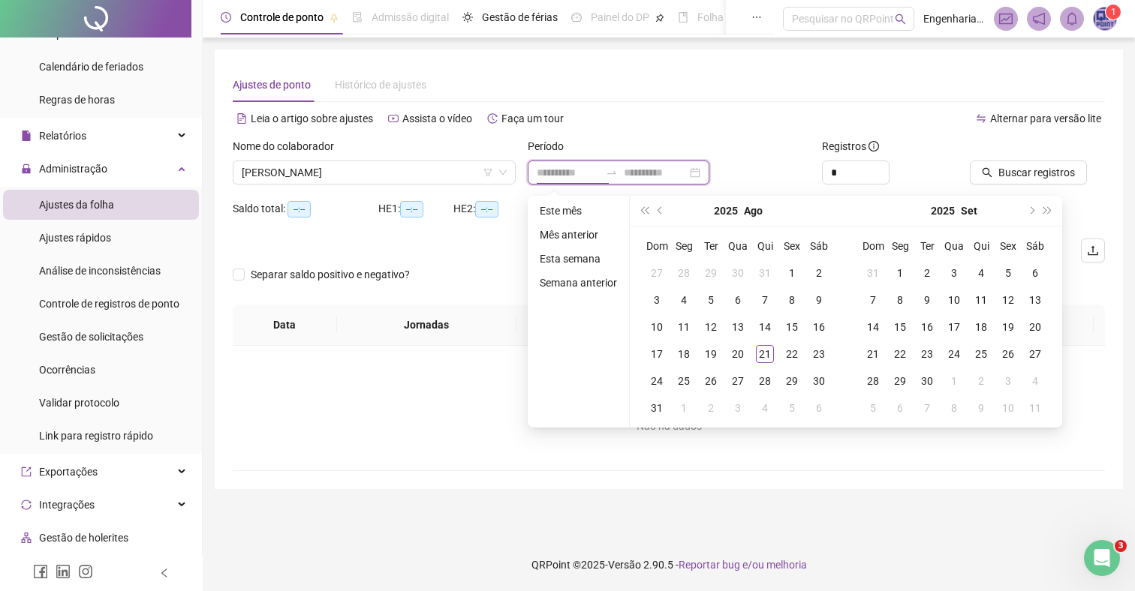
type input "**********"
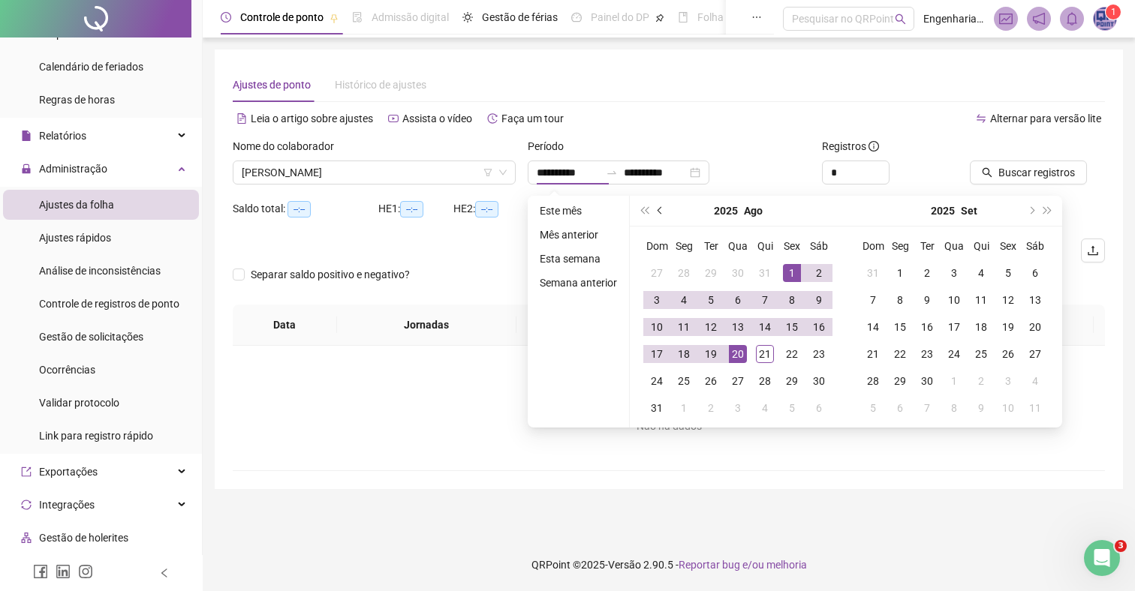
click at [660, 209] on span "prev-year" at bounding box center [661, 211] width 8 height 8
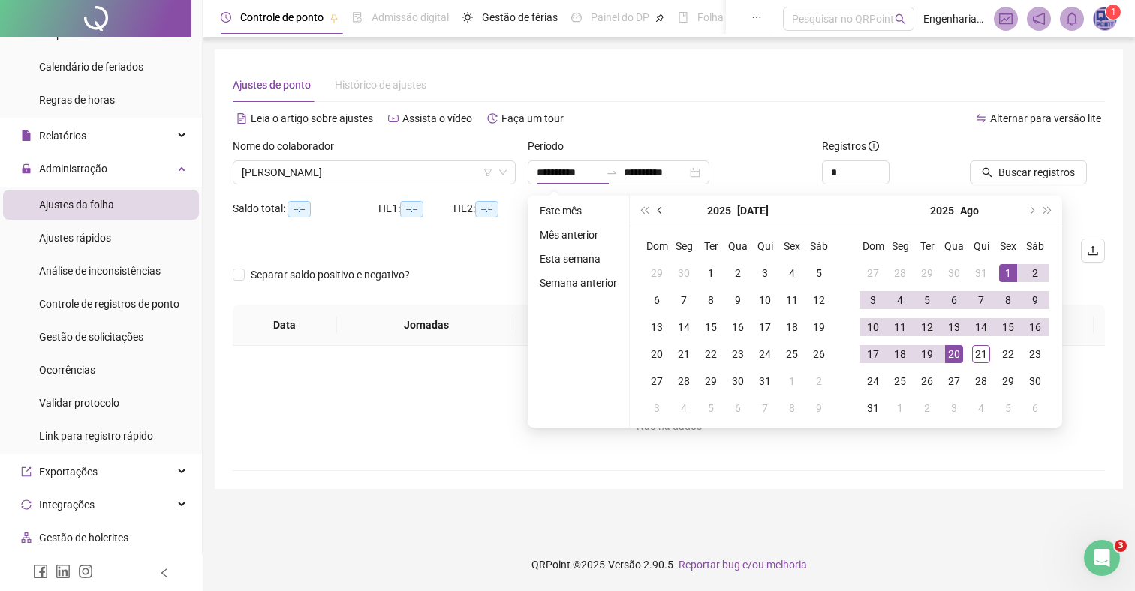
click at [660, 209] on span "prev-year" at bounding box center [661, 211] width 8 height 8
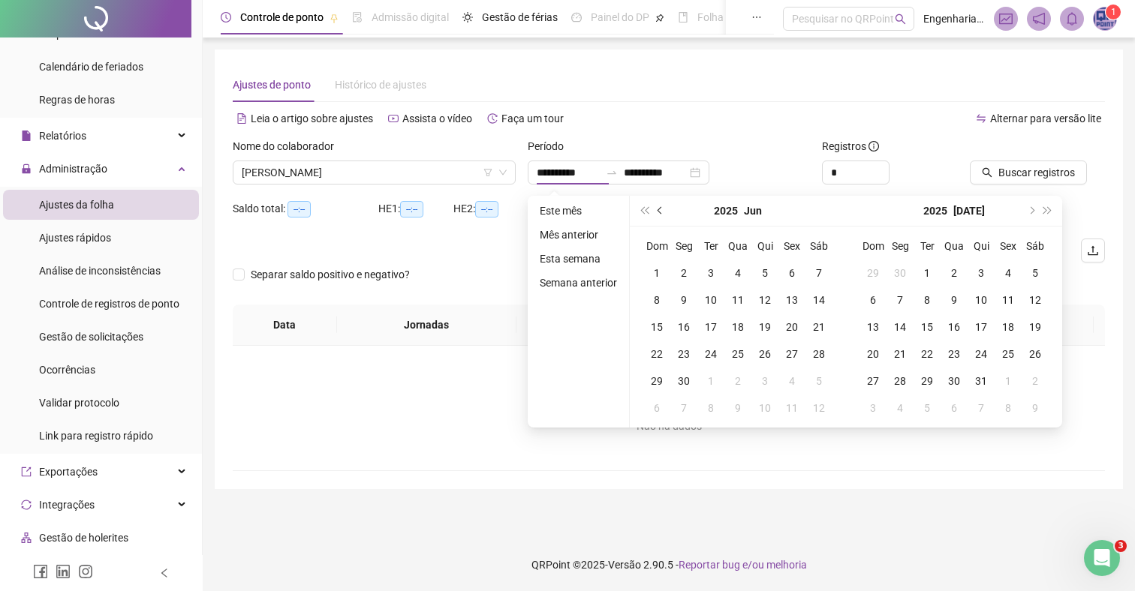
click at [660, 209] on span "prev-year" at bounding box center [661, 211] width 8 height 8
type input "**********"
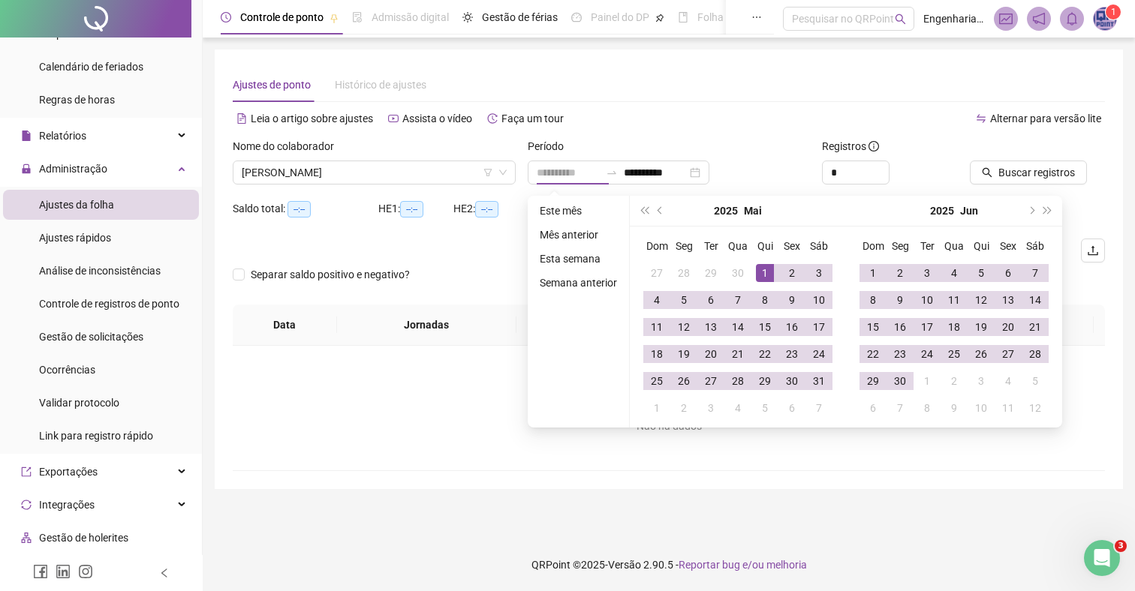
click at [770, 266] on div "1" at bounding box center [765, 273] width 18 height 18
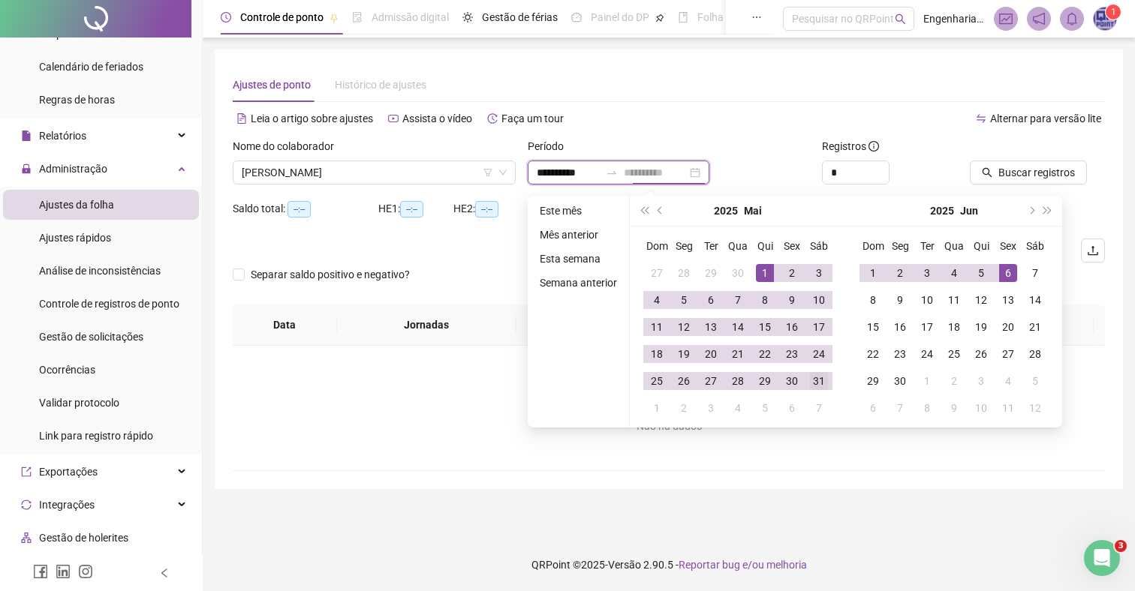
type input "**********"
click at [816, 386] on div "31" at bounding box center [819, 381] width 18 height 18
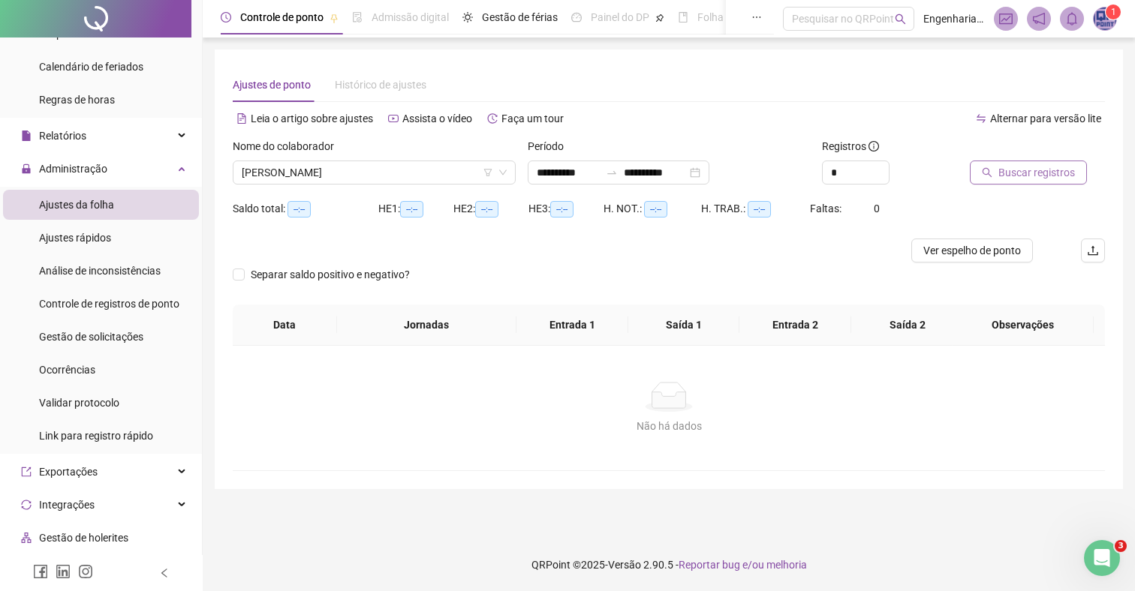
click at [1008, 179] on span "Buscar registros" at bounding box center [1036, 172] width 77 height 17
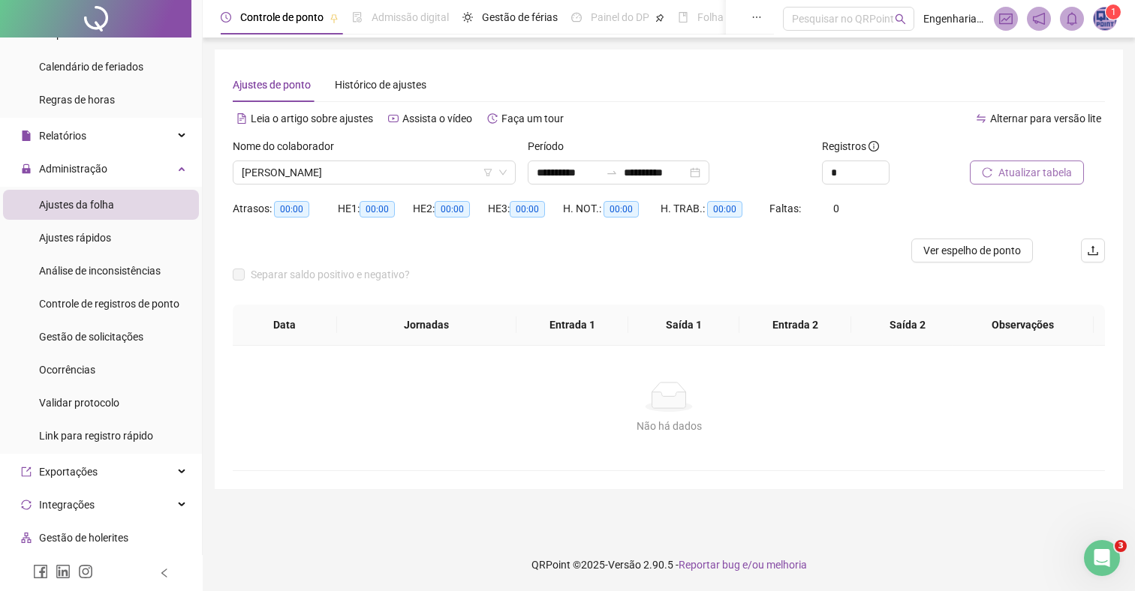
click at [993, 173] on button "Atualizar tabela" at bounding box center [1027, 173] width 114 height 24
click at [1004, 174] on span "Atualizar tabela" at bounding box center [1035, 172] width 74 height 17
click at [1003, 174] on span "Atualizar tabela" at bounding box center [1035, 172] width 74 height 17
click at [1031, 172] on span "Atualizar tabela" at bounding box center [1035, 172] width 74 height 17
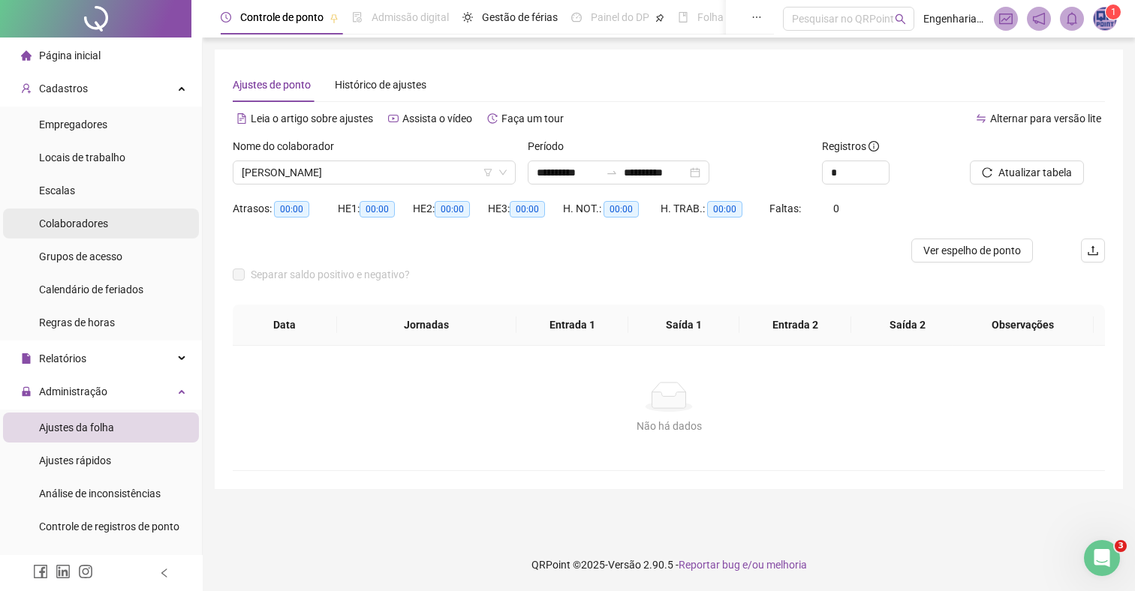
click at [96, 221] on span "Colaboradores" at bounding box center [73, 224] width 69 height 12
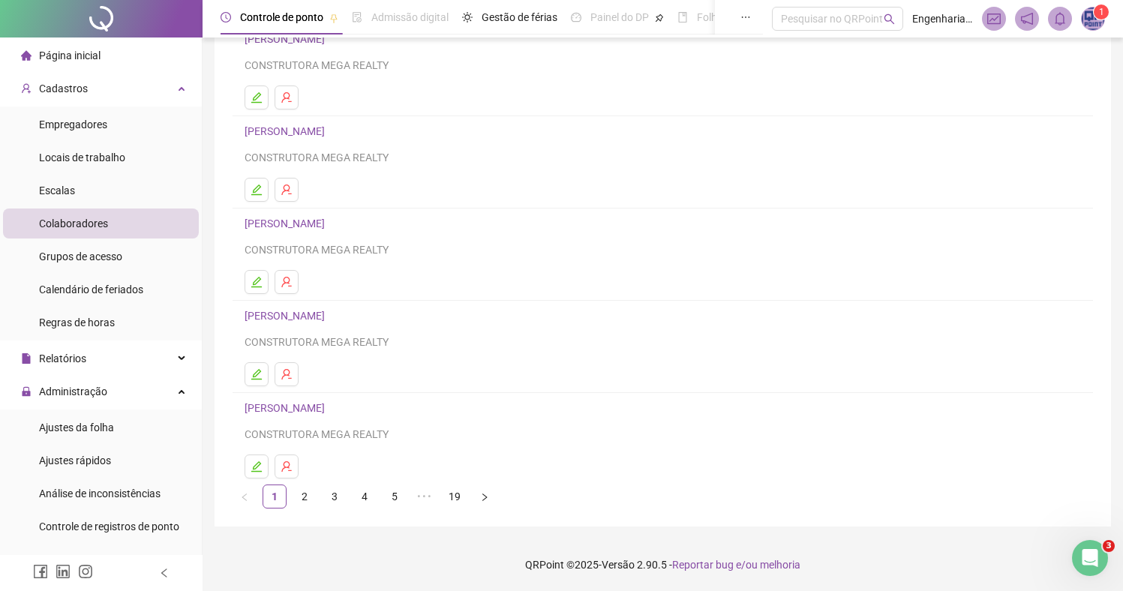
click at [329, 313] on link "ALBERTO FERREIRA NASCIMENTO" at bounding box center [287, 316] width 85 height 12
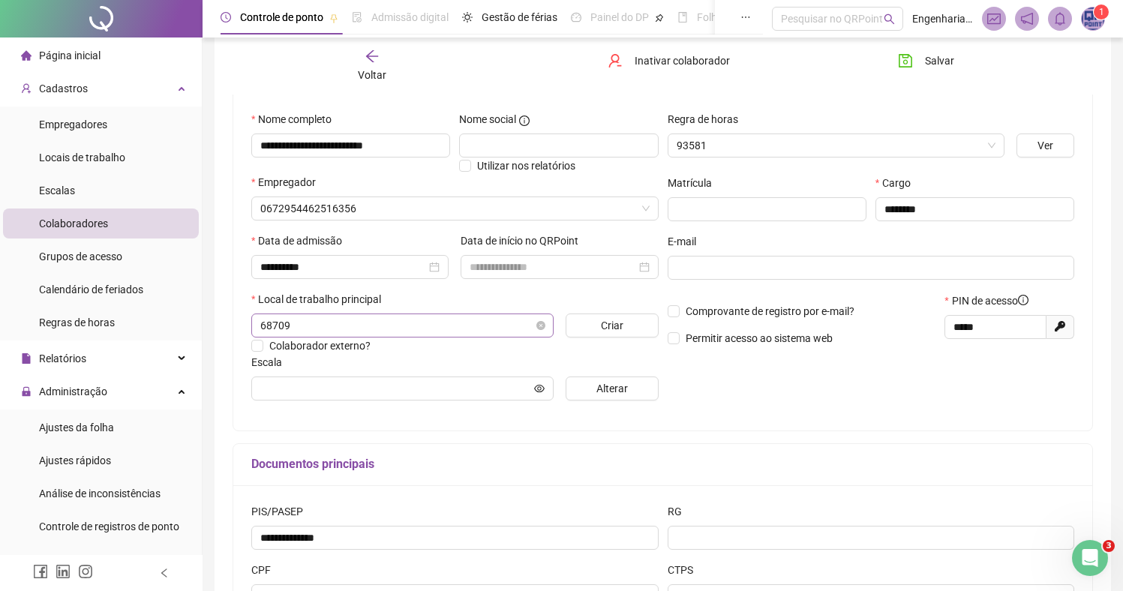
scroll to position [142, 0]
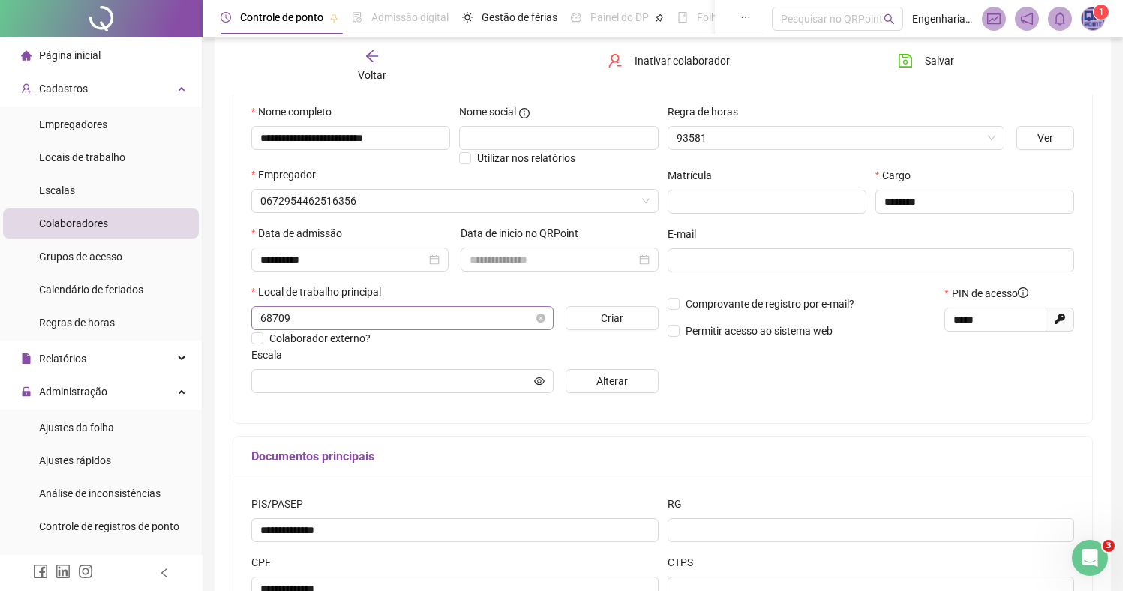
type input "****"
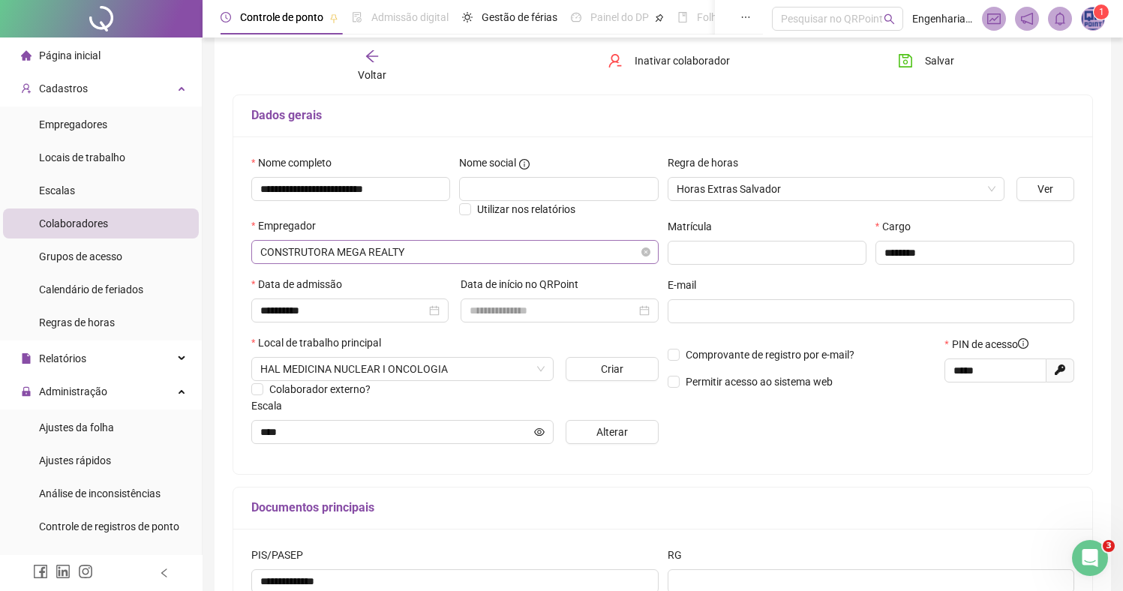
scroll to position [0, 0]
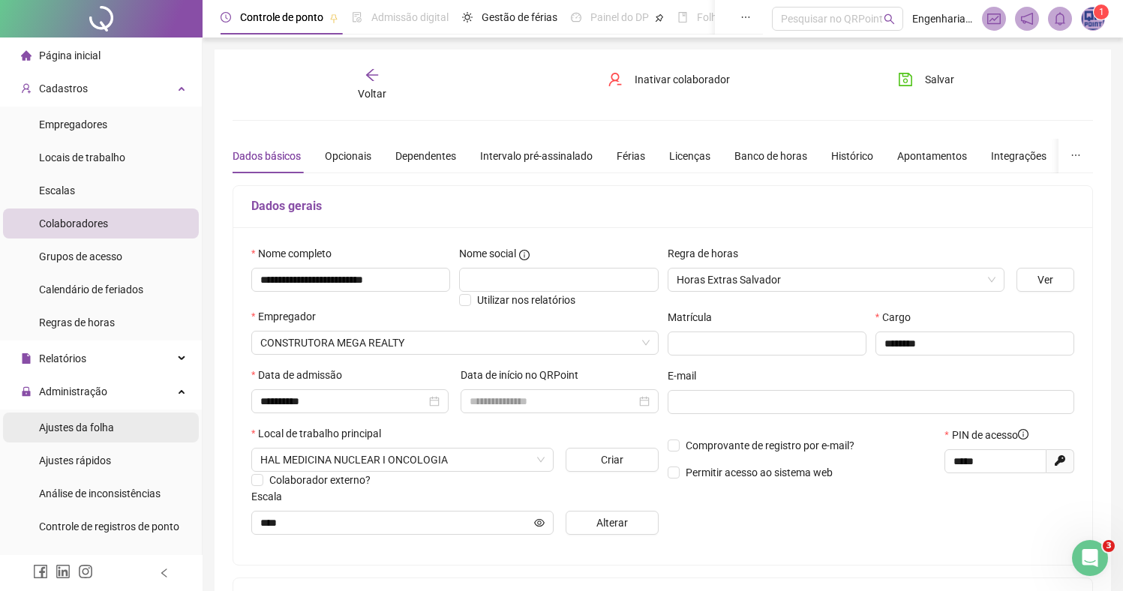
click at [104, 431] on span "Ajustes da folha" at bounding box center [76, 428] width 75 height 12
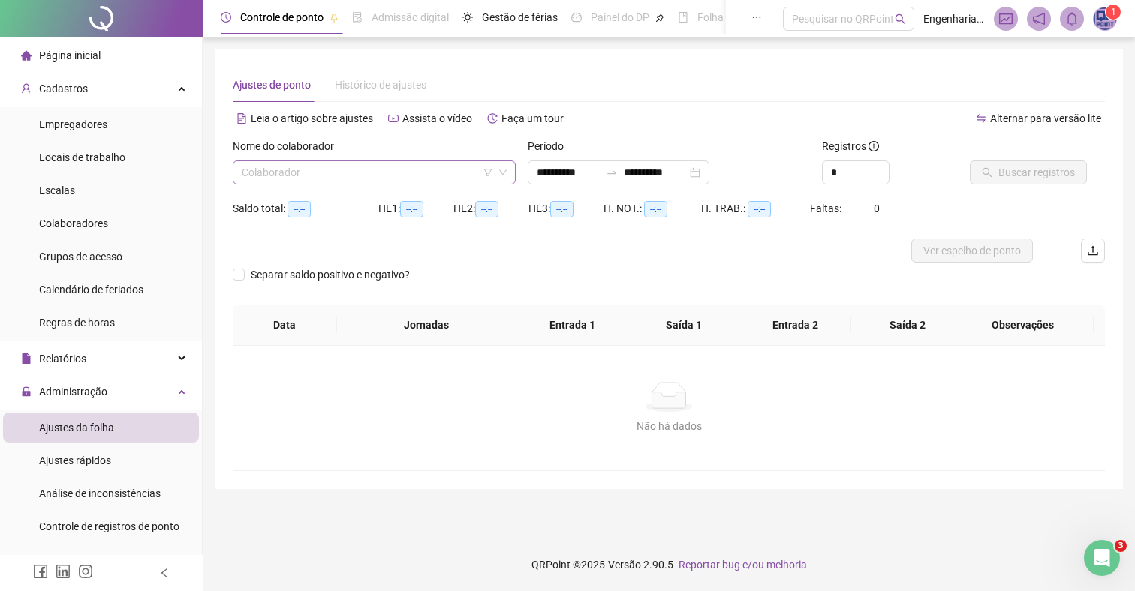
type input "**********"
click at [362, 167] on input "search" at bounding box center [367, 172] width 251 height 23
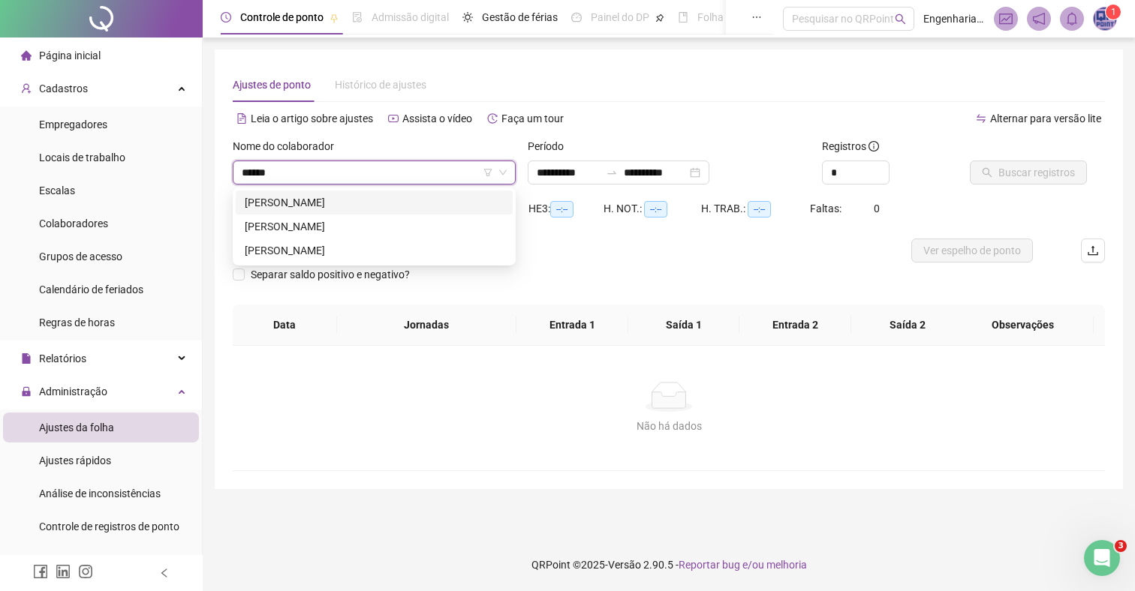
type input "*******"
click at [284, 233] on div "ALBERTO FERREIRA NASCIMENTO" at bounding box center [374, 226] width 259 height 17
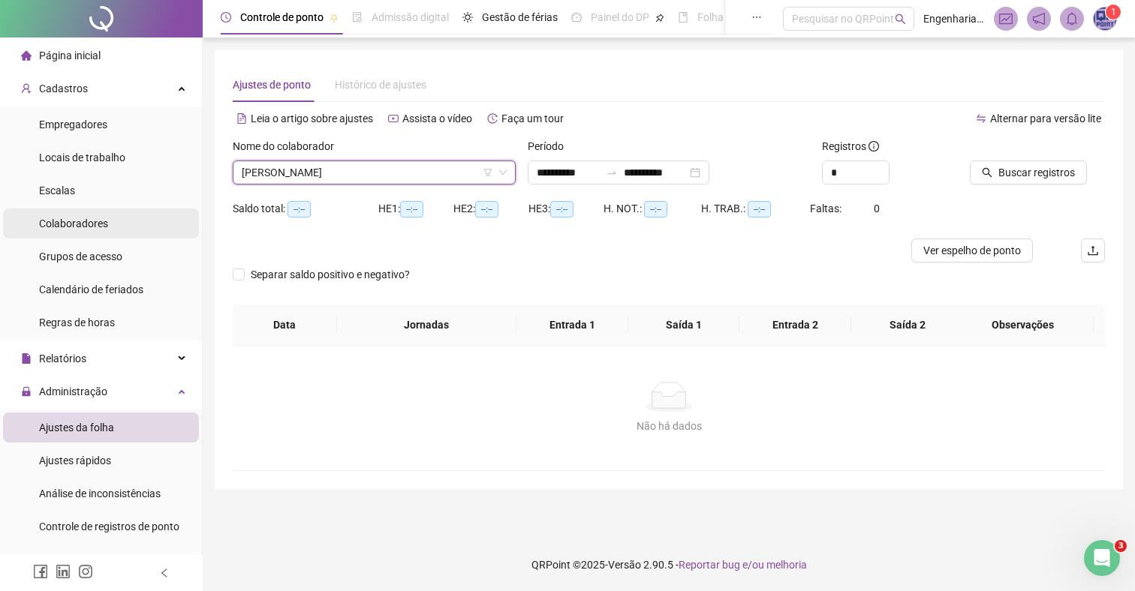
click at [80, 223] on span "Colaboradores" at bounding box center [73, 224] width 69 height 12
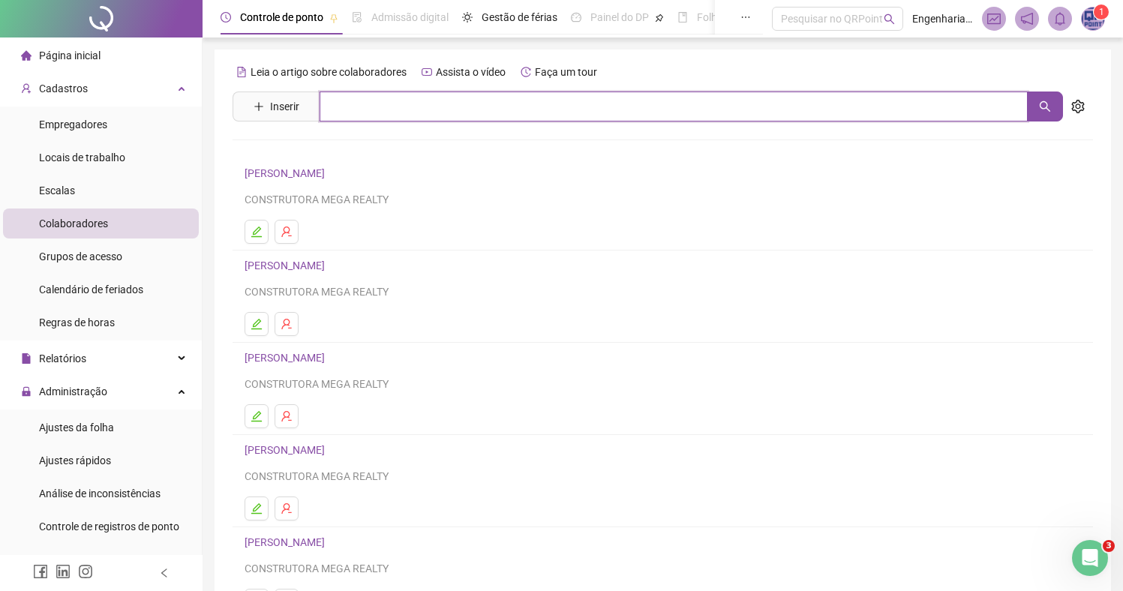
click at [358, 105] on input "text" at bounding box center [674, 107] width 708 height 30
type input "**********"
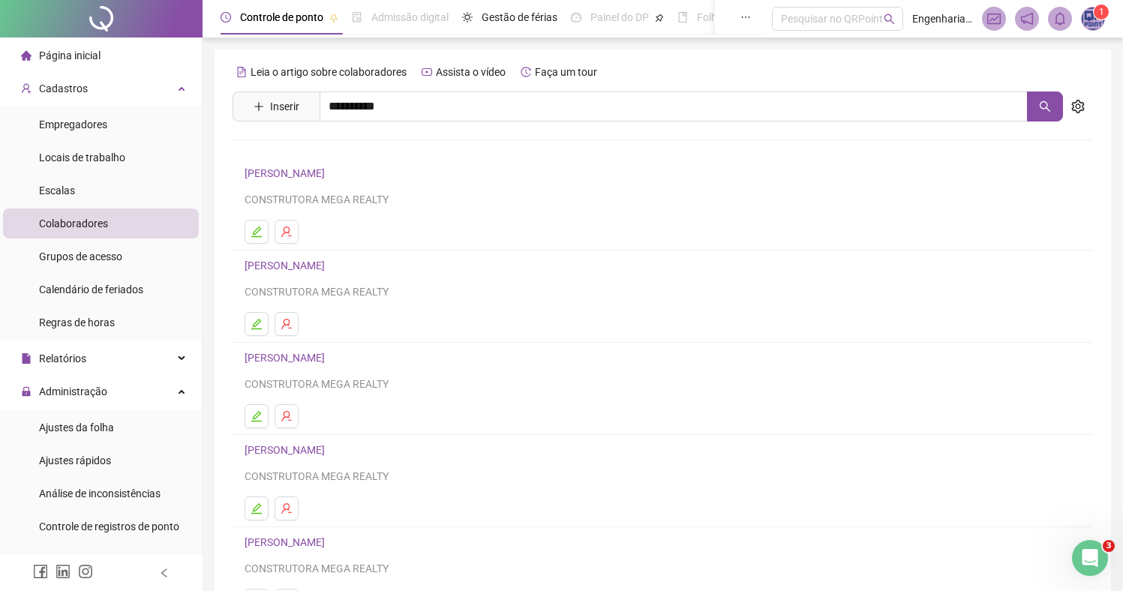
click at [341, 145] on link "ALBERTO FERREIRA NASCIMENTO" at bounding box center [300, 151] width 80 height 12
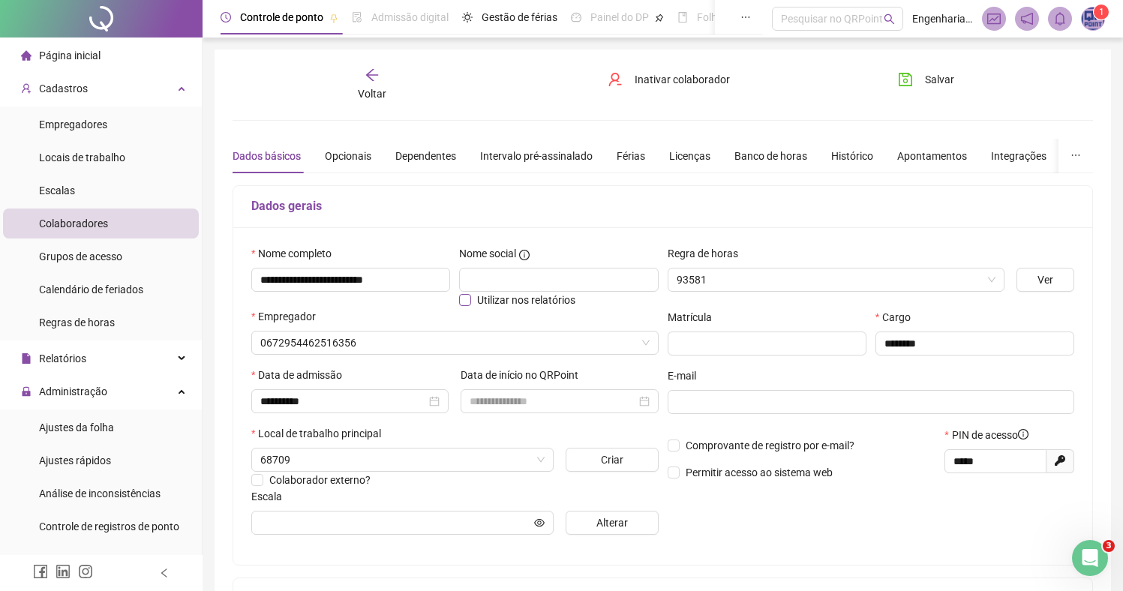
type input "****"
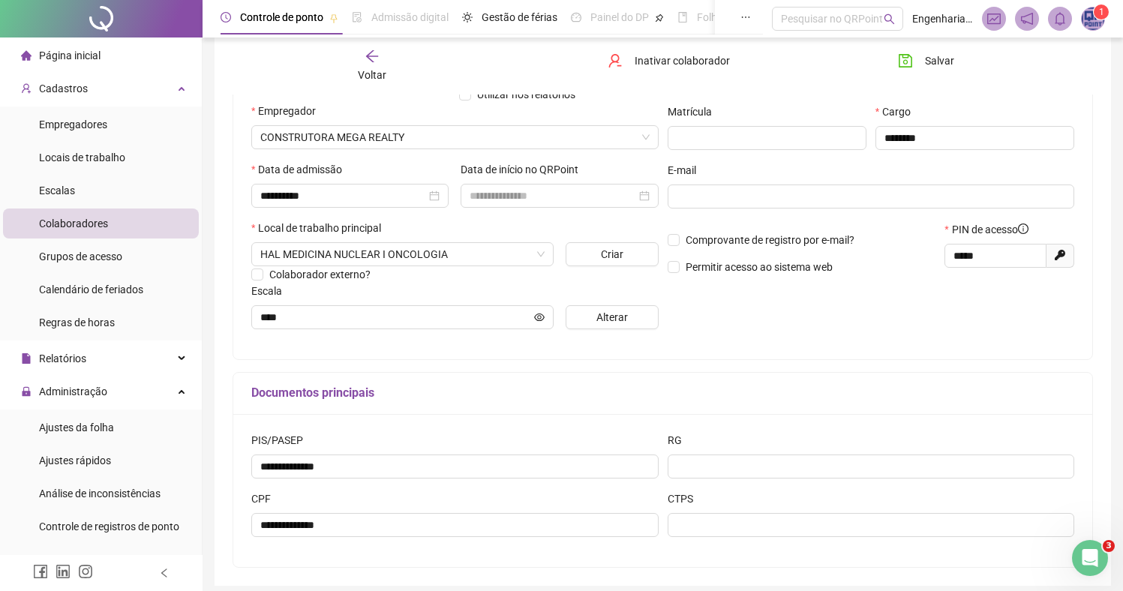
scroll to position [264, 0]
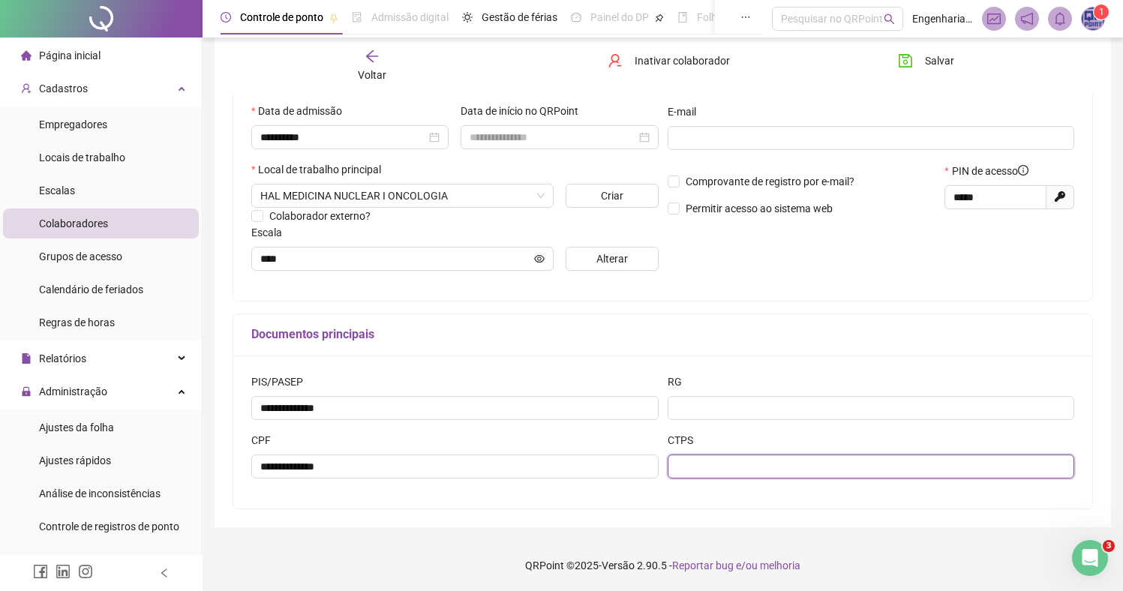
click at [758, 463] on input "text" at bounding box center [871, 467] width 407 height 24
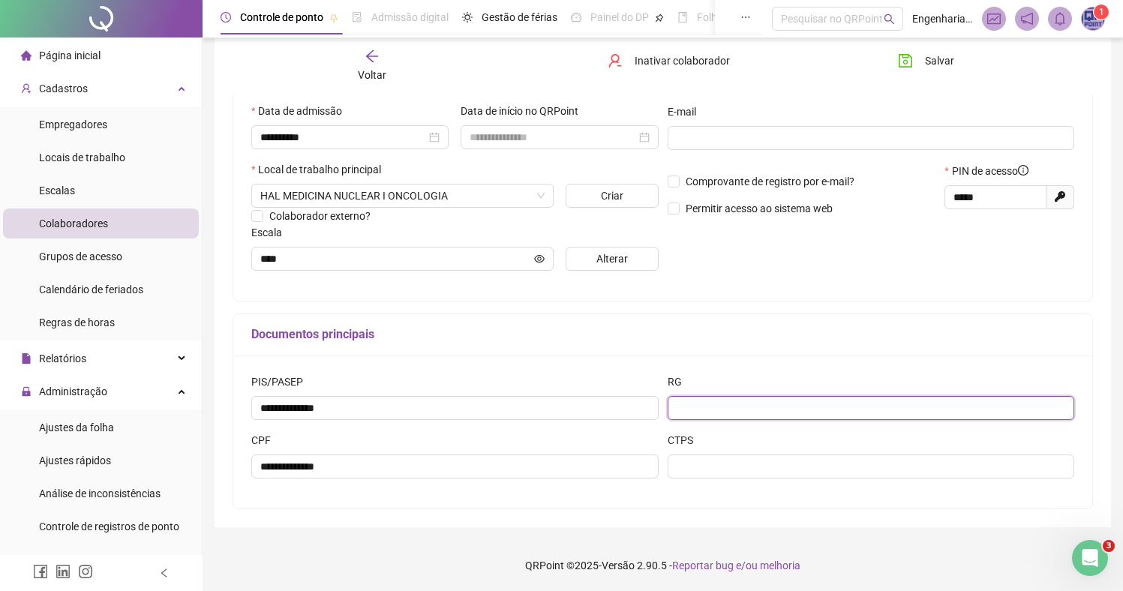
click at [723, 413] on input "text" at bounding box center [871, 408] width 407 height 24
paste input "**********"
type input "**********"
click at [704, 413] on input "**********" at bounding box center [871, 408] width 407 height 24
click at [730, 407] on input "**********" at bounding box center [871, 408] width 407 height 24
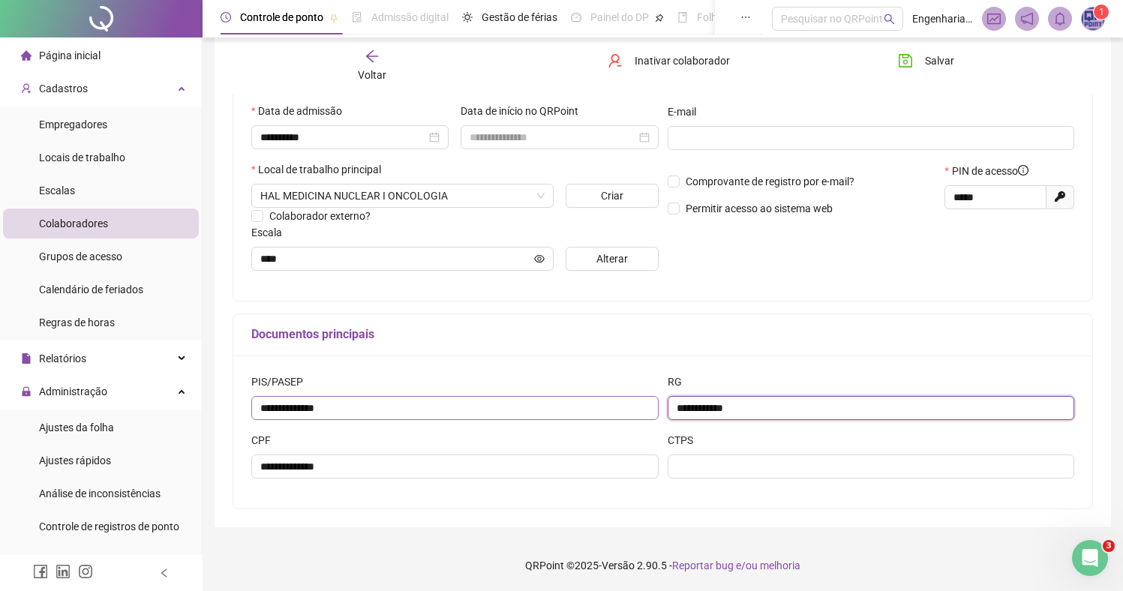
drag, startPoint x: 770, startPoint y: 407, endPoint x: 539, endPoint y: 399, distance: 231.3
click at [539, 399] on div "**********" at bounding box center [663, 403] width 832 height 59
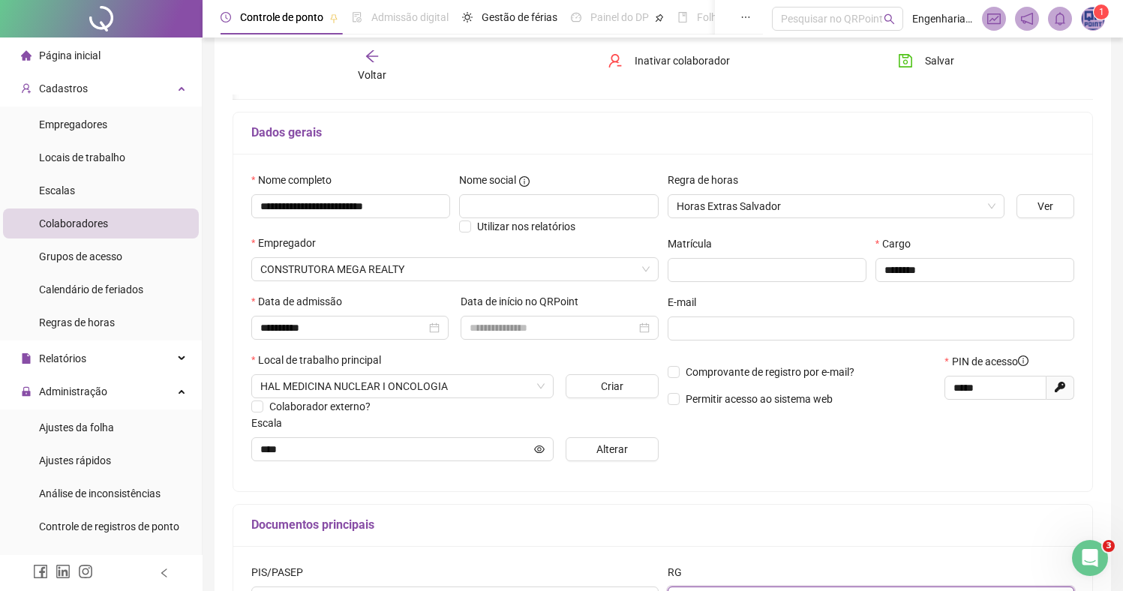
scroll to position [0, 0]
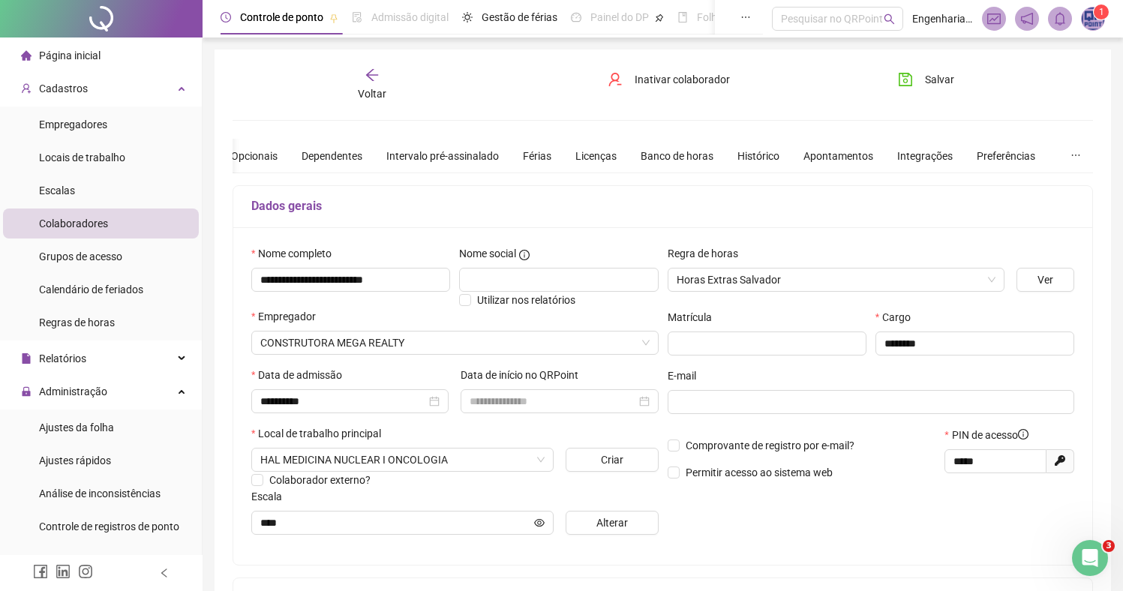
click at [1100, 15] on span "1" at bounding box center [1101, 12] width 5 height 11
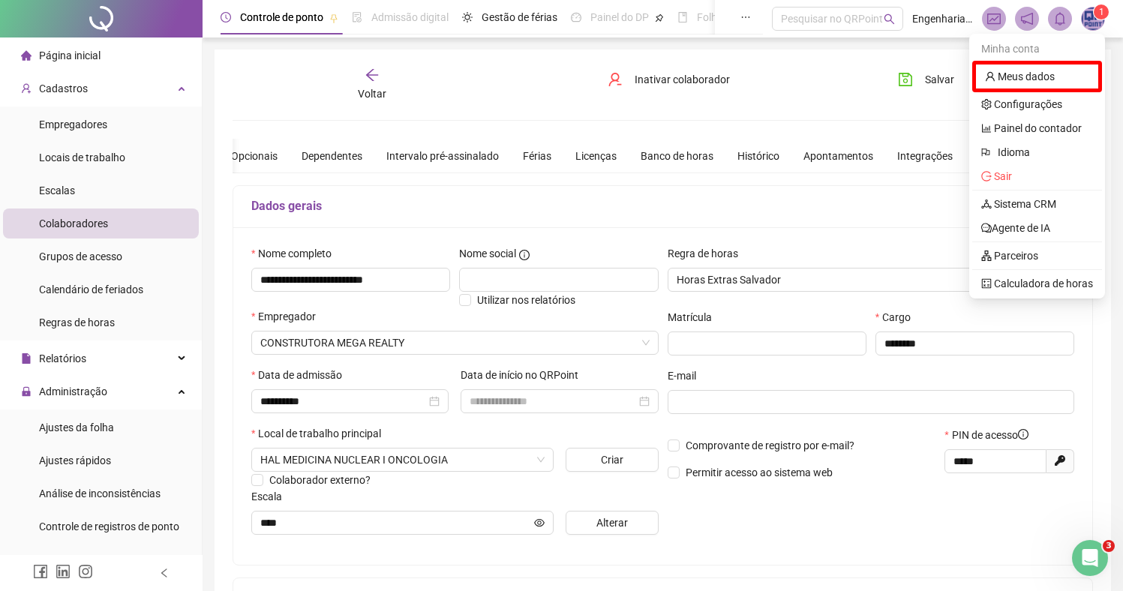
click at [1100, 11] on span "1" at bounding box center [1101, 12] width 5 height 11
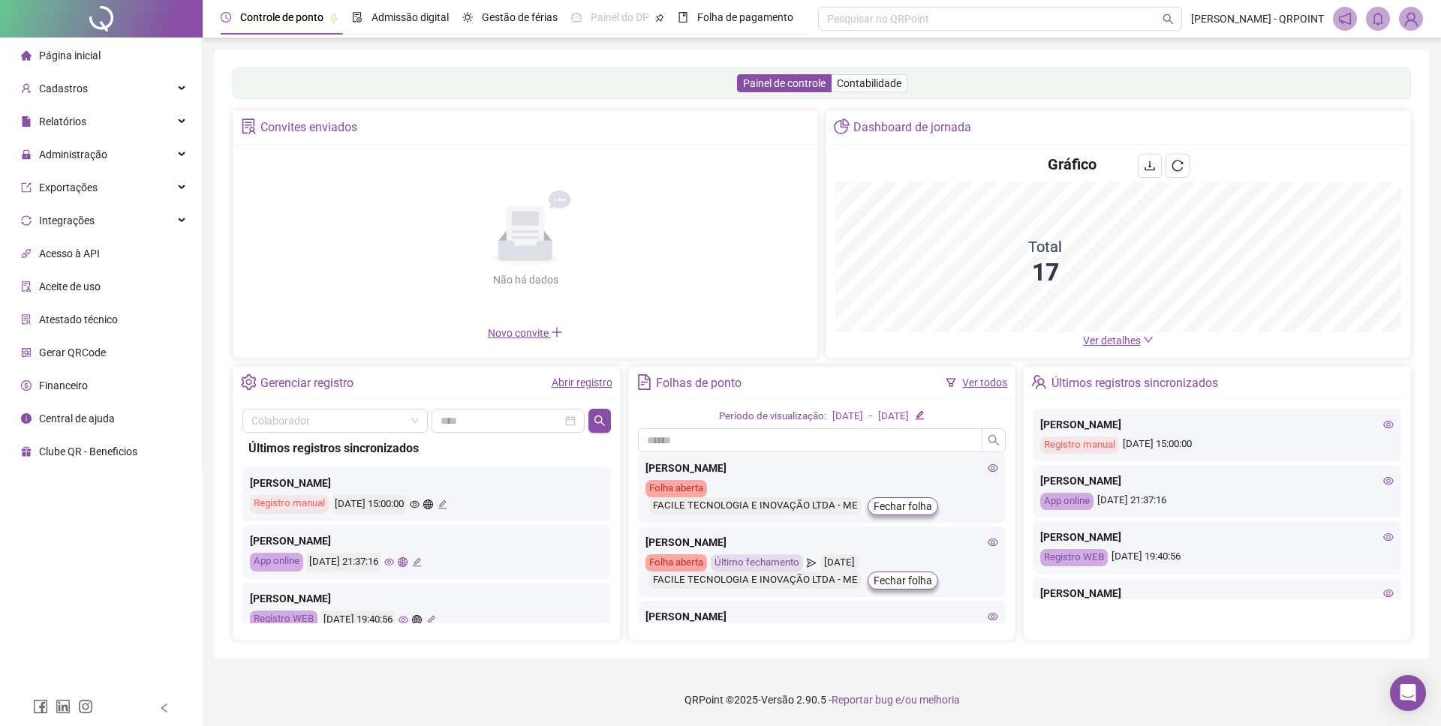
click at [1411, 21] on img at bounding box center [1411, 19] width 23 height 23
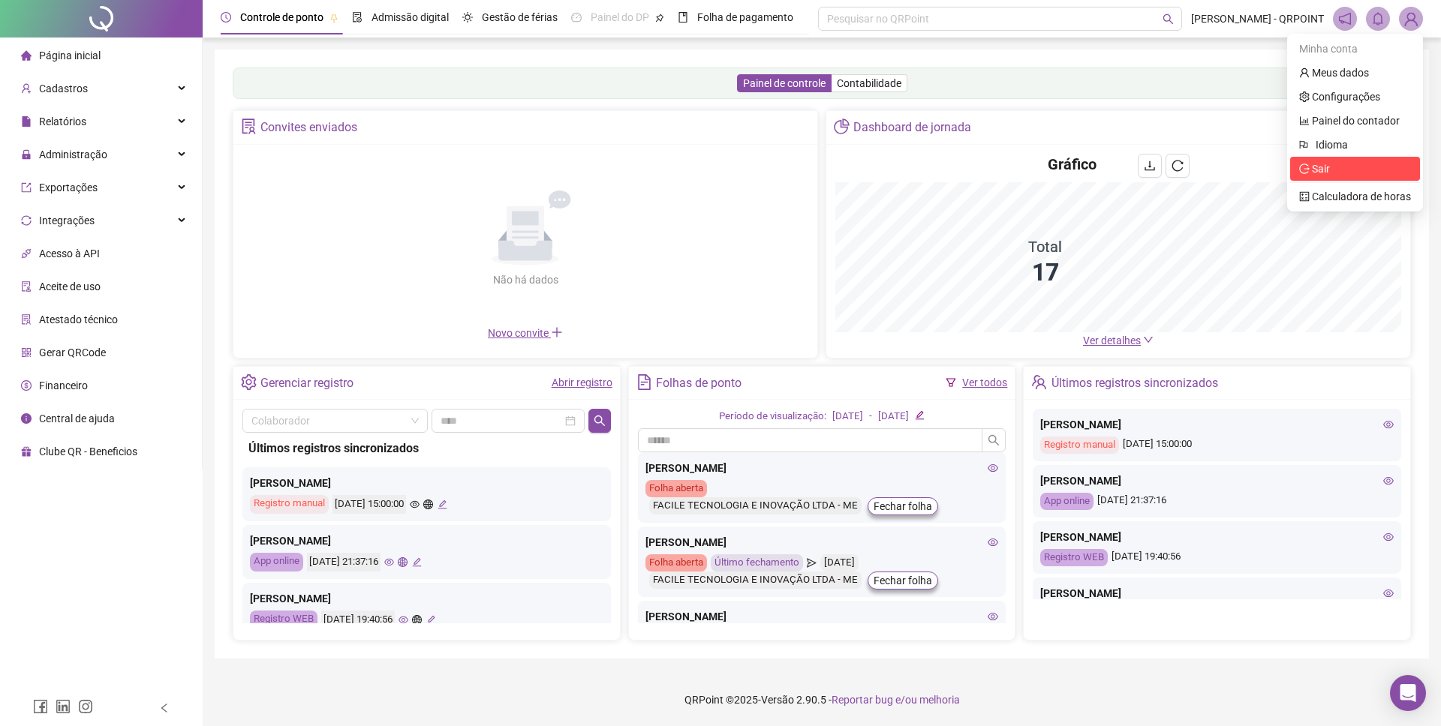
click at [1325, 157] on li "Sair" at bounding box center [1355, 169] width 130 height 24
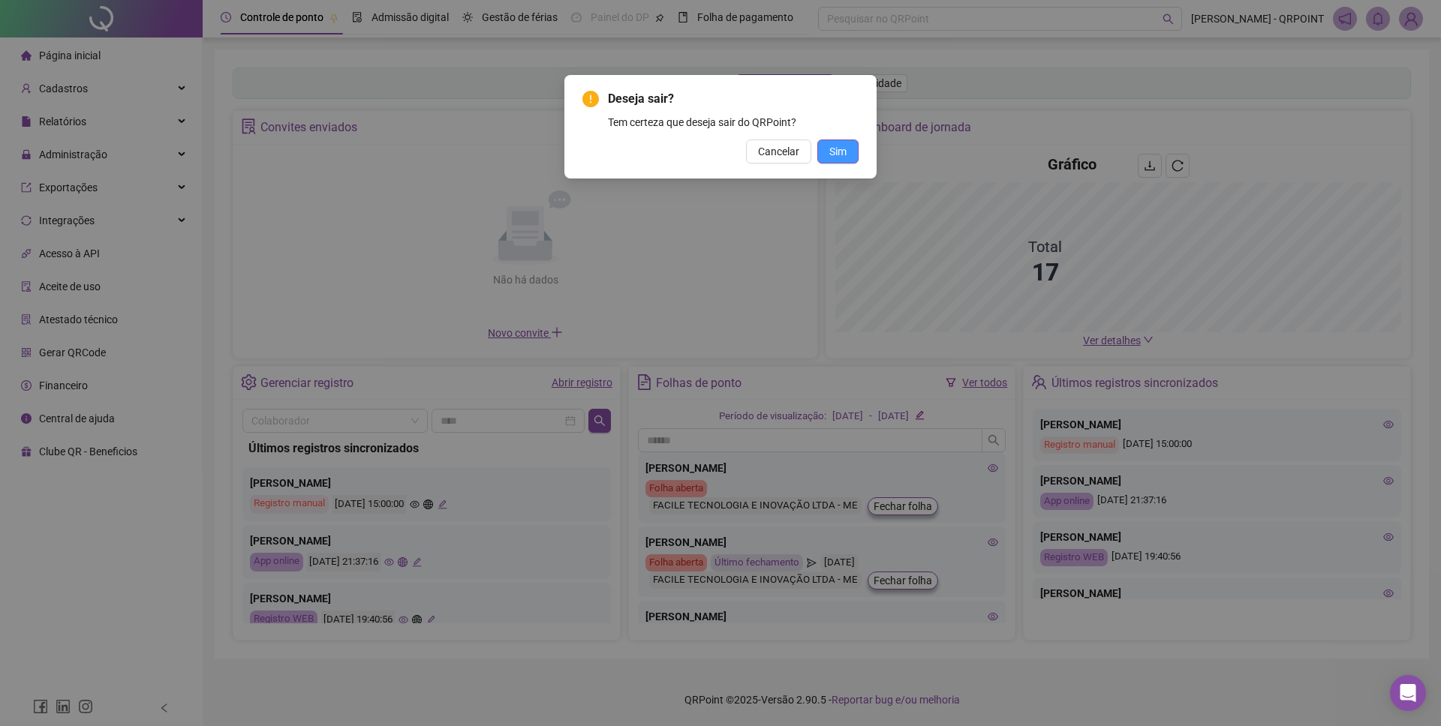
click at [835, 142] on button "Sim" at bounding box center [837, 152] width 41 height 24
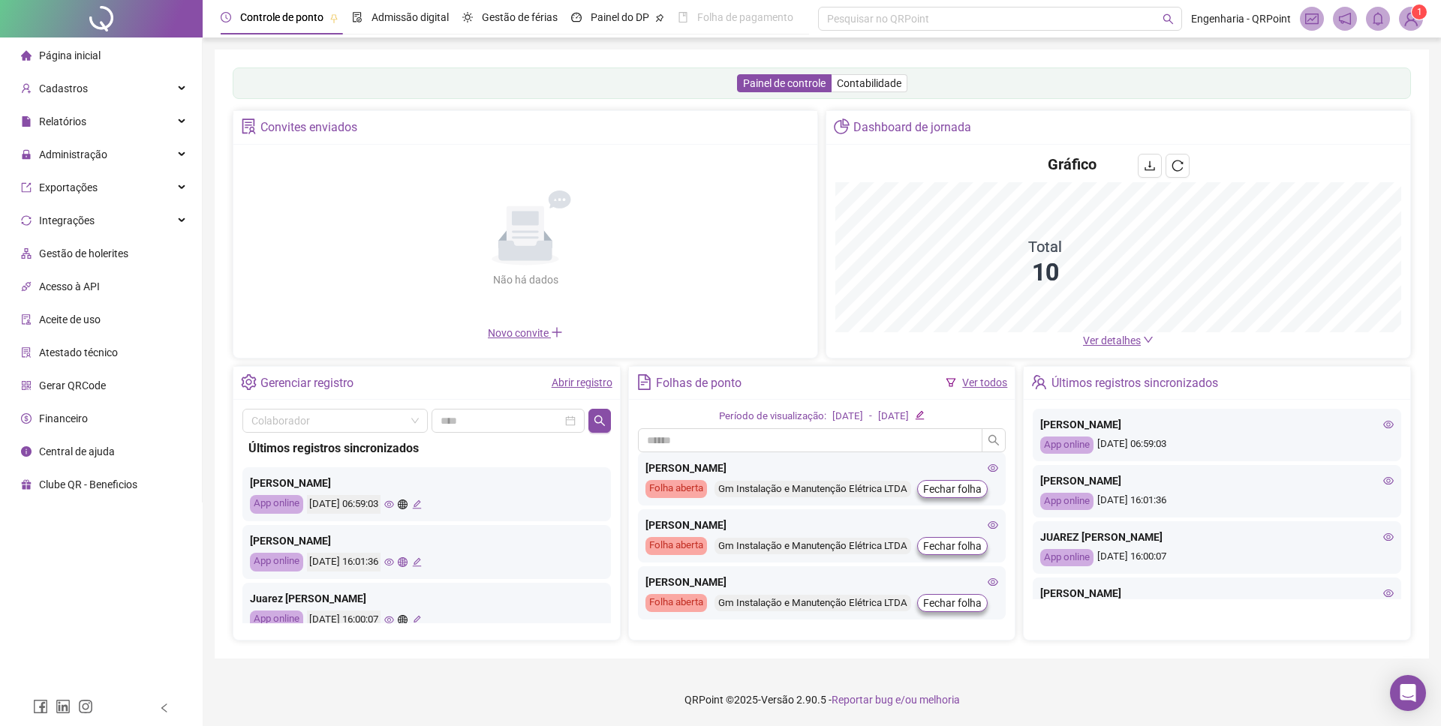
drag, startPoint x: 1418, startPoint y: 27, endPoint x: 1407, endPoint y: 56, distance: 31.1
click at [1417, 27] on span at bounding box center [1411, 19] width 24 height 24
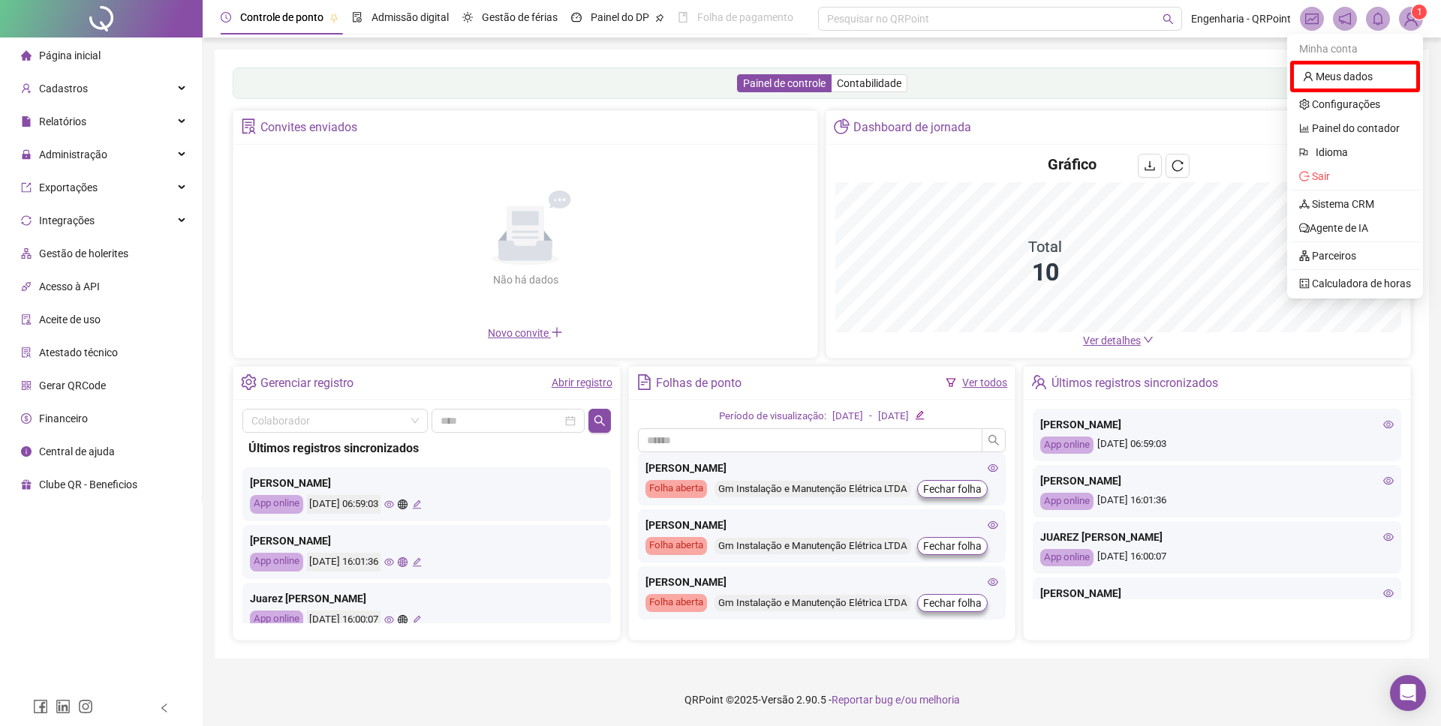
click at [1133, 80] on div "Painel de controle Contabilidade" at bounding box center [822, 84] width 1178 height 32
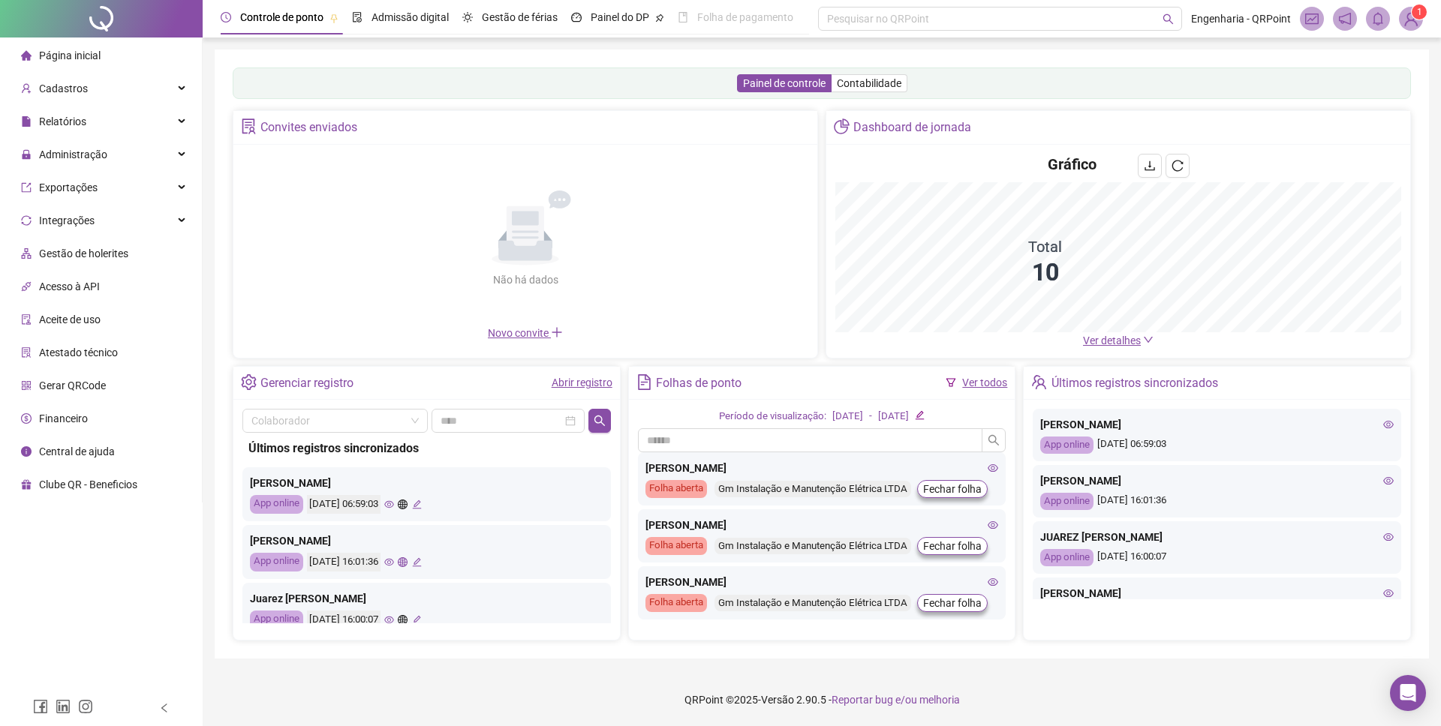
click at [1409, 13] on img at bounding box center [1411, 19] width 23 height 23
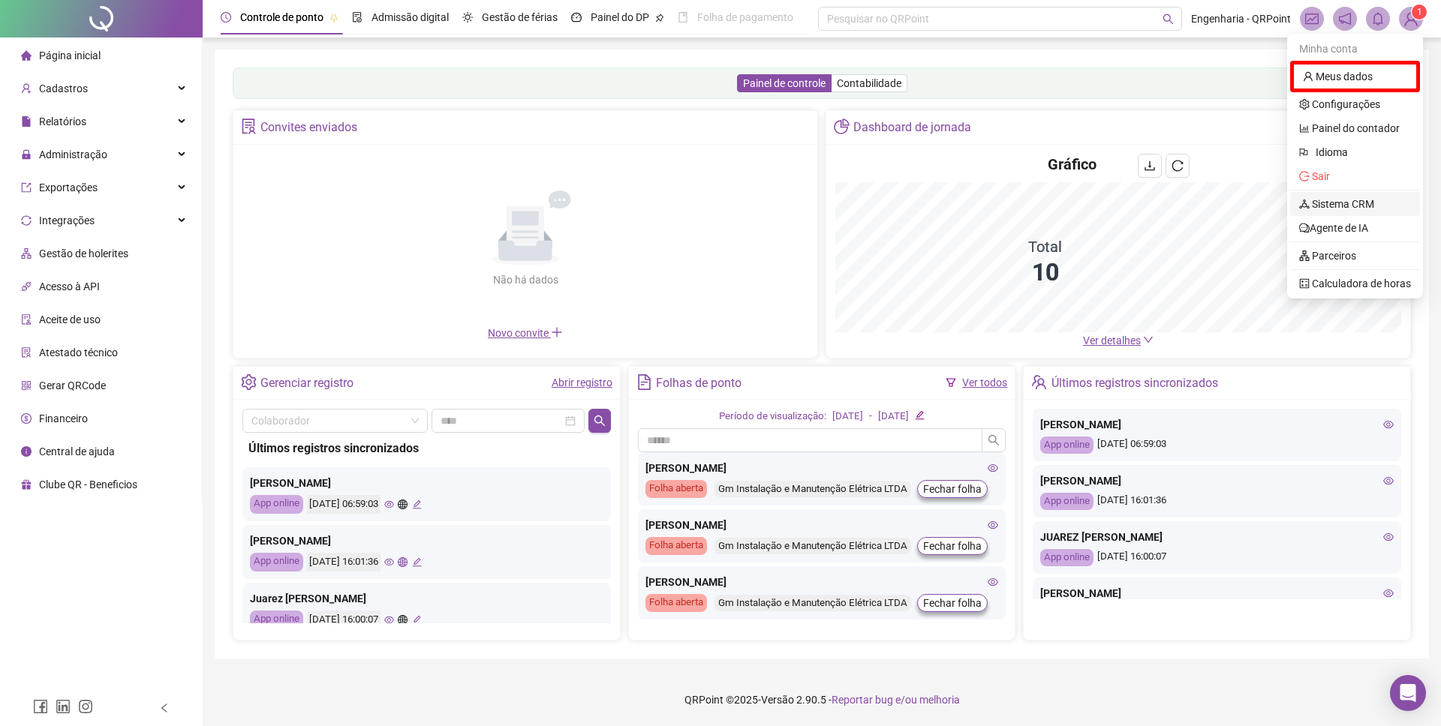
click at [1345, 203] on link "Sistema CRM" at bounding box center [1336, 204] width 75 height 12
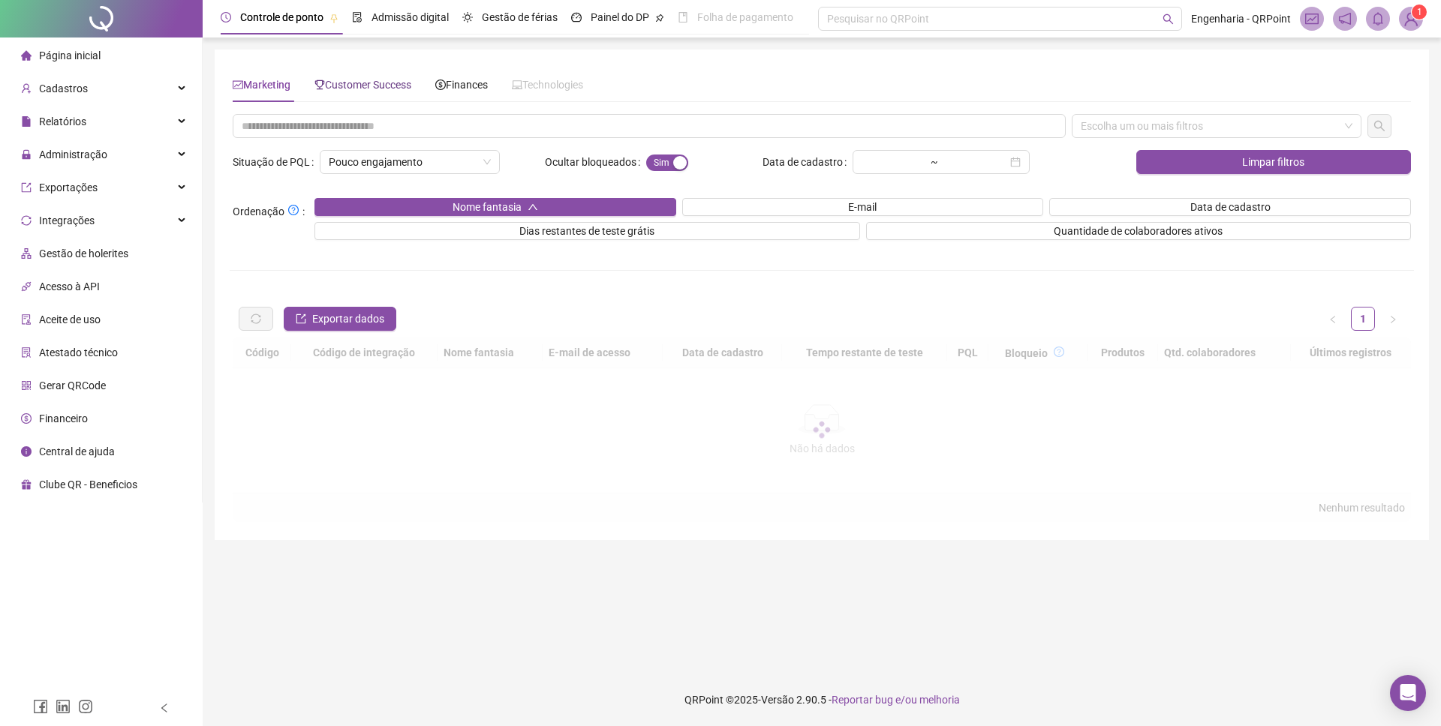
click at [362, 79] on span "Customer Success" at bounding box center [362, 85] width 97 height 12
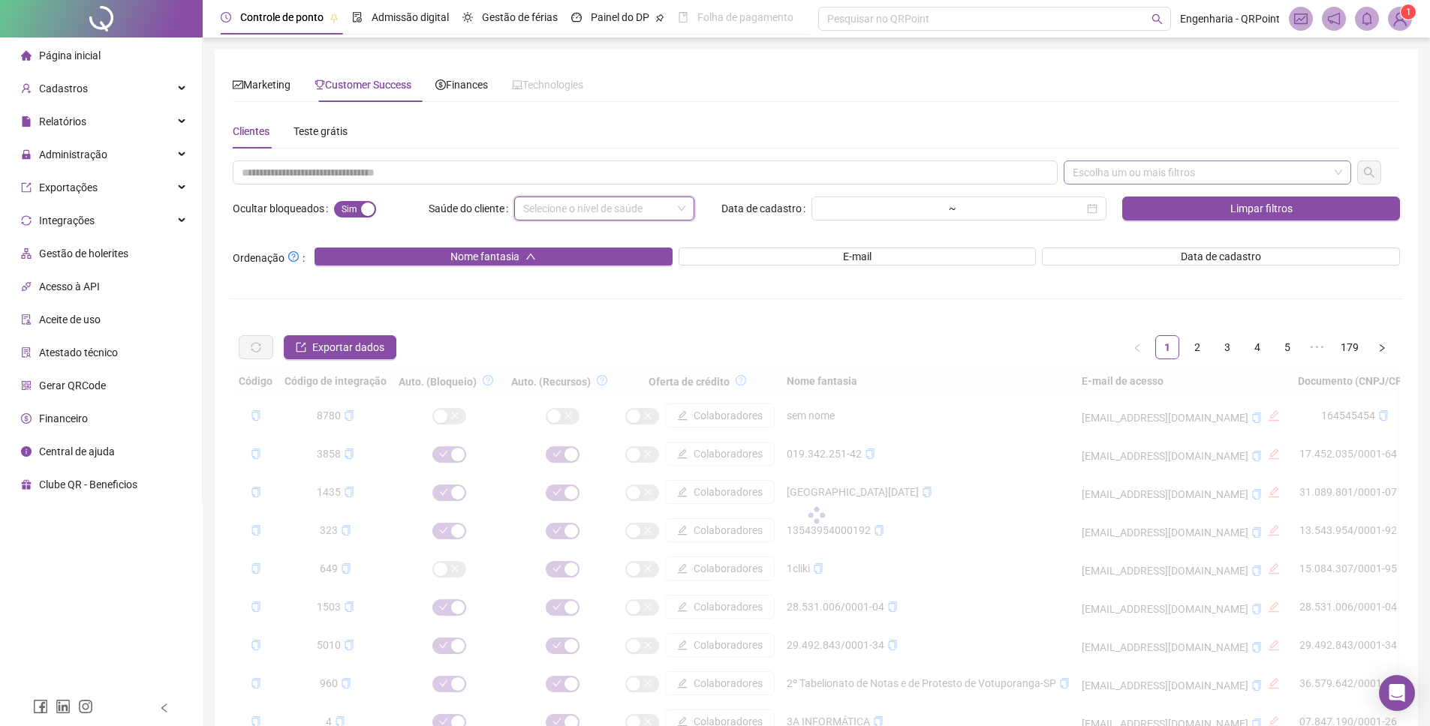
click at [1223, 170] on div "Escolha um ou mais filtros" at bounding box center [1206, 173] width 287 height 24
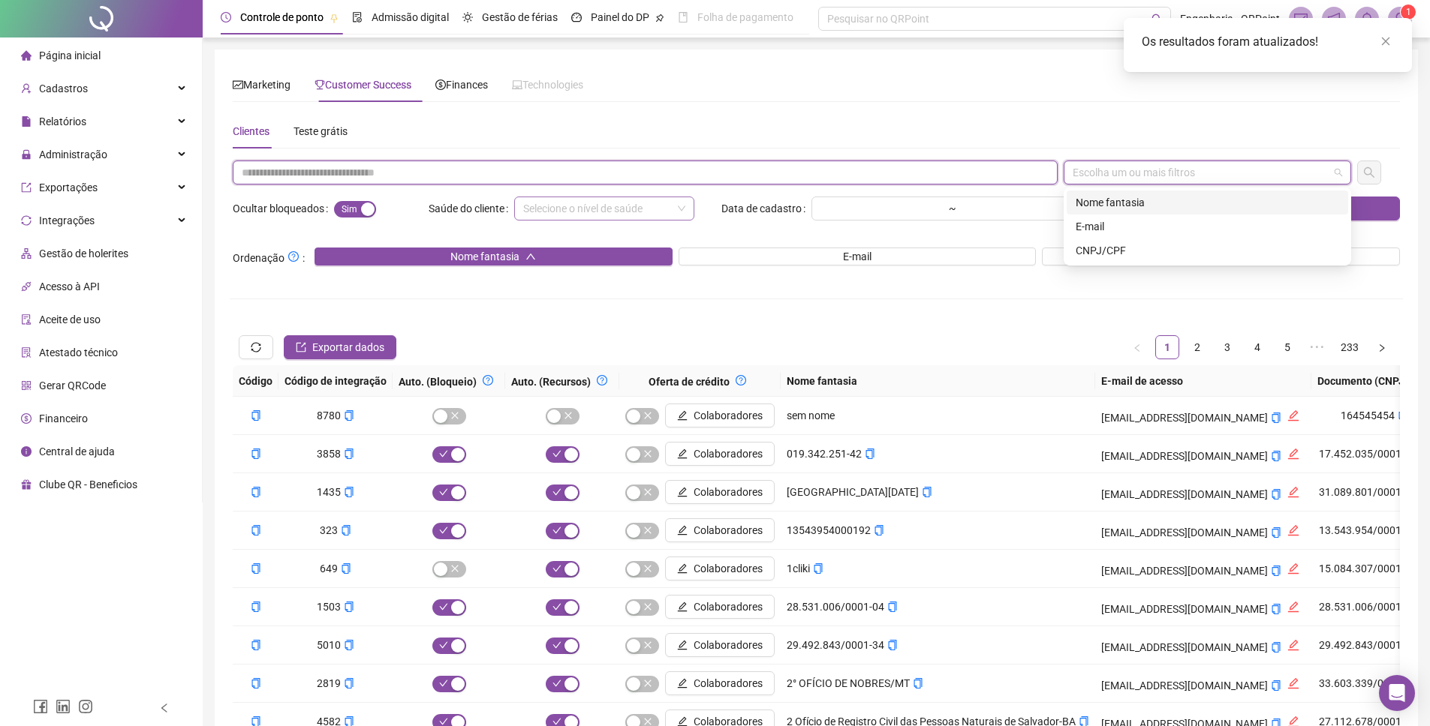
click at [777, 175] on input "text" at bounding box center [645, 173] width 825 height 24
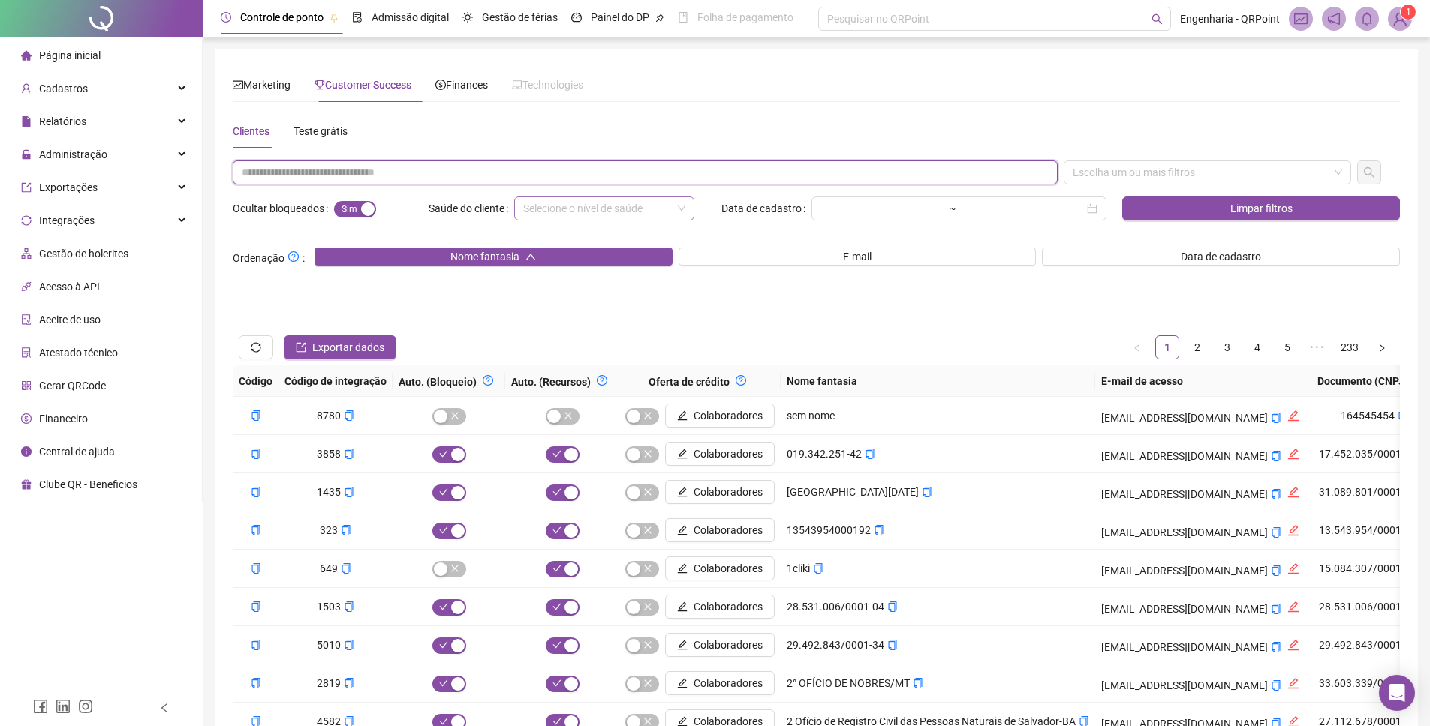
paste input "**********"
click at [338, 178] on input "**********" at bounding box center [645, 173] width 825 height 24
drag, startPoint x: 298, startPoint y: 176, endPoint x: 94, endPoint y: 168, distance: 204.3
click at [138, 170] on div "Página inicial Cadastros Relatórios Administração Exportações Integrações Gestã…" at bounding box center [715, 445] width 1430 height 891
paste input "text"
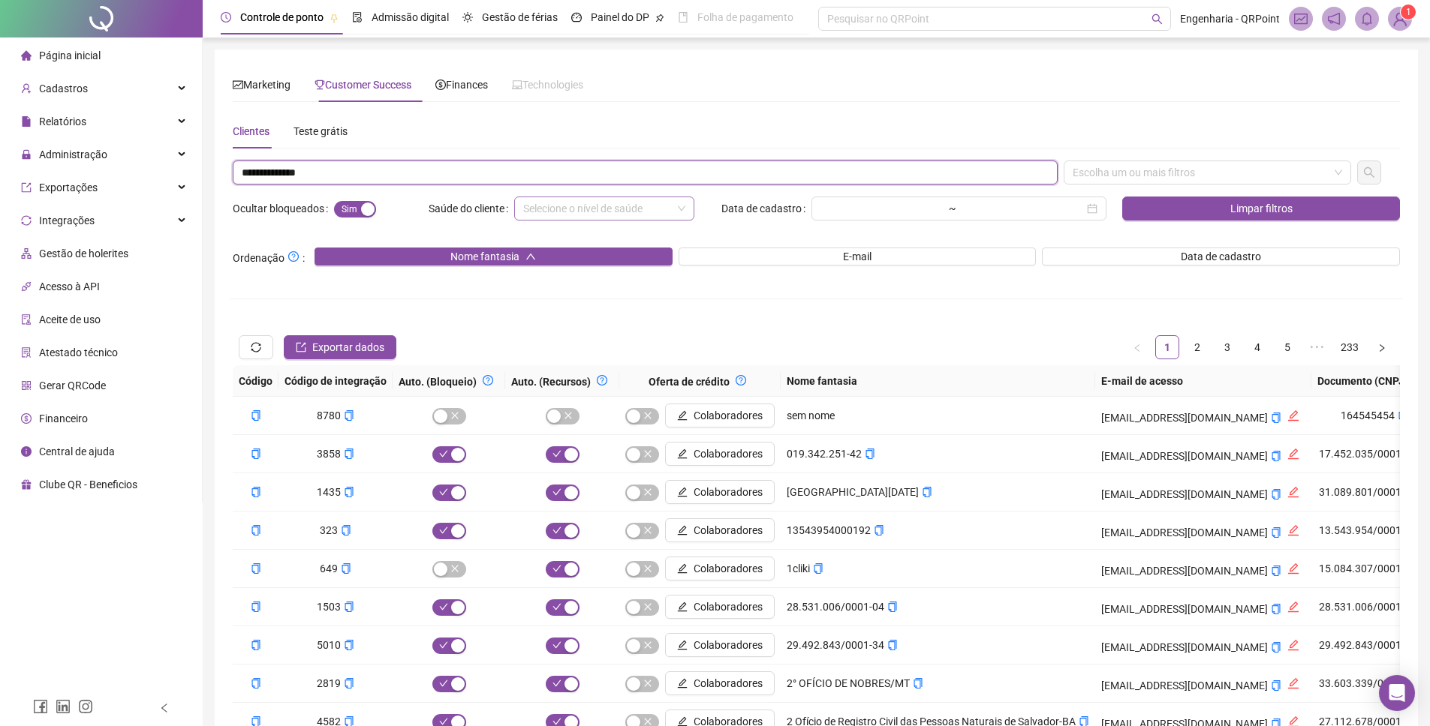
drag, startPoint x: 1169, startPoint y: 173, endPoint x: 1162, endPoint y: 226, distance: 53.8
click at [1169, 173] on div "Escolha um ou mais filtros" at bounding box center [1206, 173] width 287 height 24
type input "**********"
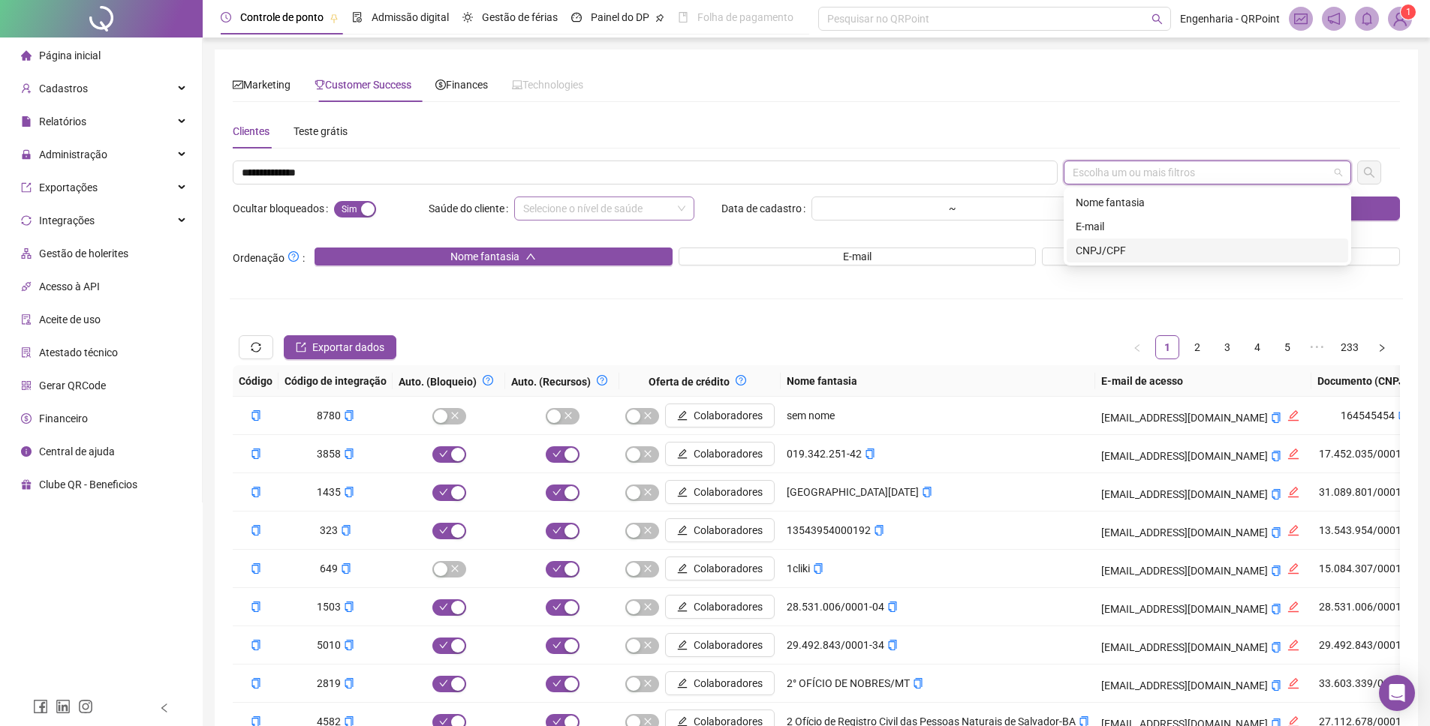
click at [1141, 248] on div "CNPJ/CPF" at bounding box center [1206, 250] width 263 height 17
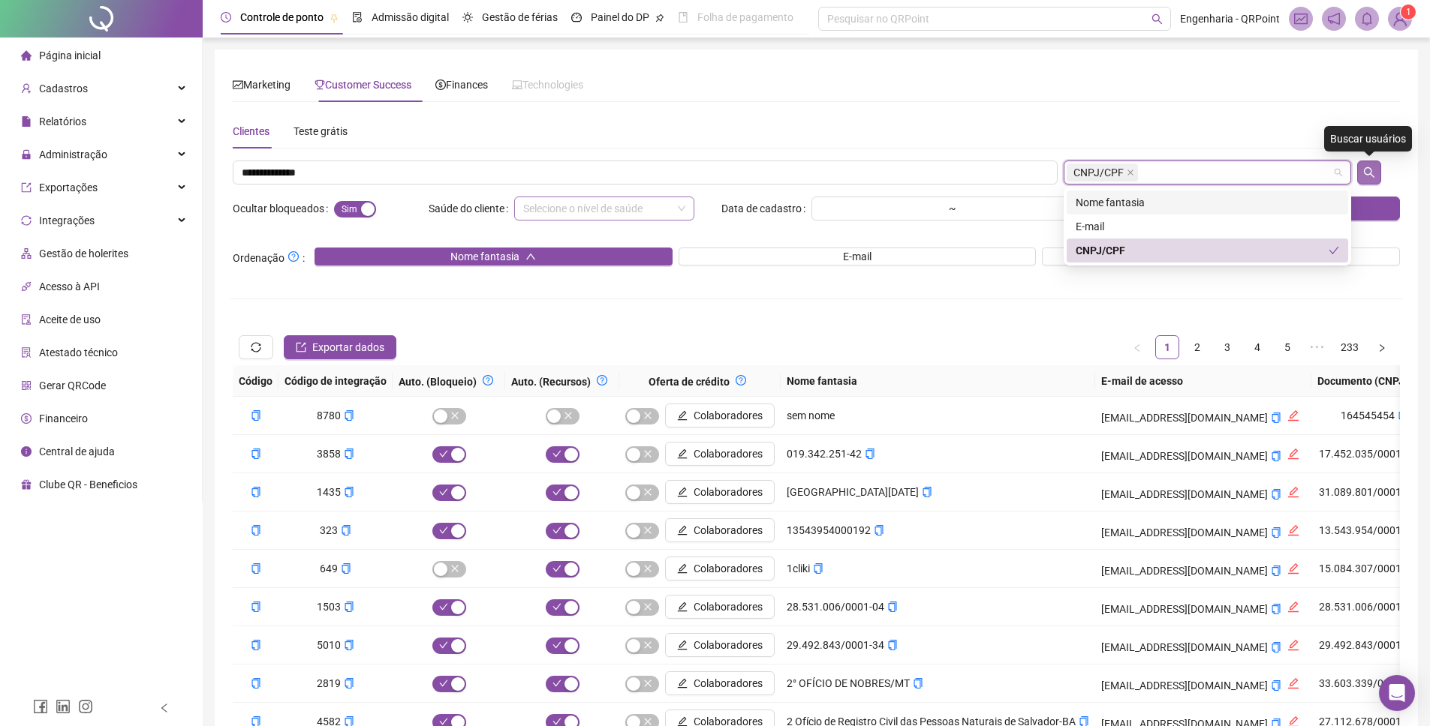
click at [1370, 172] on icon "search" at bounding box center [1369, 172] width 11 height 11
